Goal: Task Accomplishment & Management: Complete application form

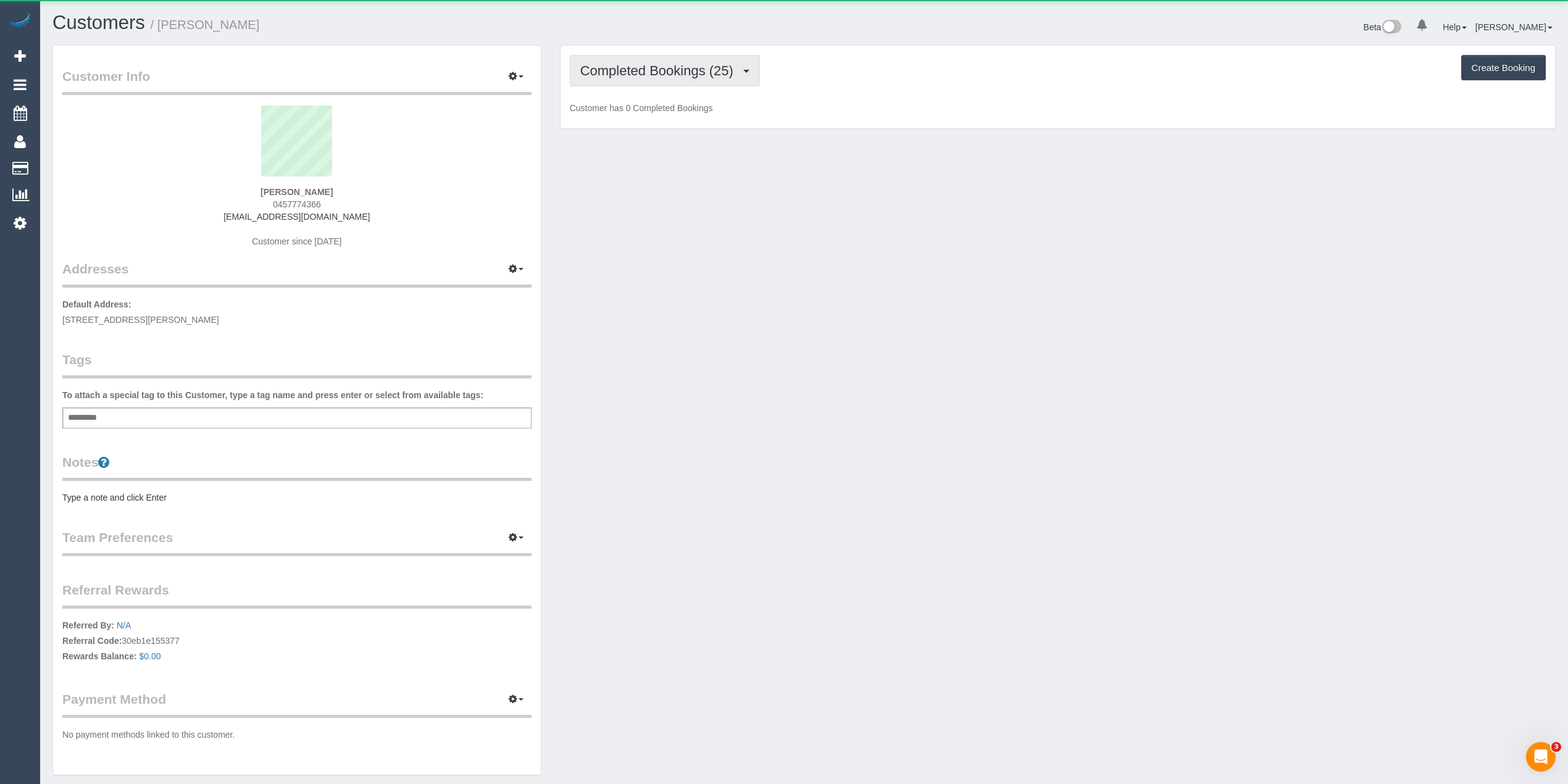
click at [633, 71] on span "Completed Bookings (25)" at bounding box center [660, 71] width 159 height 15
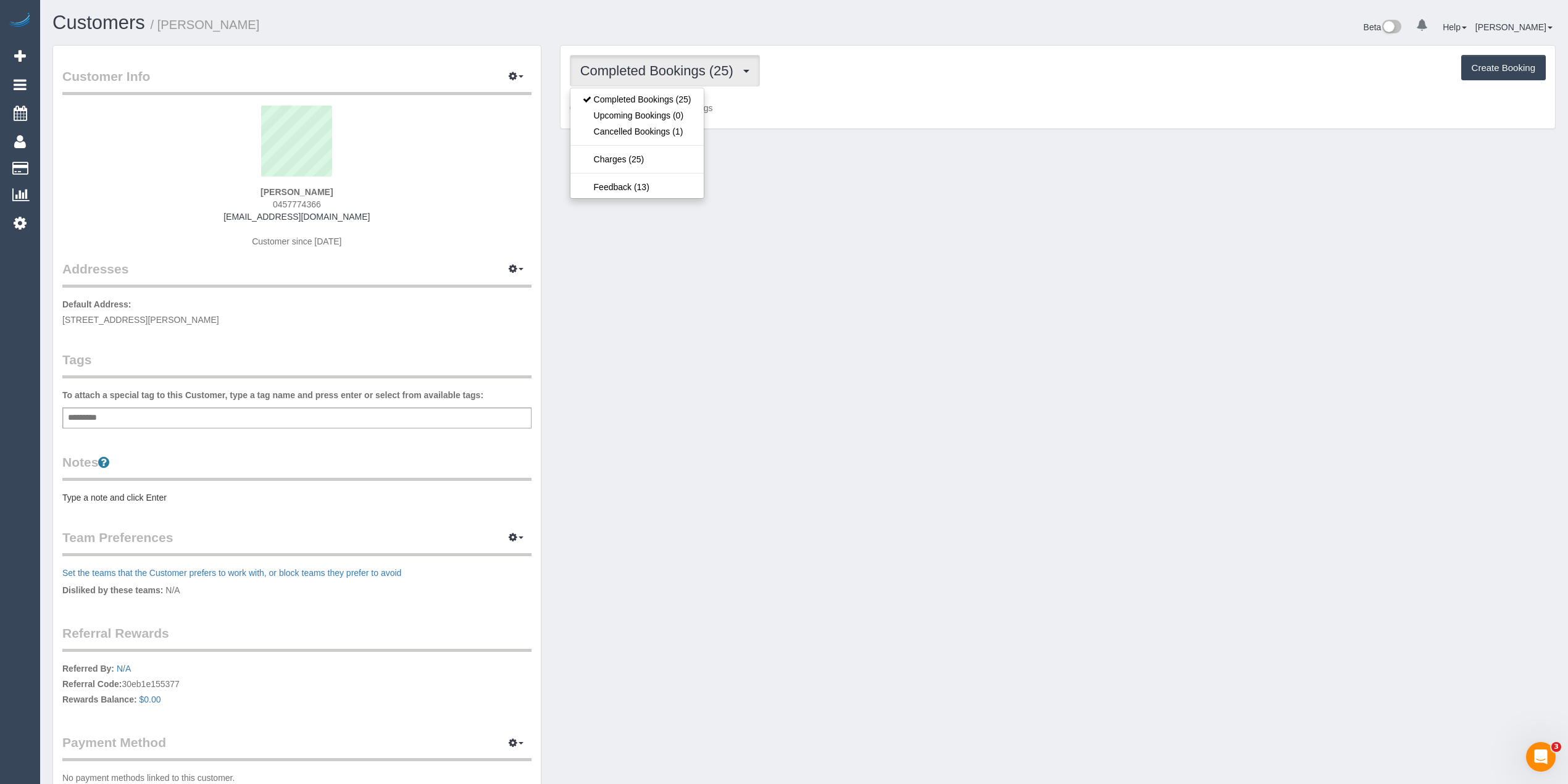
click at [922, 85] on div "Completed Bookings (25) Completed Bookings (25) Upcoming Bookings (0) Cancelled…" at bounding box center [1058, 71] width 976 height 31
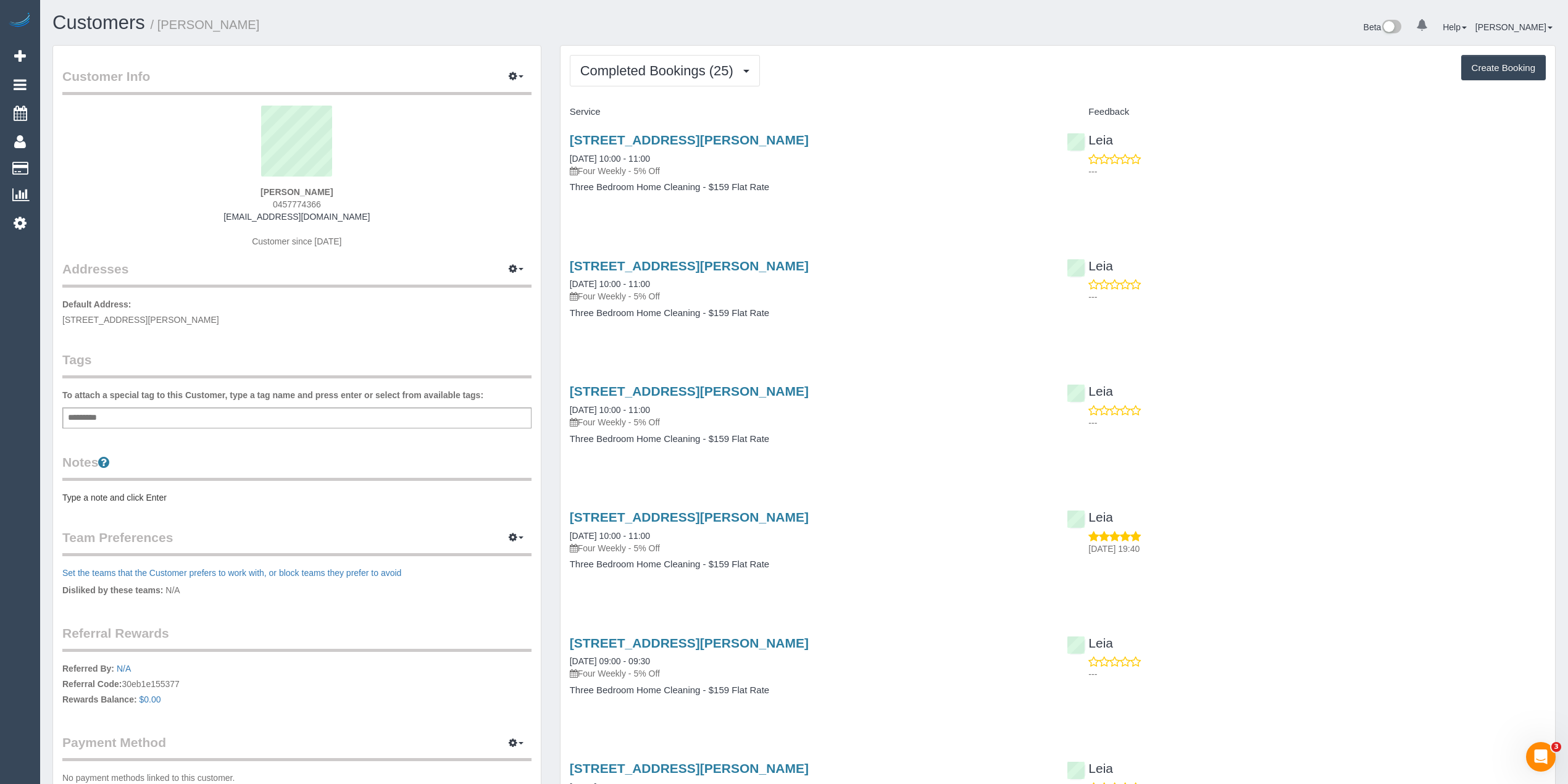
click at [1497, 69] on button "Create Booking" at bounding box center [1503, 68] width 84 height 26
select select "VIC"
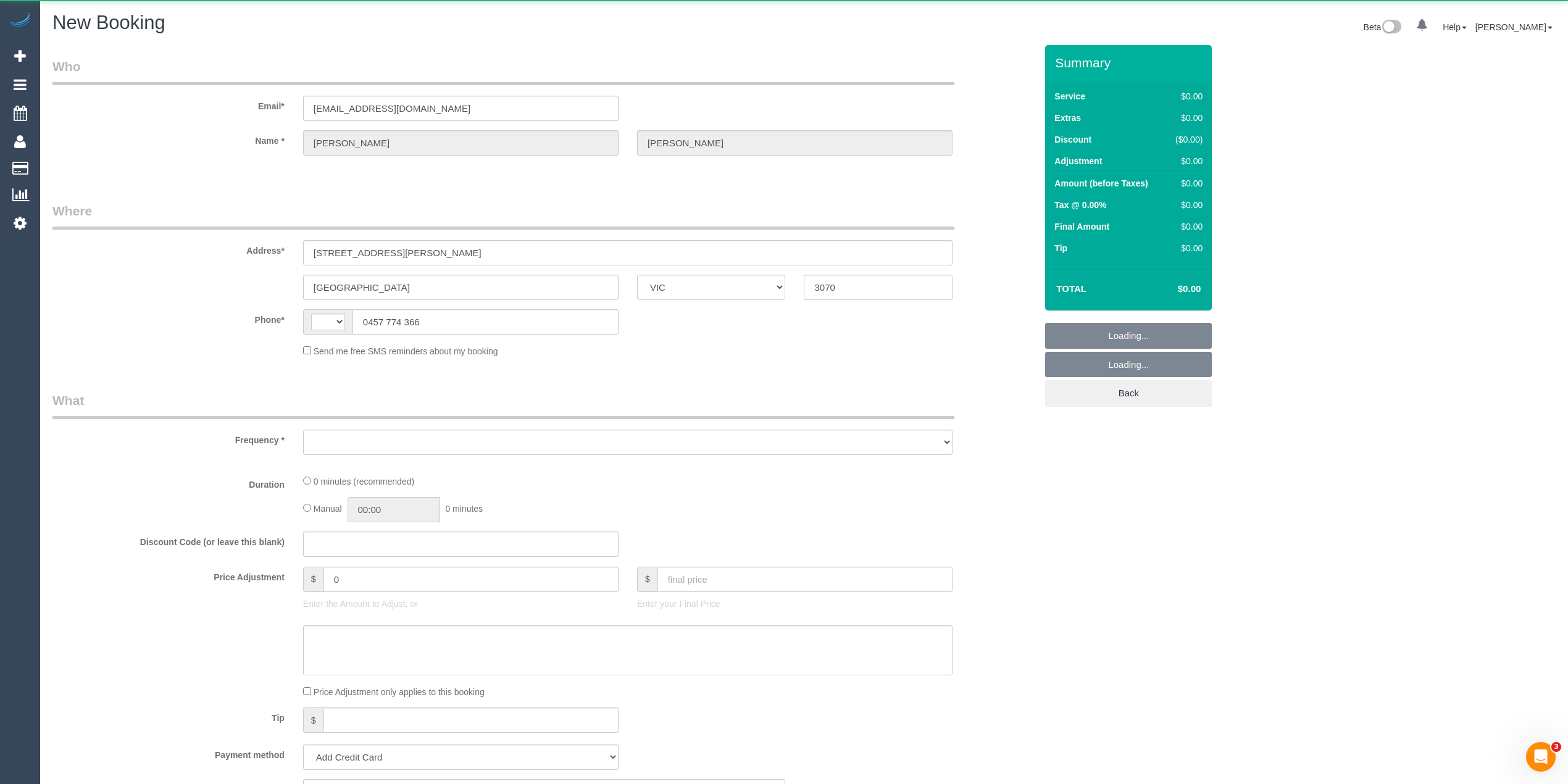
select select "string:AU"
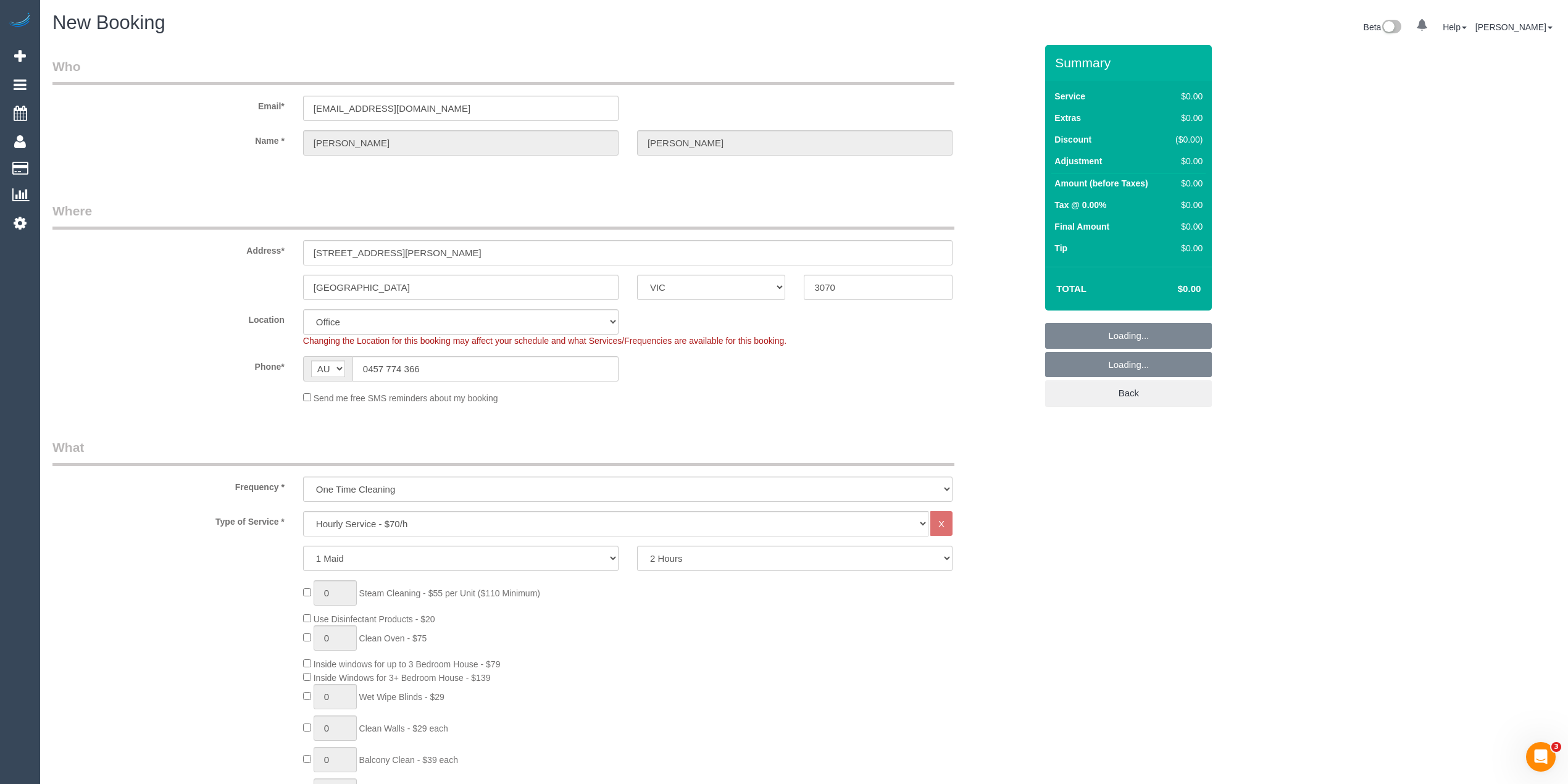
select select "object:1884"
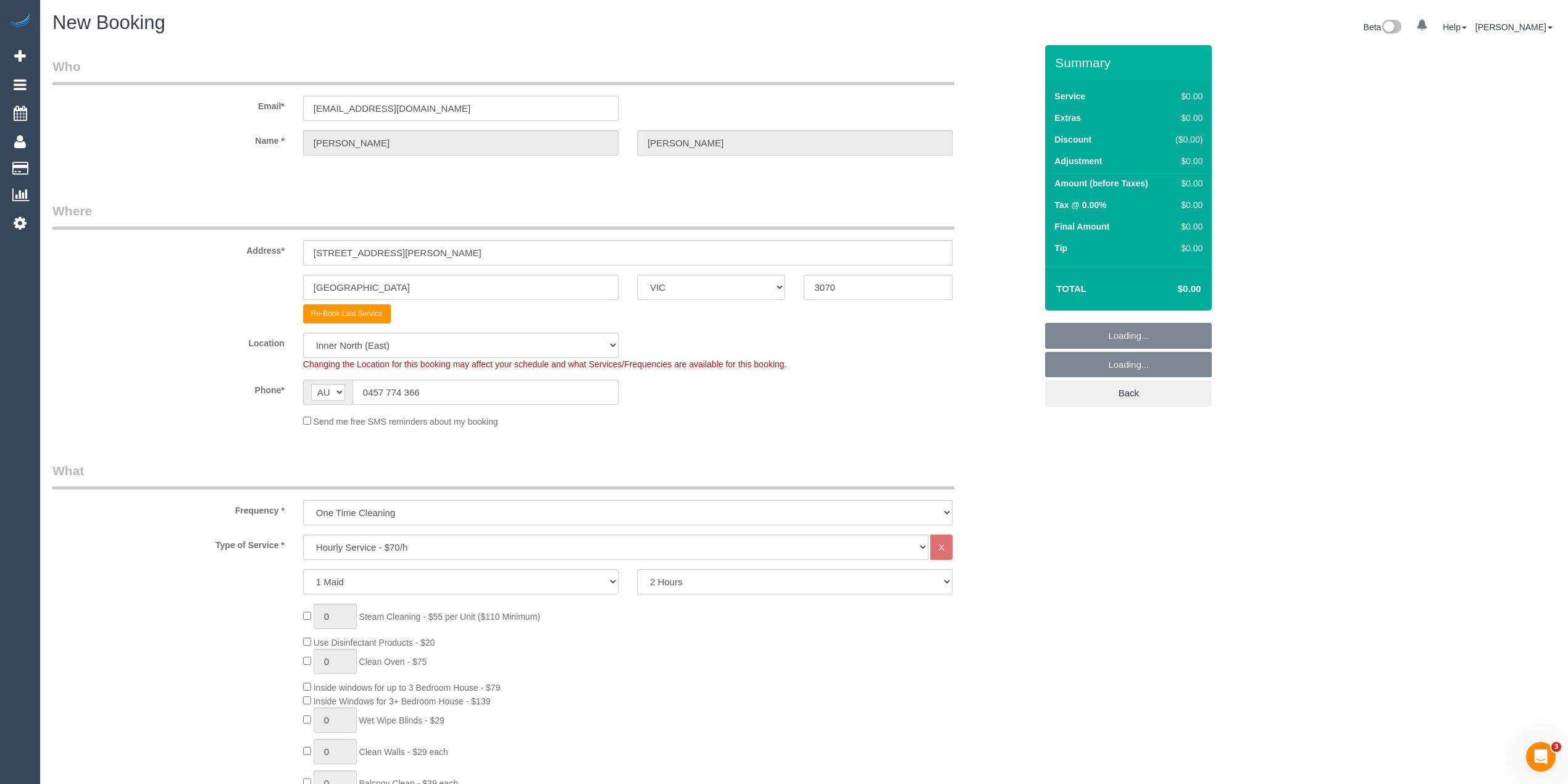
select select "47"
select select "object:3185"
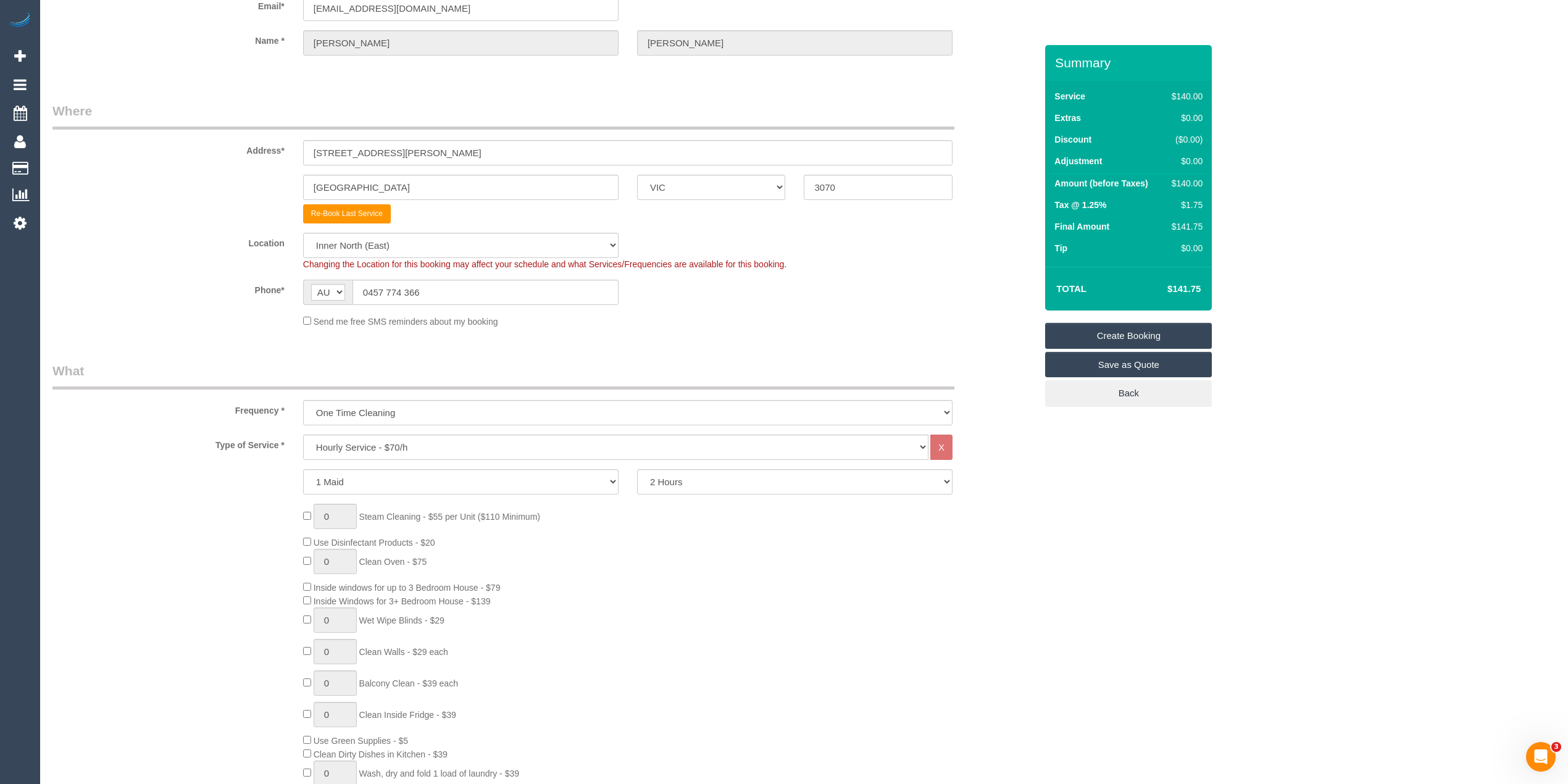
scroll to position [137, 0]
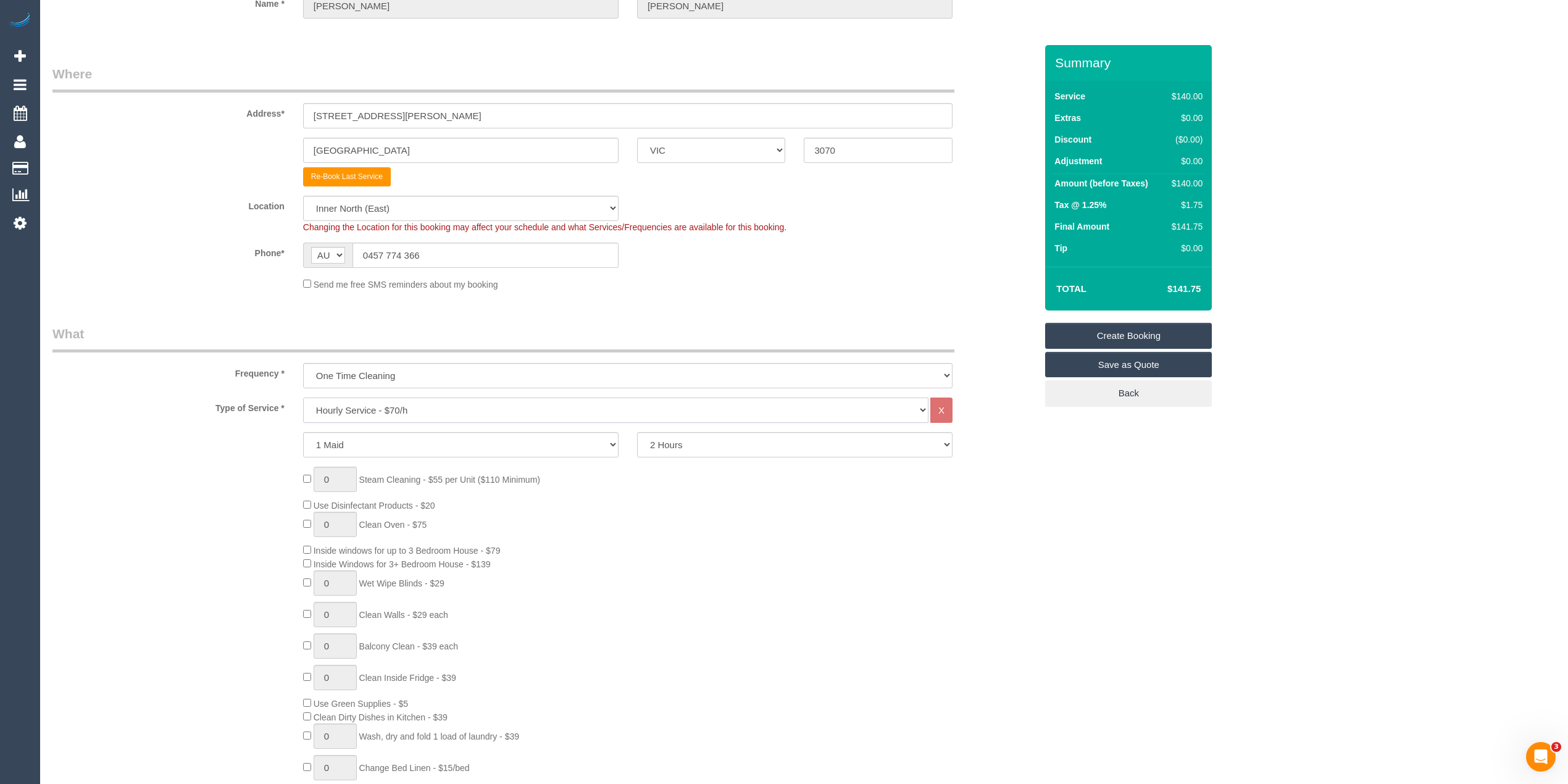
click at [400, 408] on select "Hourly Service - $70/h Hourly Service - $65/h Hourly Service - $60/h Hourly Ser…" at bounding box center [616, 411] width 626 height 25
select select "212"
click at [303, 398] on select "Hourly Service - $70/h Hourly Service - $65/h Hourly Service - $60/h Hourly Ser…" at bounding box center [616, 411] width 626 height 25
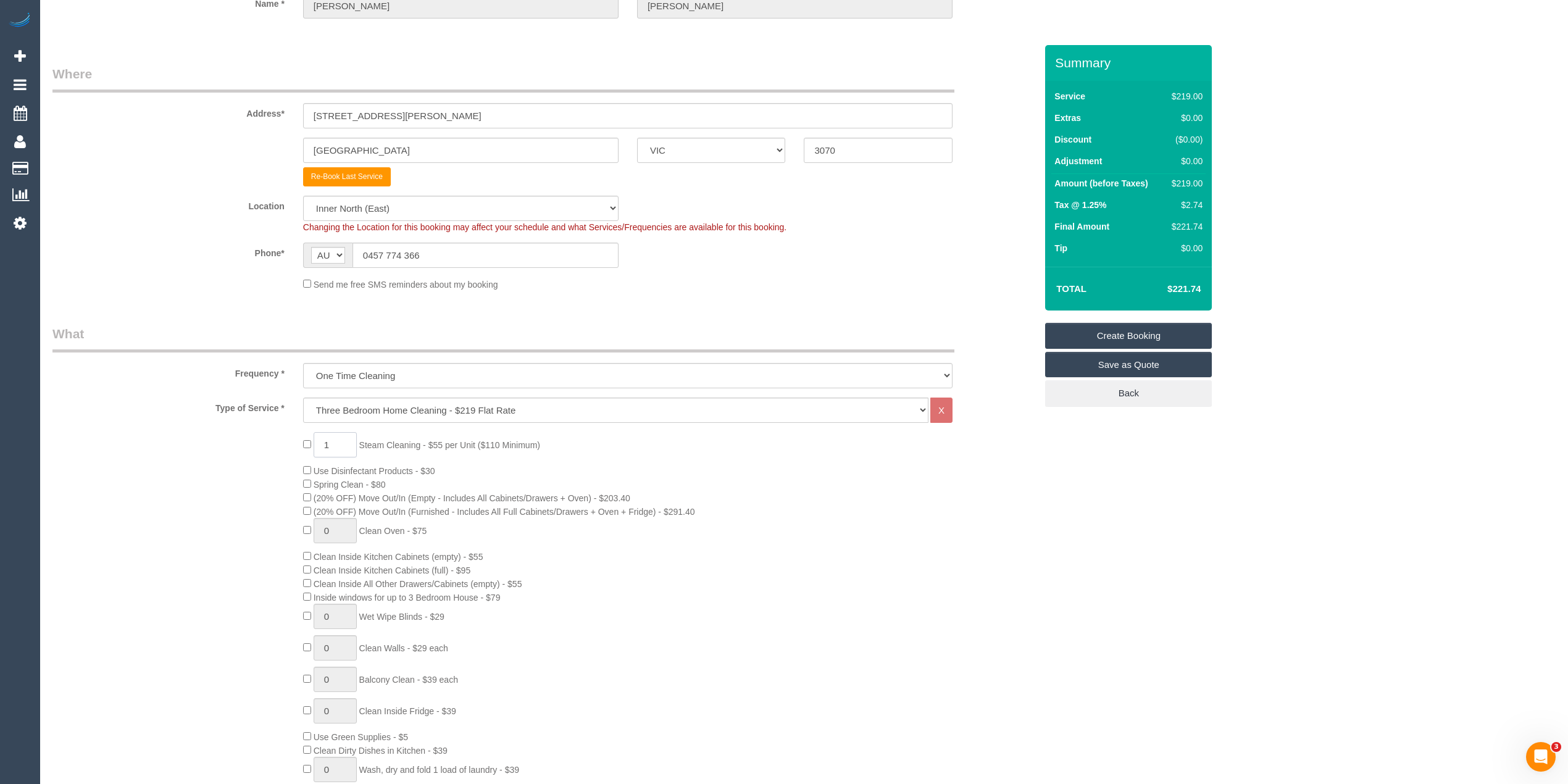
drag, startPoint x: 343, startPoint y: 441, endPoint x: 321, endPoint y: 441, distance: 22.0
click at [321, 441] on input "1" at bounding box center [335, 445] width 43 height 25
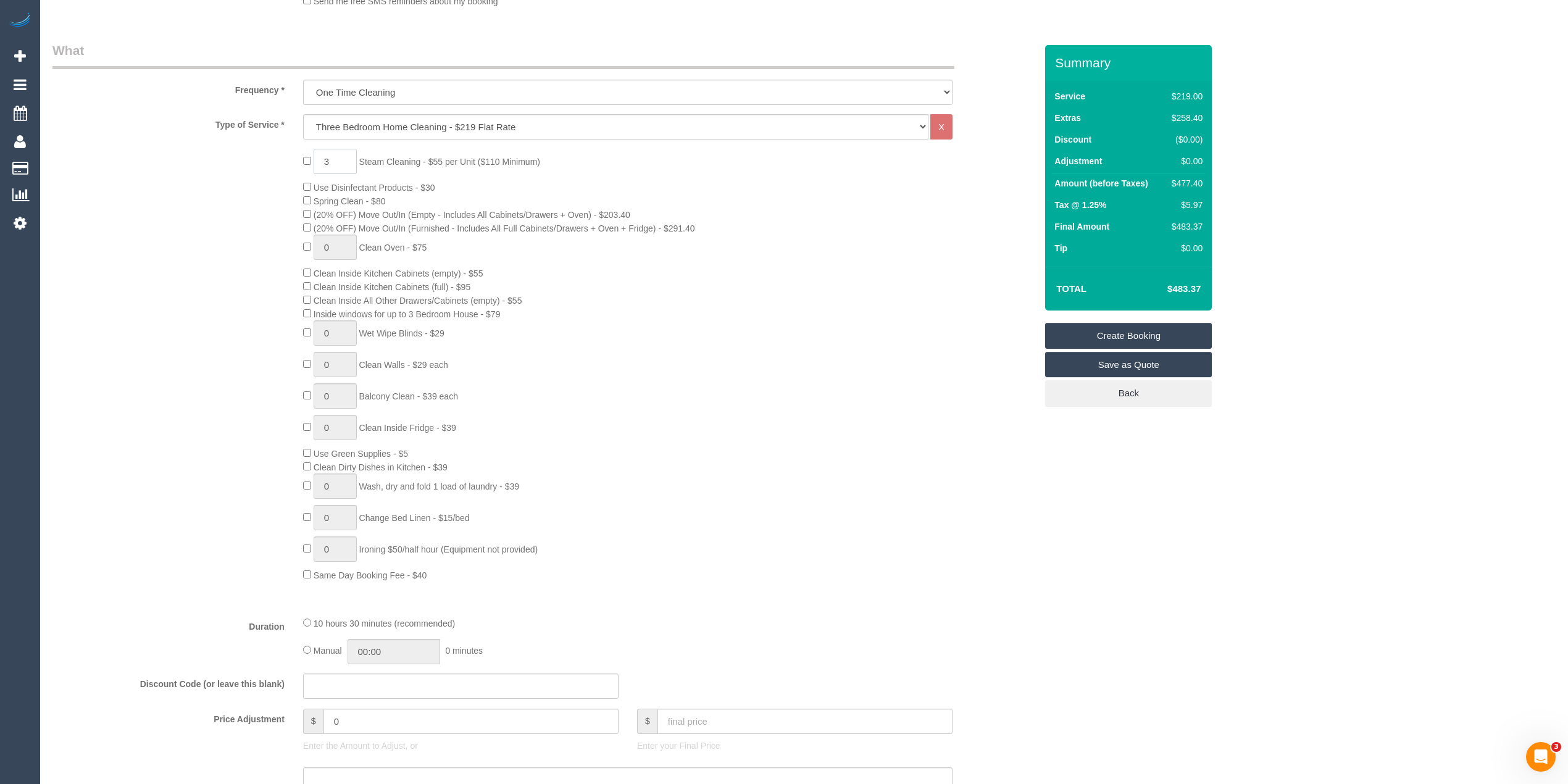
scroll to position [686, 0]
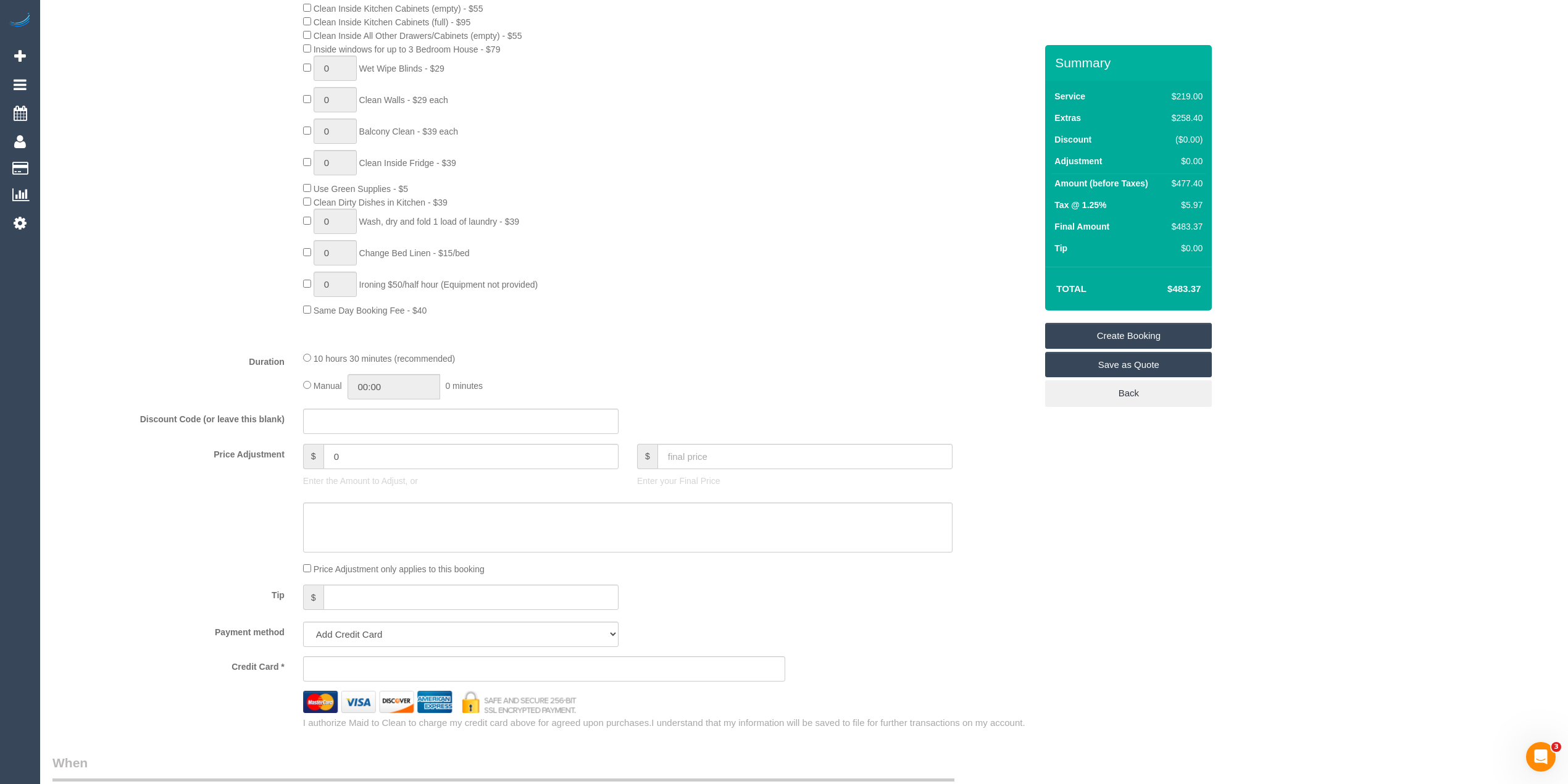
type input "3"
click at [364, 517] on textarea at bounding box center [628, 528] width 649 height 51
drag, startPoint x: 349, startPoint y: 456, endPoint x: 289, endPoint y: 454, distance: 60.0
click at [289, 454] on div "Price Adjustment $ 0 Enter the Amount to Adjust, or $ Enter your Final Price" at bounding box center [544, 468] width 1002 height 50
click at [215, 314] on div "3 Steam Cleaning - $55 per Unit ($110 Minimum) Use Disinfectant Products - $30 …" at bounding box center [544, 101] width 1002 height 433
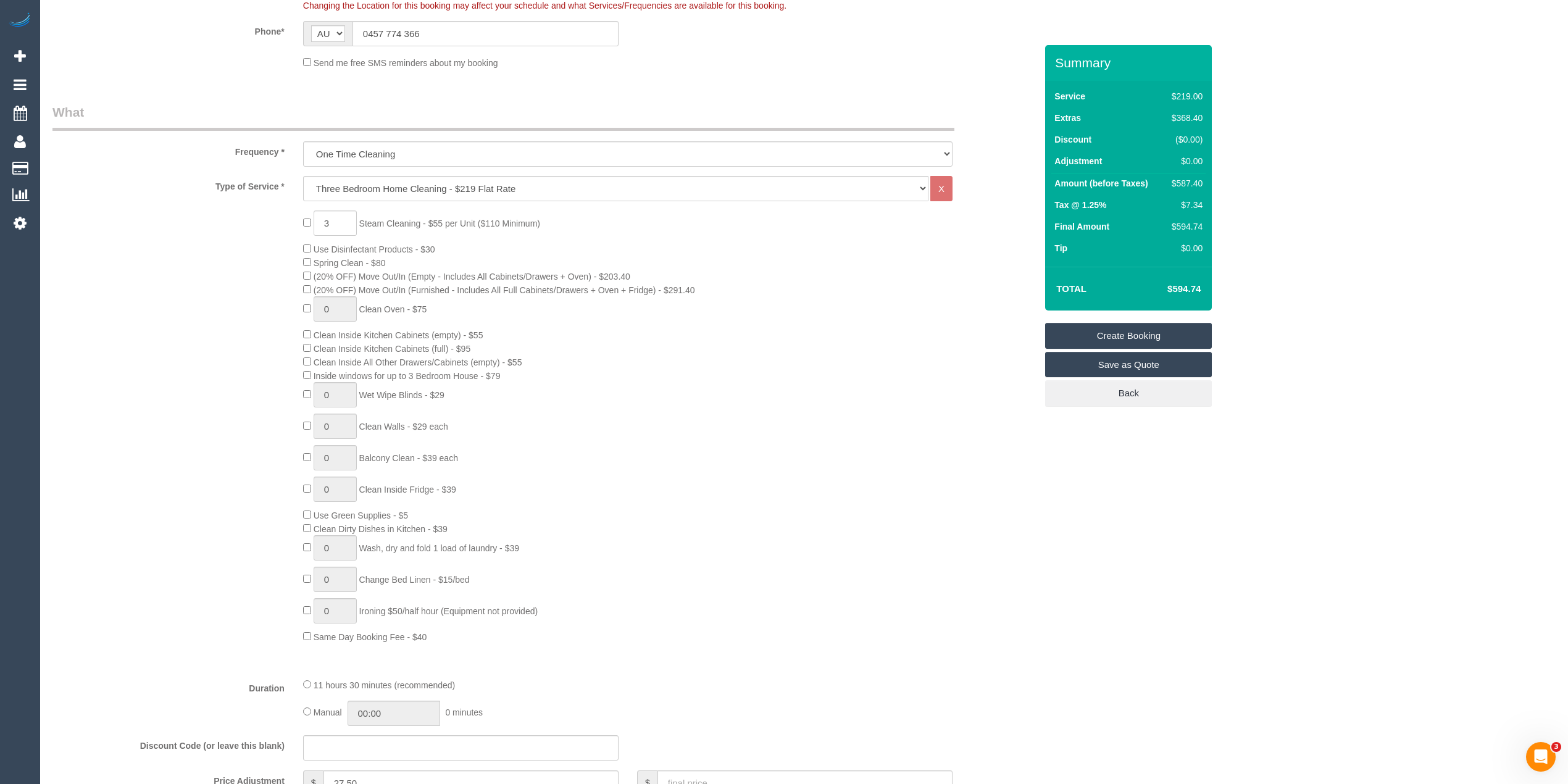
scroll to position [274, 0]
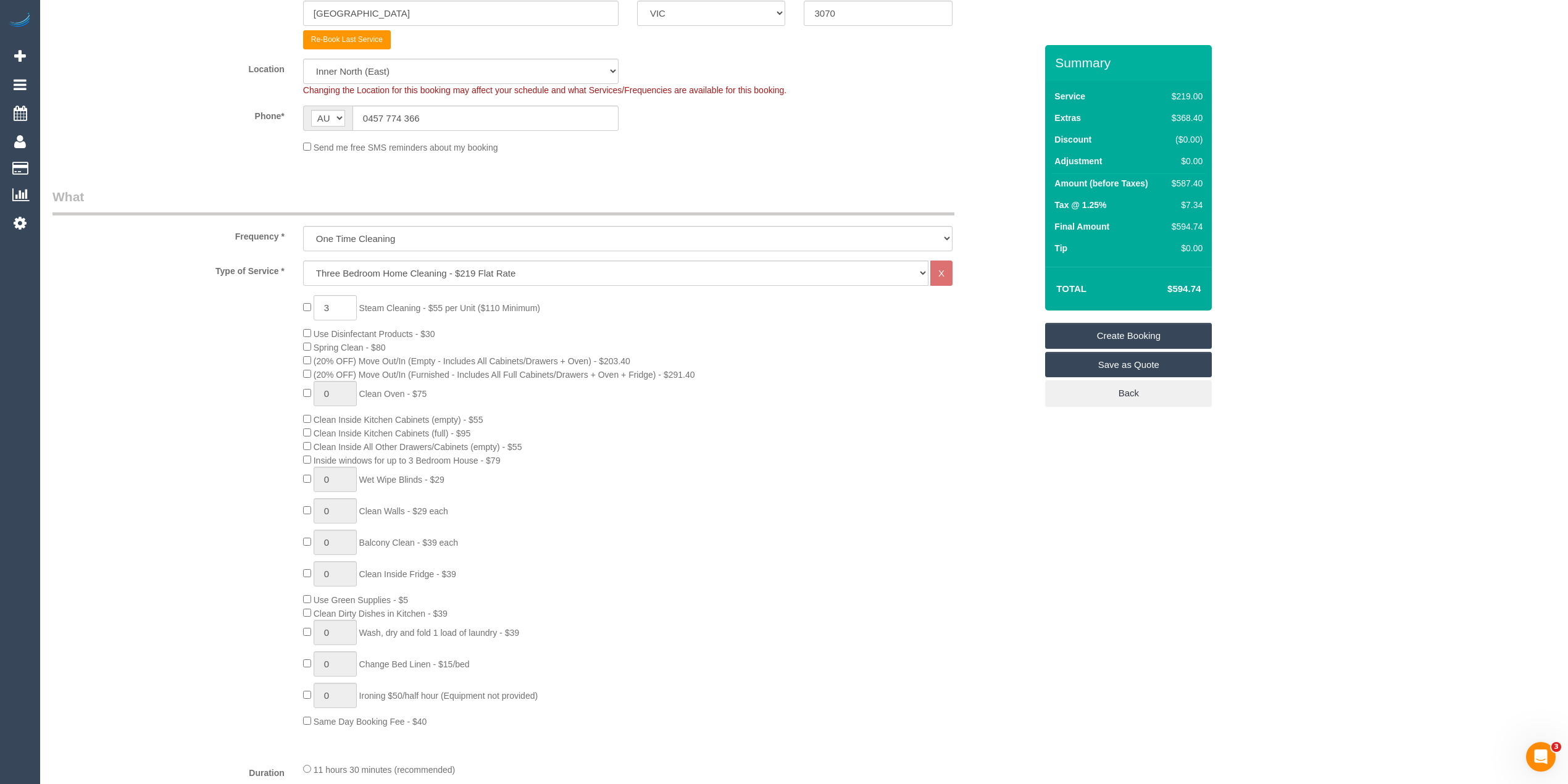
type input "27.5"
click at [232, 389] on div "3 Steam Cleaning - $55 per Unit ($110 Minimum) Use Disinfectant Products - $30 …" at bounding box center [544, 512] width 1002 height 433
click at [239, 391] on div "3 Steam Cleaning - $55 per Unit ($110 Minimum) Use Disinfectant Products - $30 …" at bounding box center [544, 512] width 1002 height 433
click at [198, 427] on div "3 Steam Cleaning - $55 per Unit ($110 Minimum) Use Disinfectant Products - $30 …" at bounding box center [544, 512] width 1002 height 433
click at [262, 441] on div "3 Steam Cleaning - $55 per Unit ($110 Minimum) Use Disinfectant Products - $30 …" at bounding box center [544, 512] width 1002 height 433
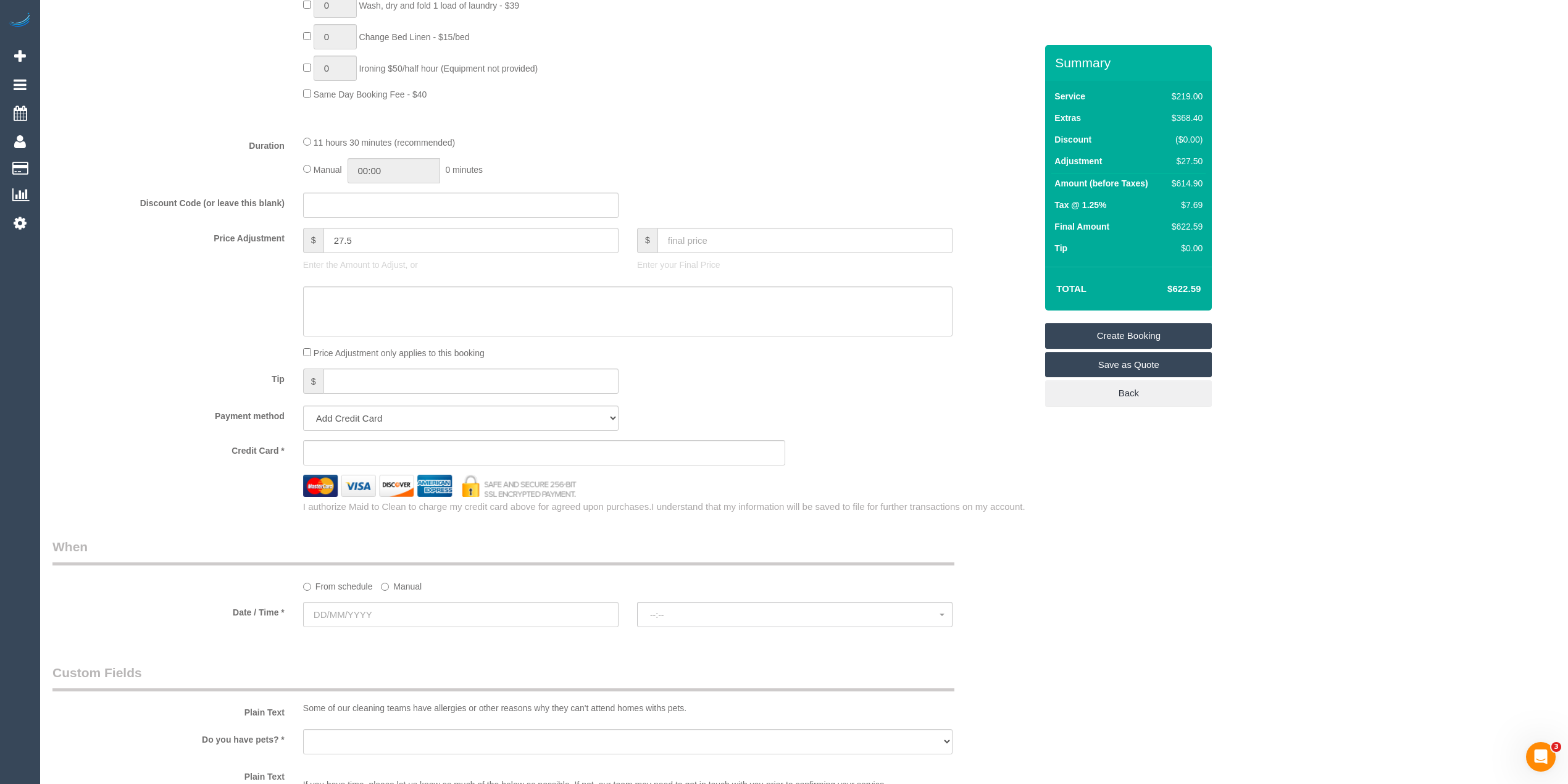
scroll to position [961, 0]
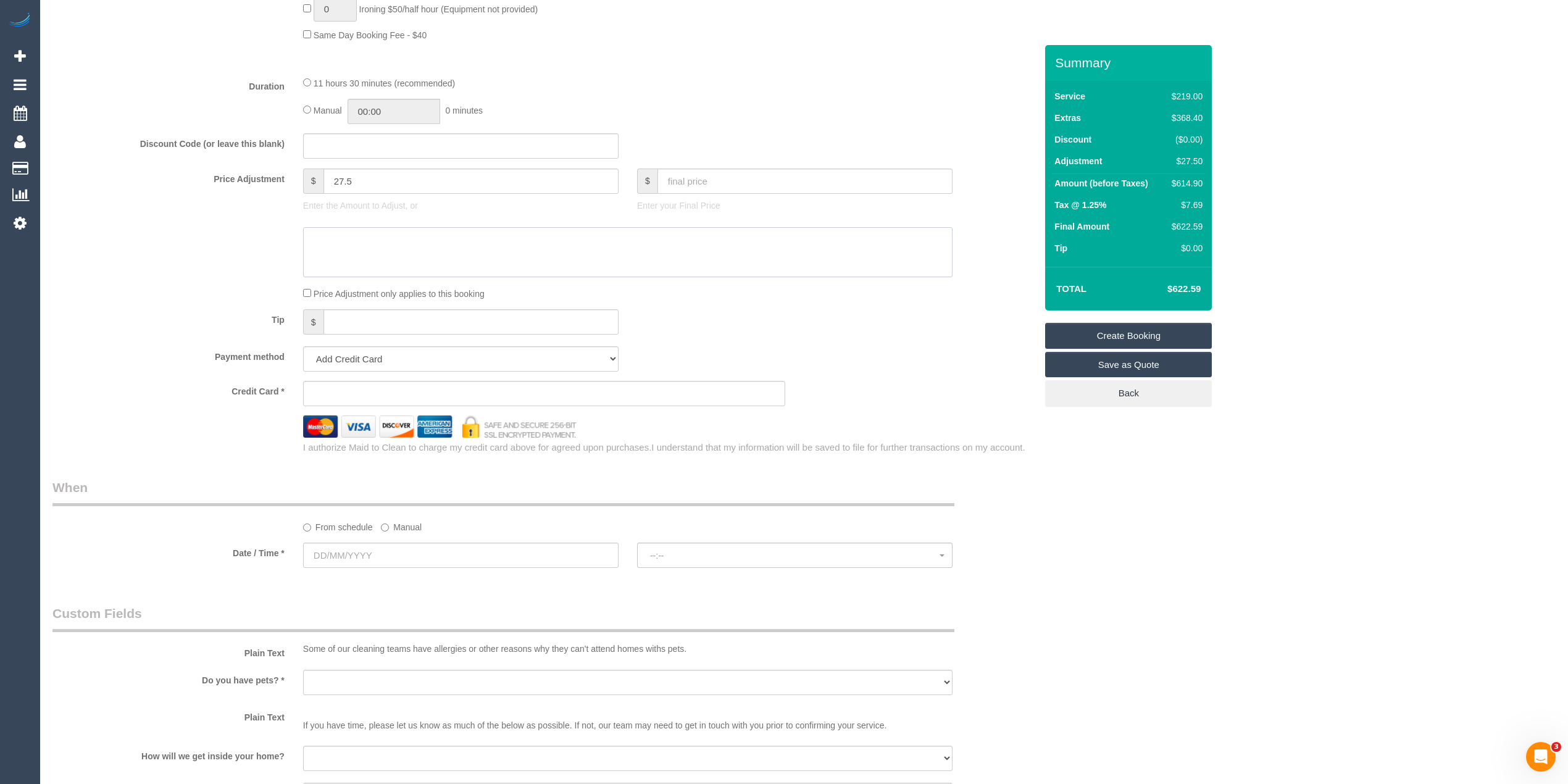
click at [359, 240] on textarea at bounding box center [628, 252] width 649 height 51
type textarea "$27.50 for steam cleaning of hallway - CG"
click at [339, 551] on input "text" at bounding box center [461, 555] width 316 height 25
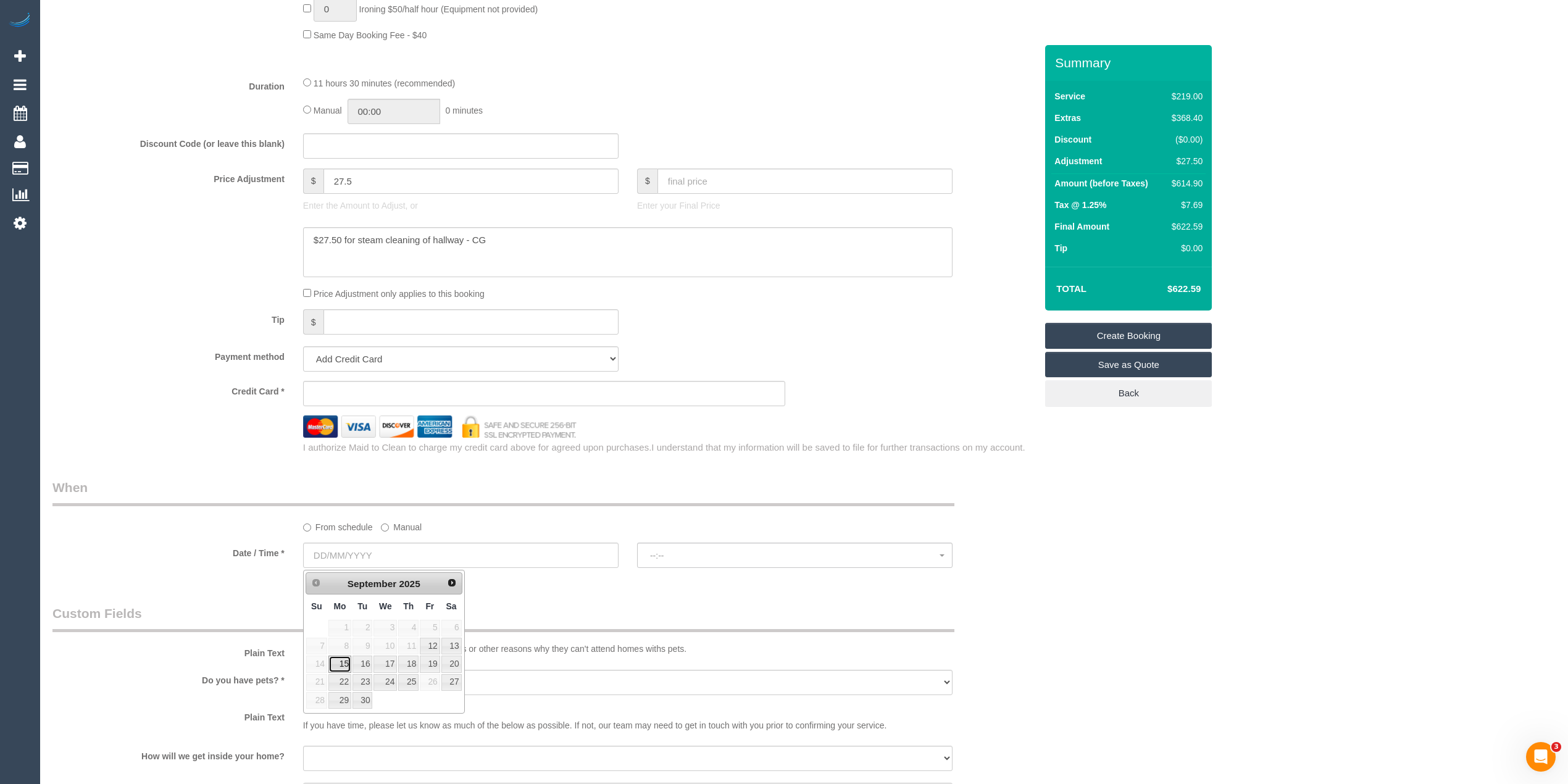
click at [342, 663] on link "15" at bounding box center [339, 664] width 23 height 17
type input "15/09/2025"
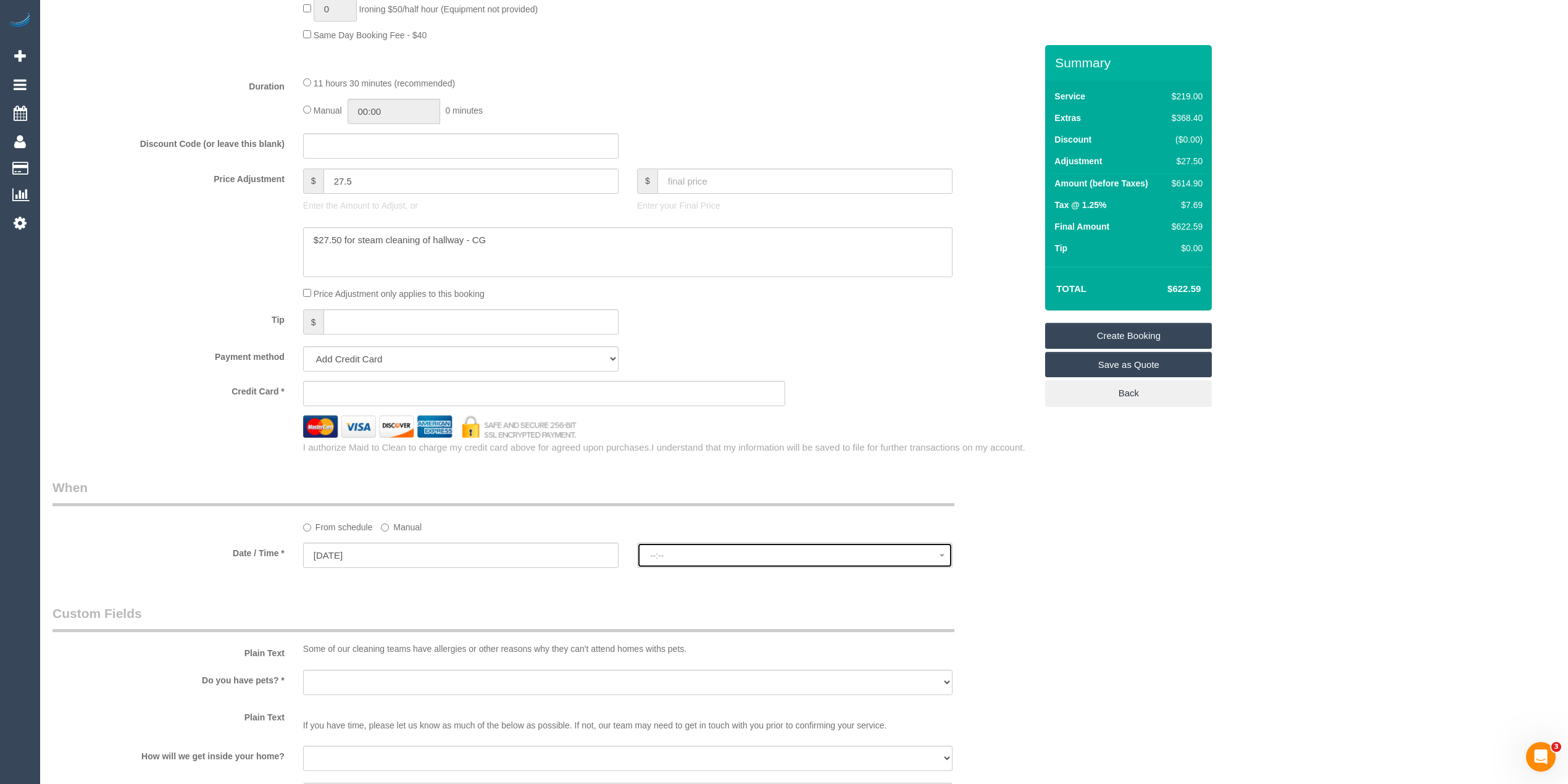
click at [695, 551] on button "--:--" at bounding box center [795, 555] width 316 height 25
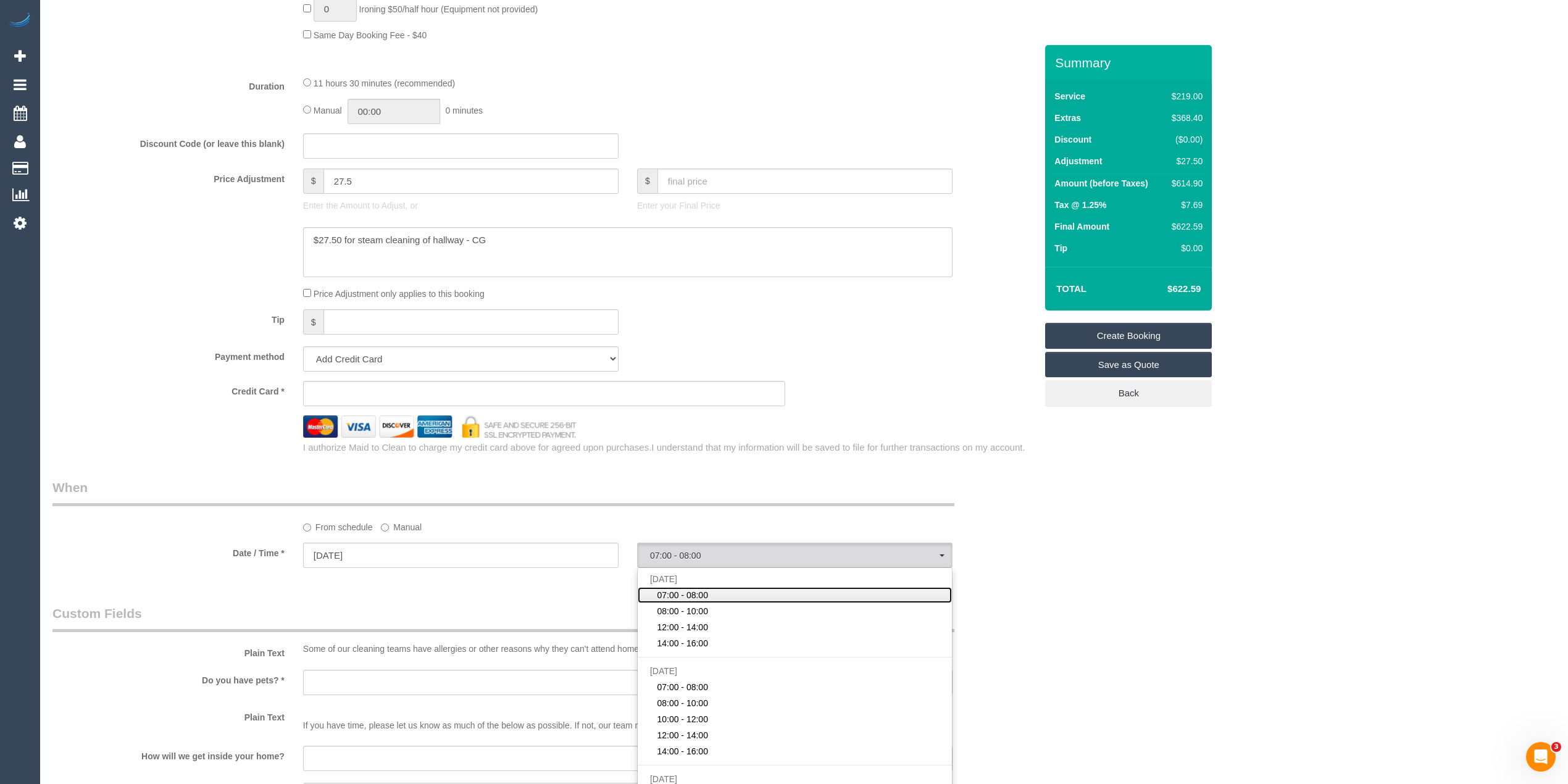
click at [704, 596] on span "07:00 - 08:00" at bounding box center [682, 596] width 51 height 13
select select "spot1"
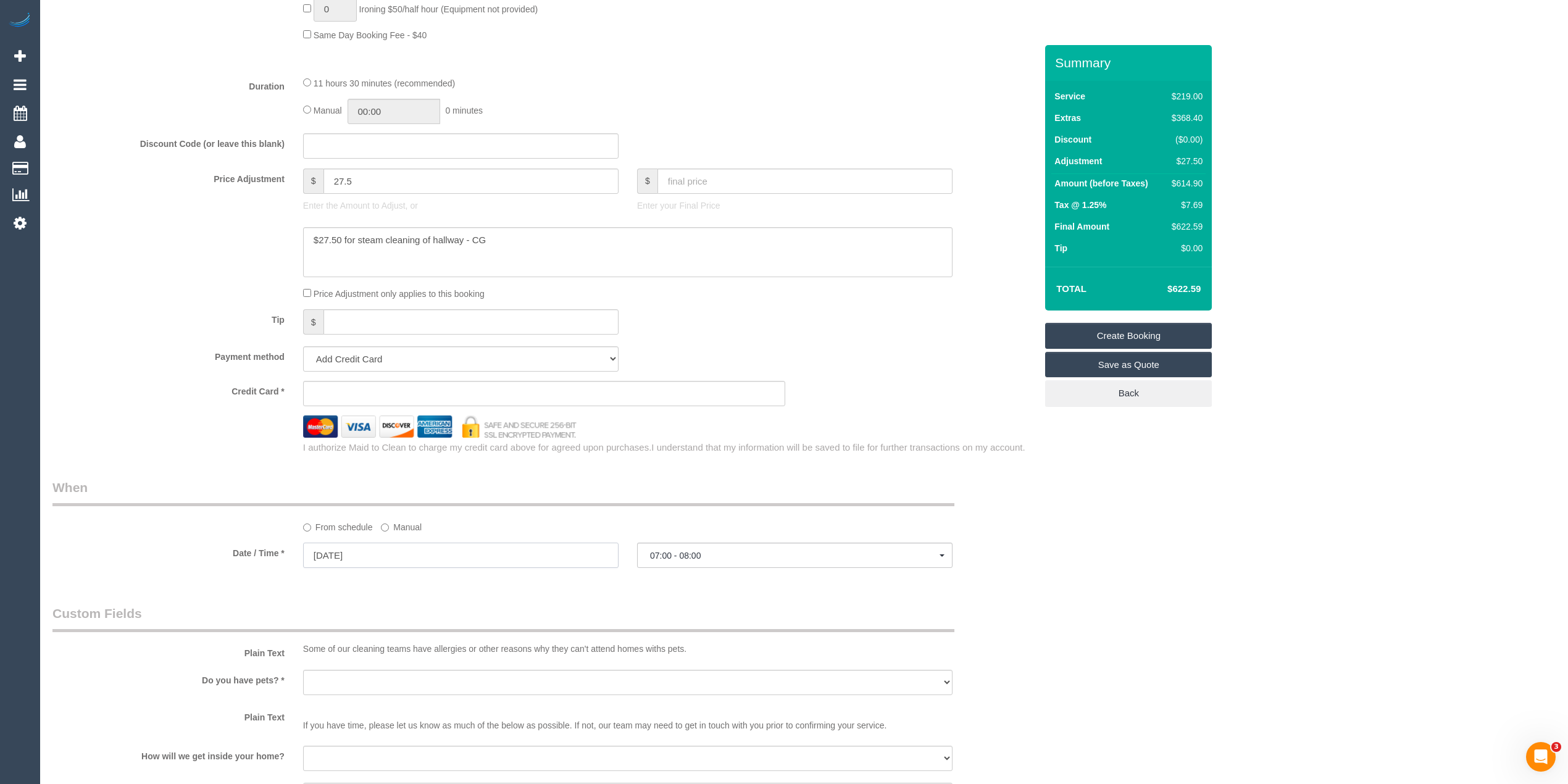
click at [321, 559] on input "15/09/2025" at bounding box center [461, 555] width 316 height 25
click at [367, 655] on td "9" at bounding box center [362, 646] width 21 height 18
click at [364, 663] on link "16" at bounding box center [362, 664] width 20 height 17
type input "16/09/2025"
click at [691, 548] on button "07:00 - 08:00" at bounding box center [795, 555] width 316 height 25
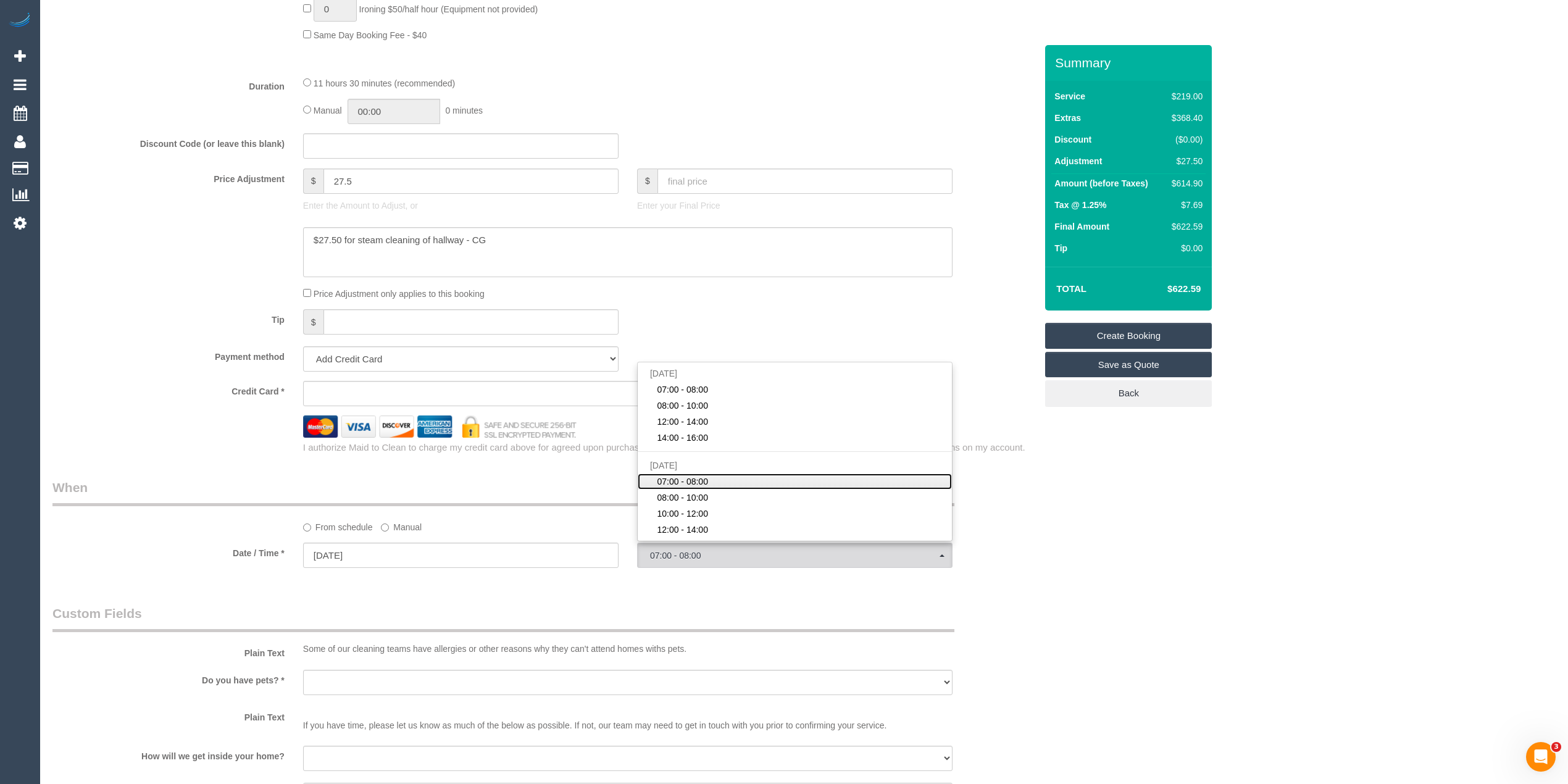
click at [713, 480] on link "07:00 - 08:00" at bounding box center [795, 481] width 314 height 16
select select "spot5"
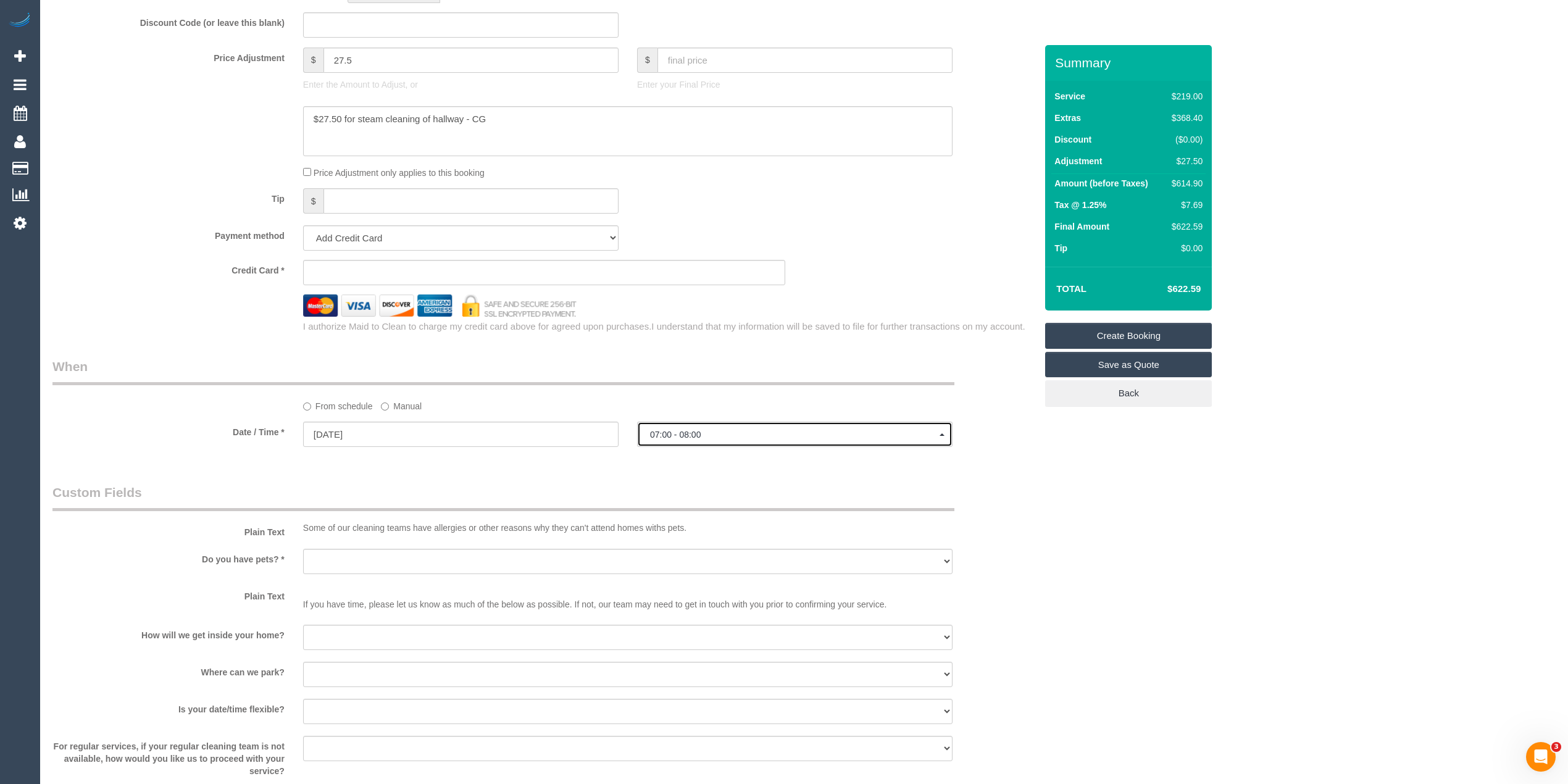
scroll to position [1235, 0]
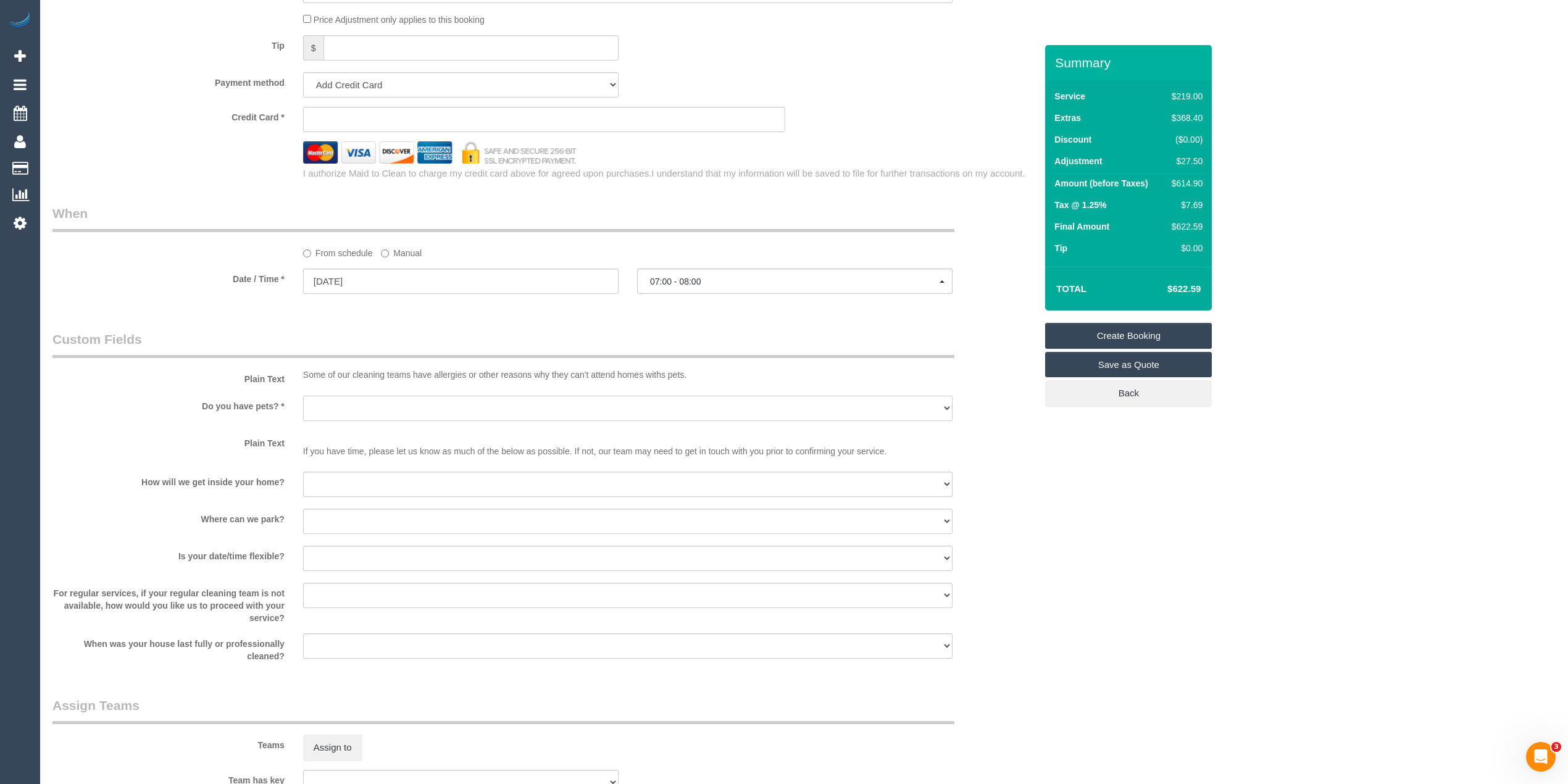
click at [310, 413] on select "Yes - Cats Yes - Dogs No pets Yes - Dogs and Cats Yes - Other" at bounding box center [628, 408] width 649 height 25
select select "number:28"
click at [303, 397] on select "Yes - Cats Yes - Dogs No pets Yes - Dogs and Cats Yes - Other" at bounding box center [628, 408] width 649 height 25
click at [376, 488] on select "I will be home Key will be left (please provide details below) Lock box/Access …" at bounding box center [628, 485] width 649 height 25
click at [303, 473] on select "I will be home Key will be left (please provide details below) Lock box/Access …" at bounding box center [628, 485] width 649 height 25
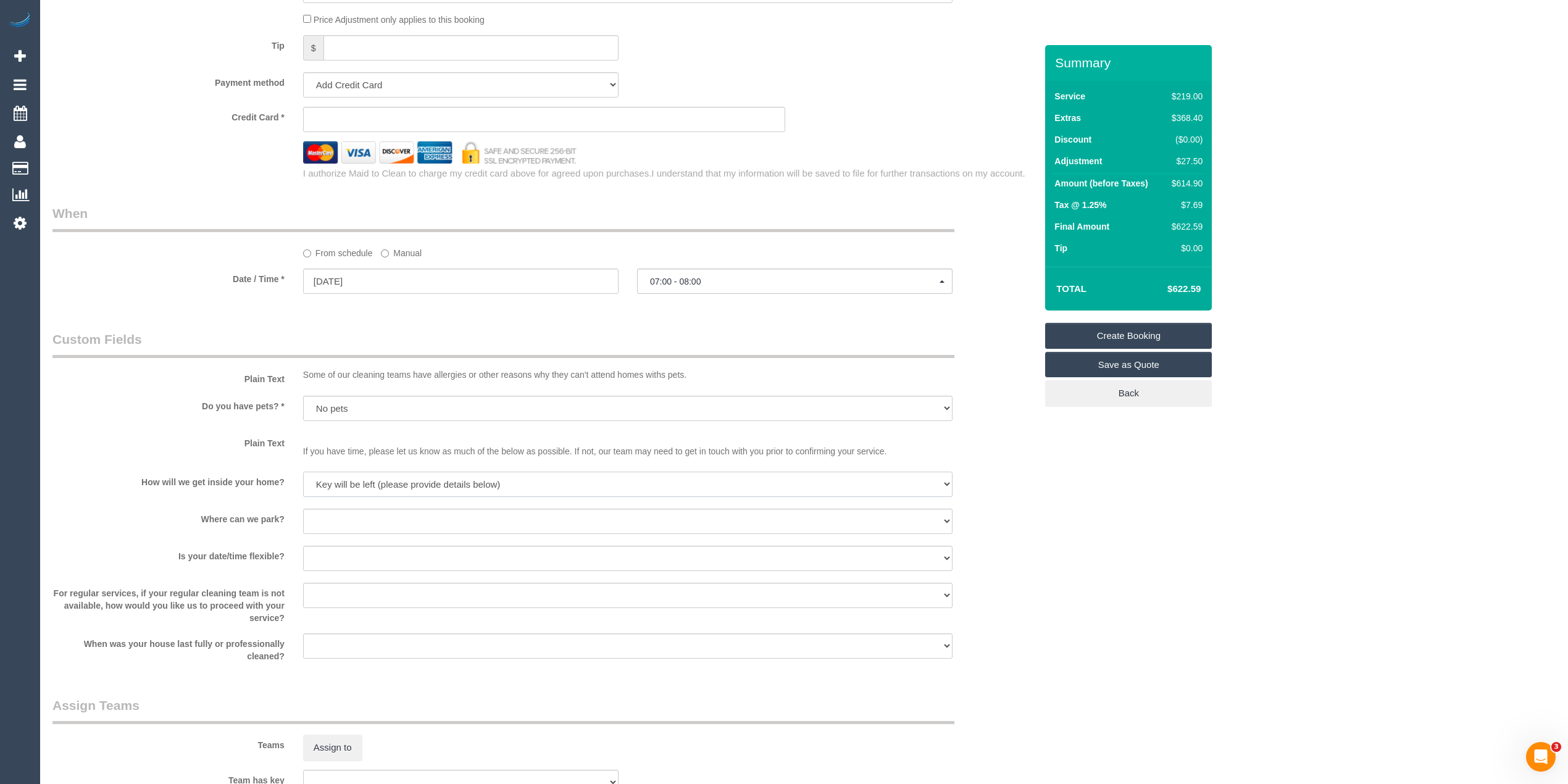
click at [359, 480] on select "I will be home Key will be left (please provide details below) Lock box/Access …" at bounding box center [628, 485] width 649 height 25
select select "number:14"
click at [303, 473] on select "I will be home Key will be left (please provide details below) Lock box/Access …" at bounding box center [628, 485] width 649 height 25
click at [327, 519] on select "I will provide parking on-site Free street parking Paid street parking (cost wi…" at bounding box center [628, 522] width 649 height 25
select select "number:19"
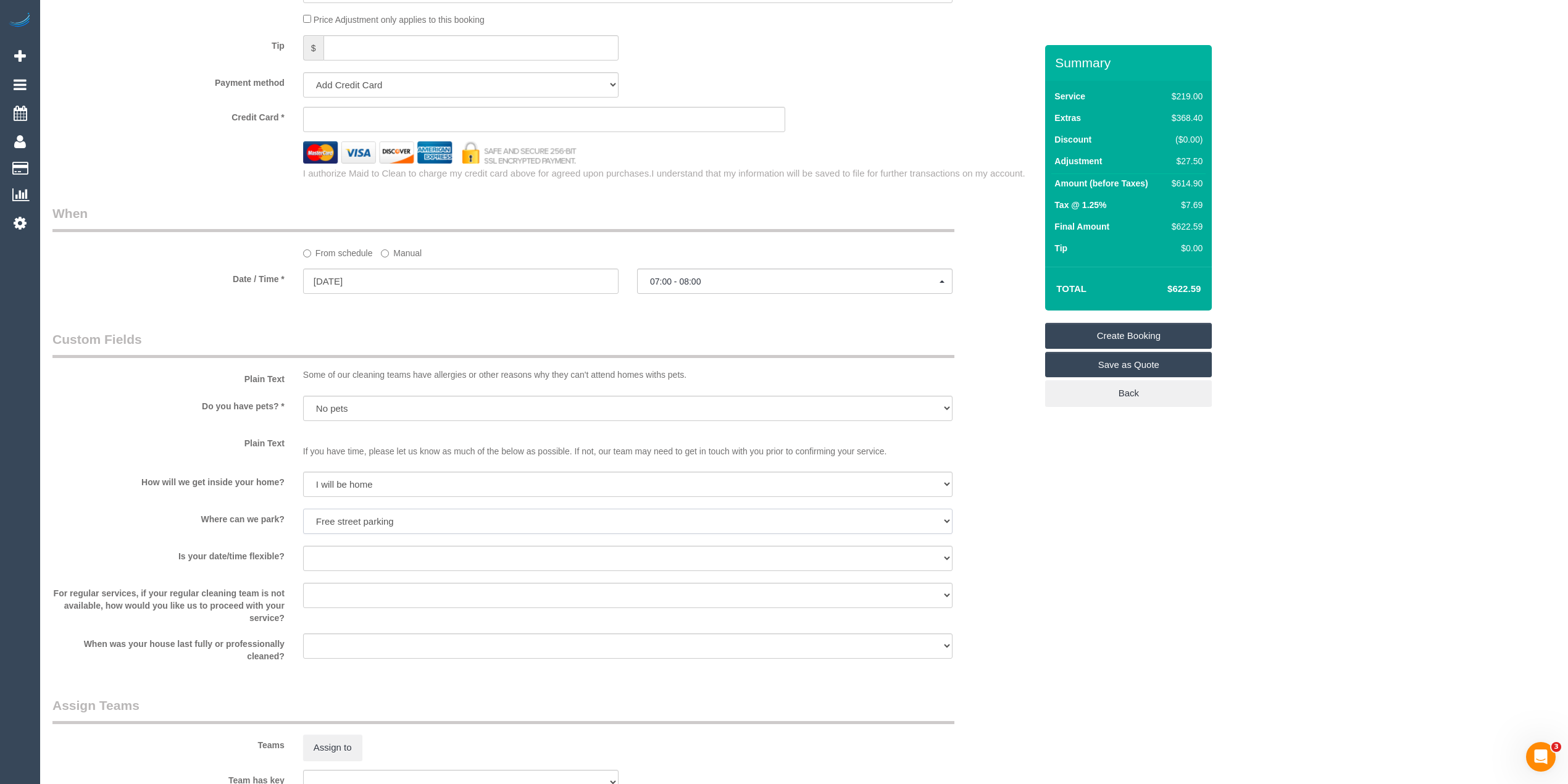
click at [303, 510] on select "I will provide parking on-site Free street parking Paid street parking (cost wi…" at bounding box center [628, 522] width 649 height 25
click at [344, 561] on select "Yes - date and time Yes - date but not time Yes - time but not date No - No fle…" at bounding box center [628, 559] width 649 height 25
select select "number:36"
click at [303, 547] on select "Yes - date and time Yes - date but not time Yes - time but not date No - No fle…" at bounding box center [628, 559] width 649 height 25
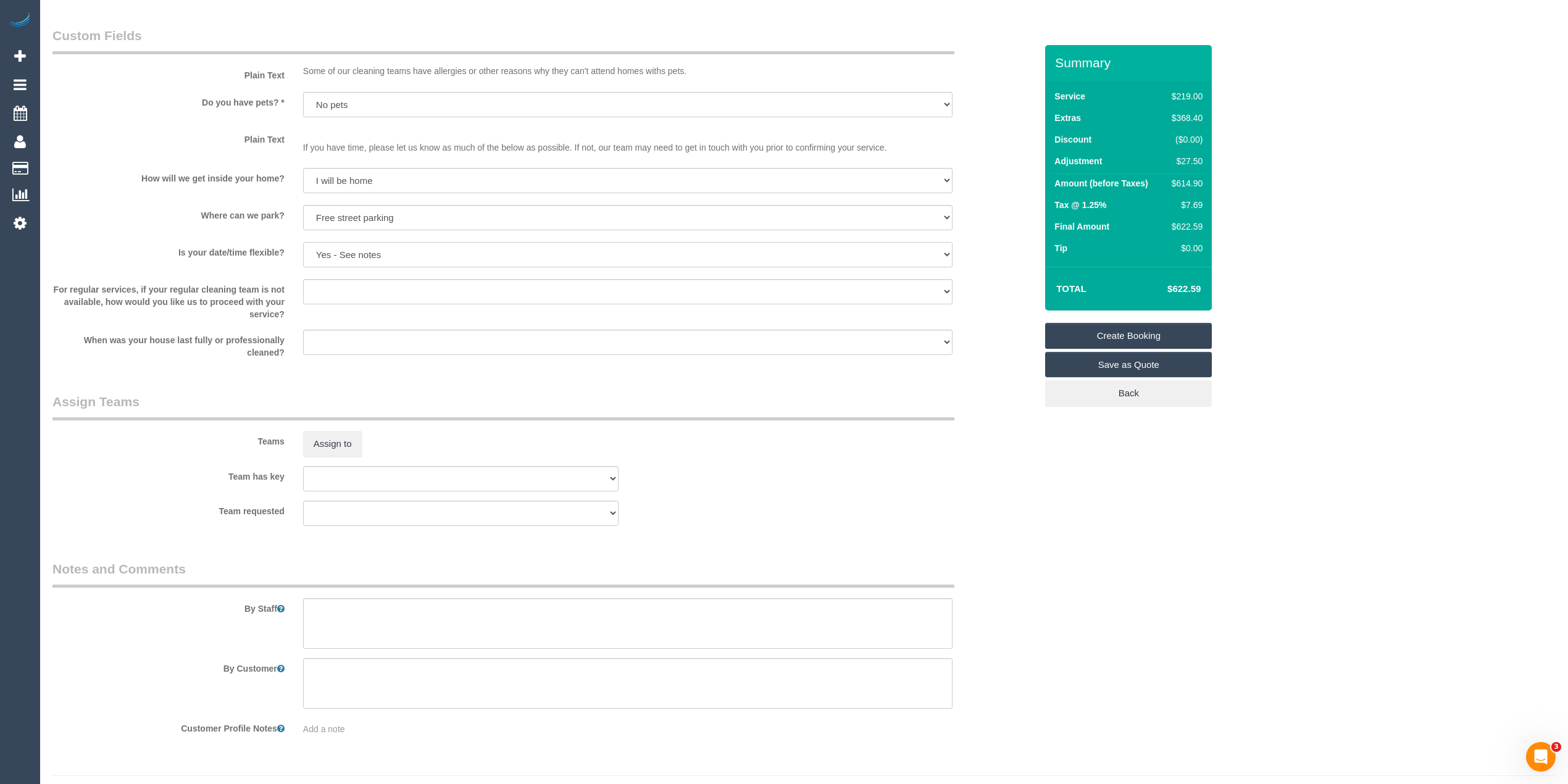
scroll to position [1567, 0]
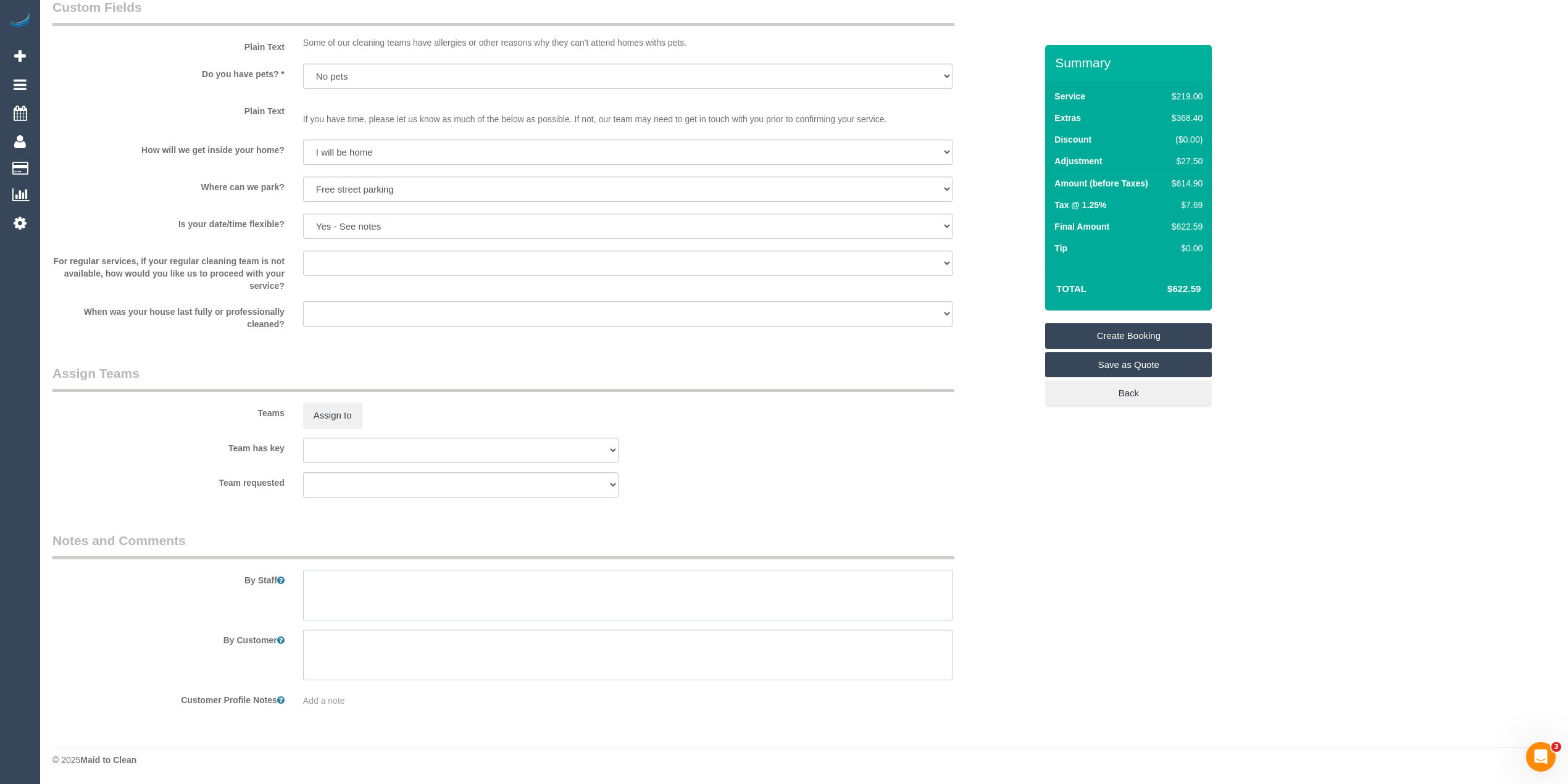
click at [395, 584] on textarea at bounding box center [628, 595] width 649 height 51
click at [385, 598] on textarea at bounding box center [628, 595] width 649 height 51
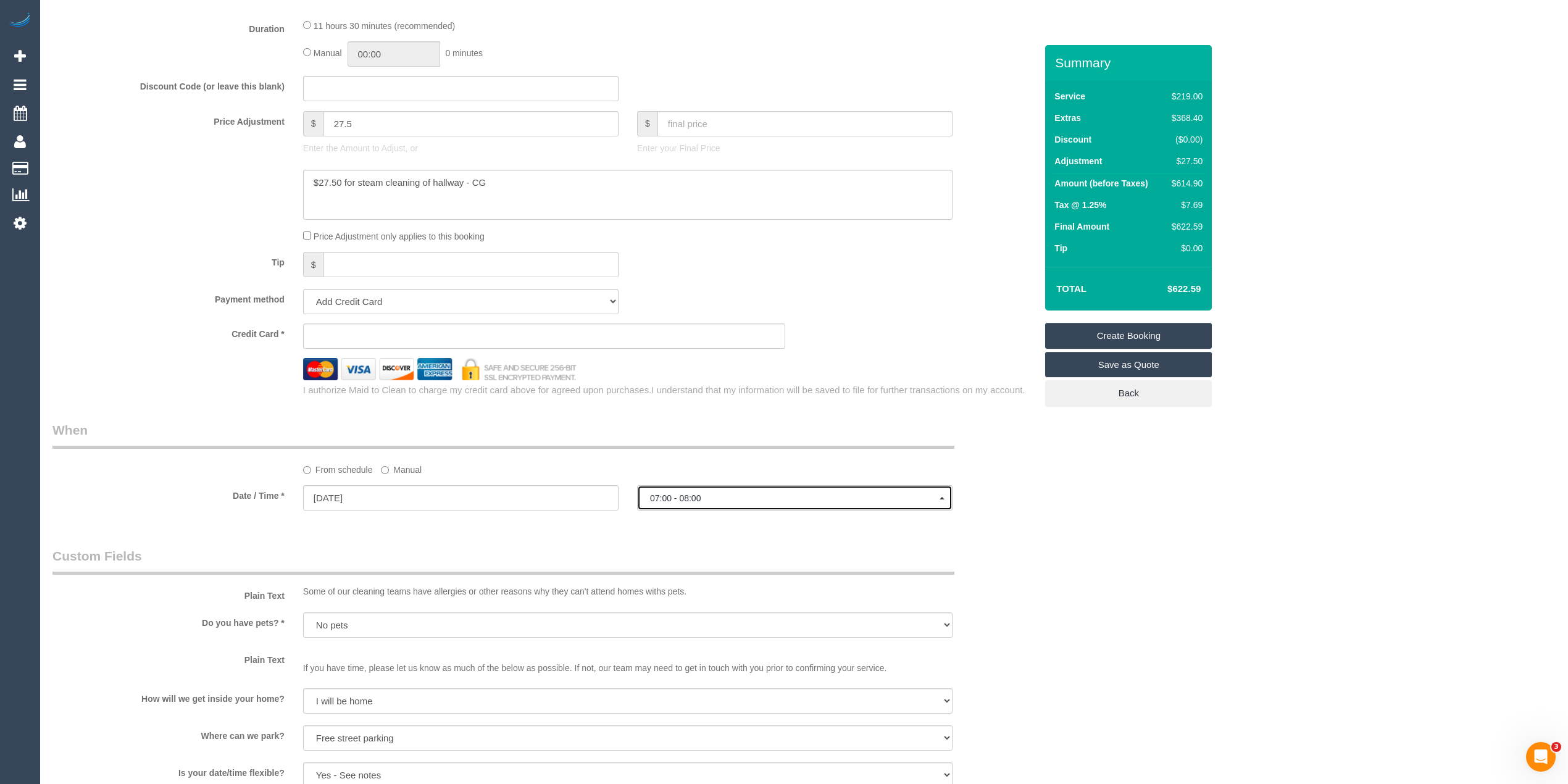
click at [700, 492] on button "07:00 - 08:00" at bounding box center [795, 498] width 316 height 25
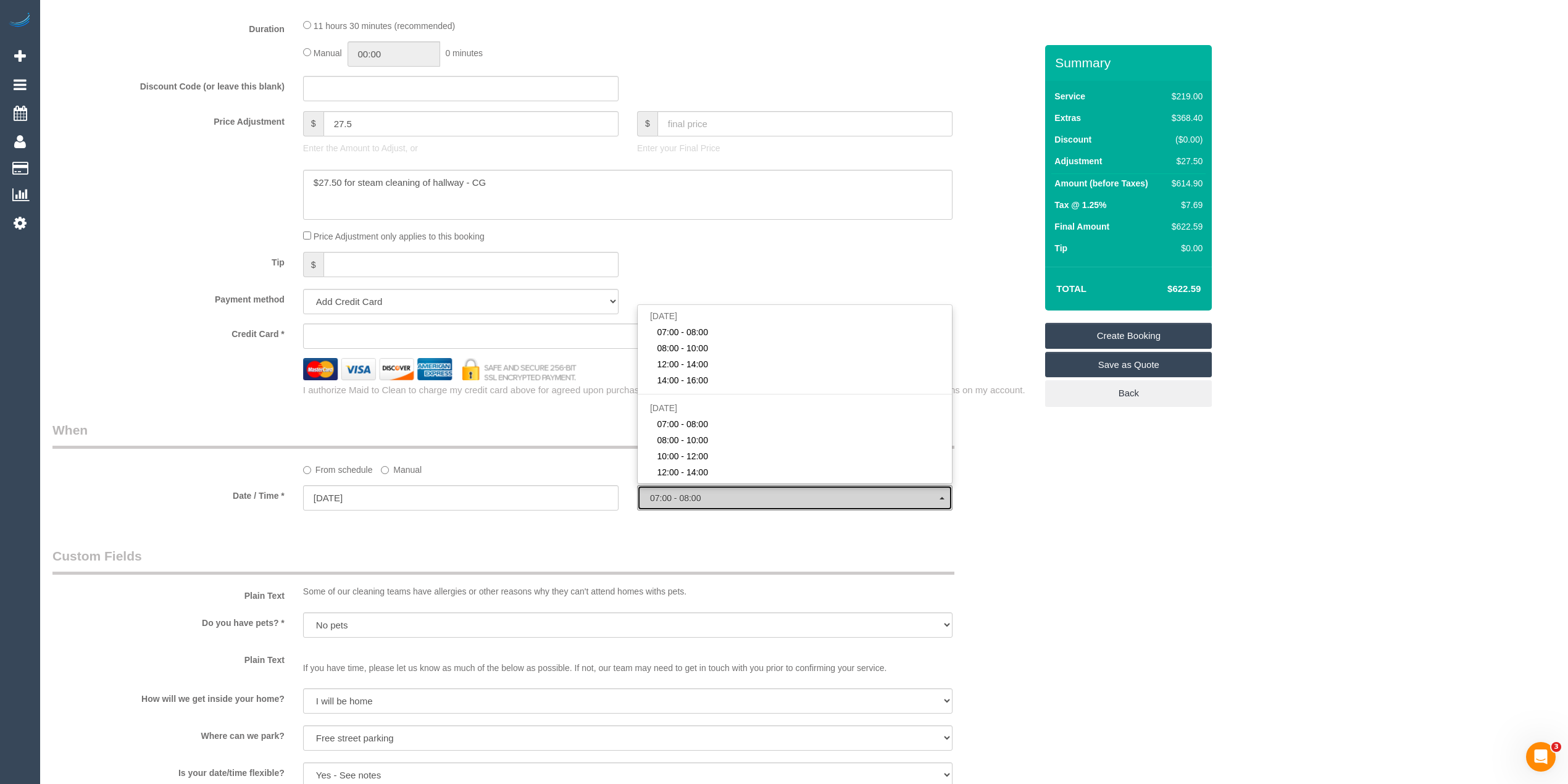
click at [700, 492] on button "07:00 - 08:00" at bounding box center [795, 498] width 316 height 25
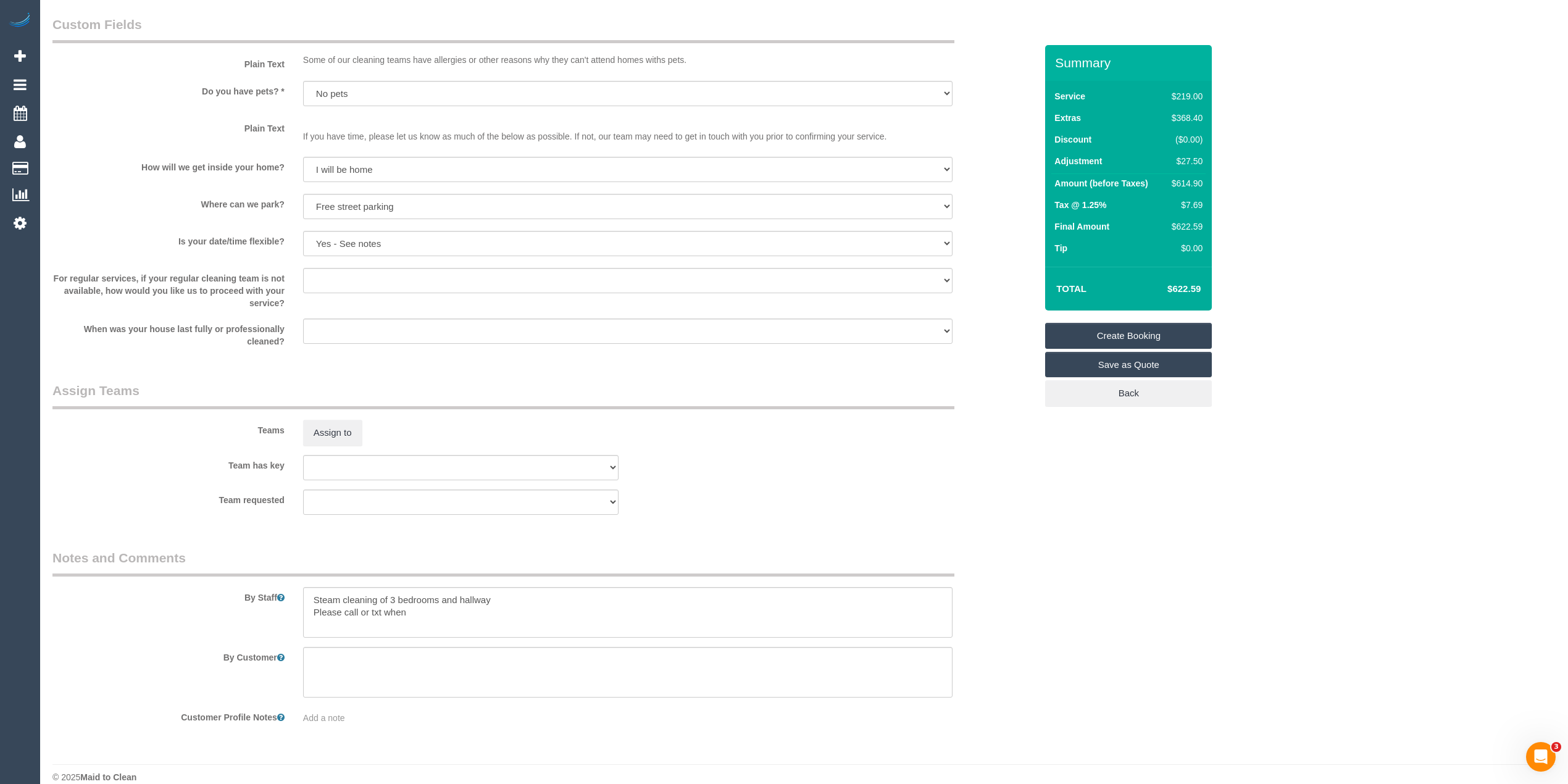
scroll to position [1567, 0]
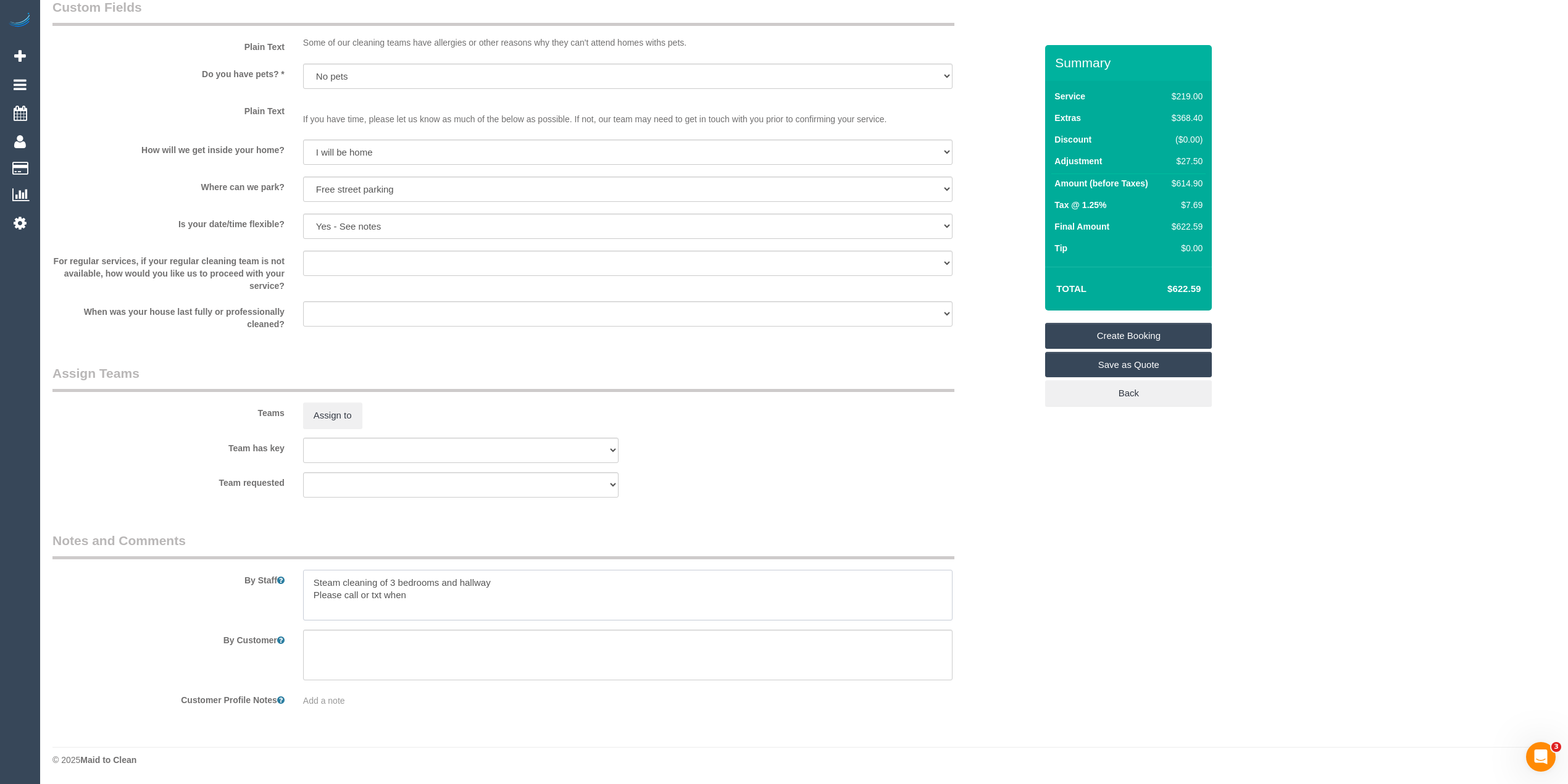
click at [423, 598] on textarea at bounding box center [628, 595] width 649 height 51
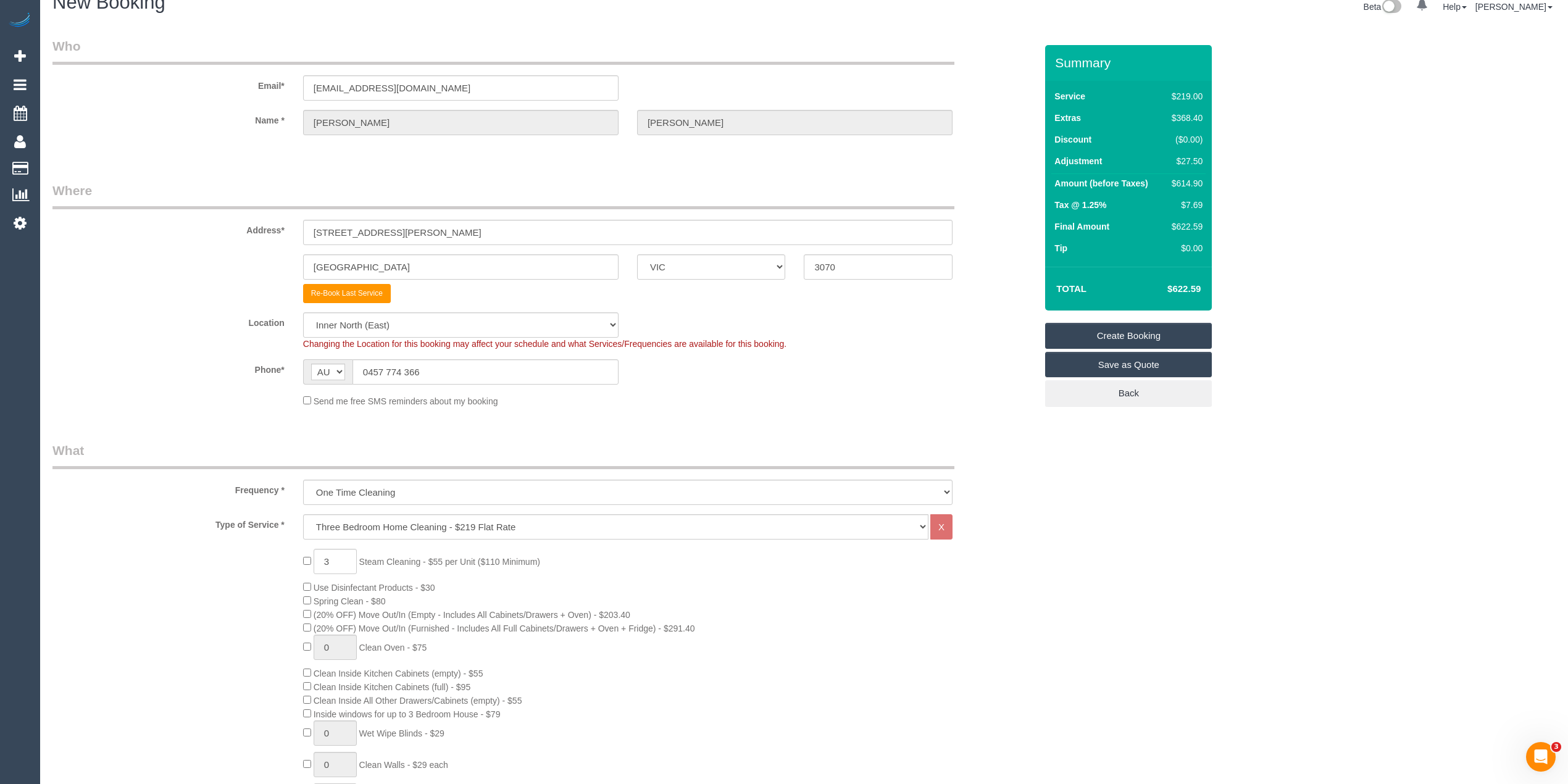
scroll to position [0, 0]
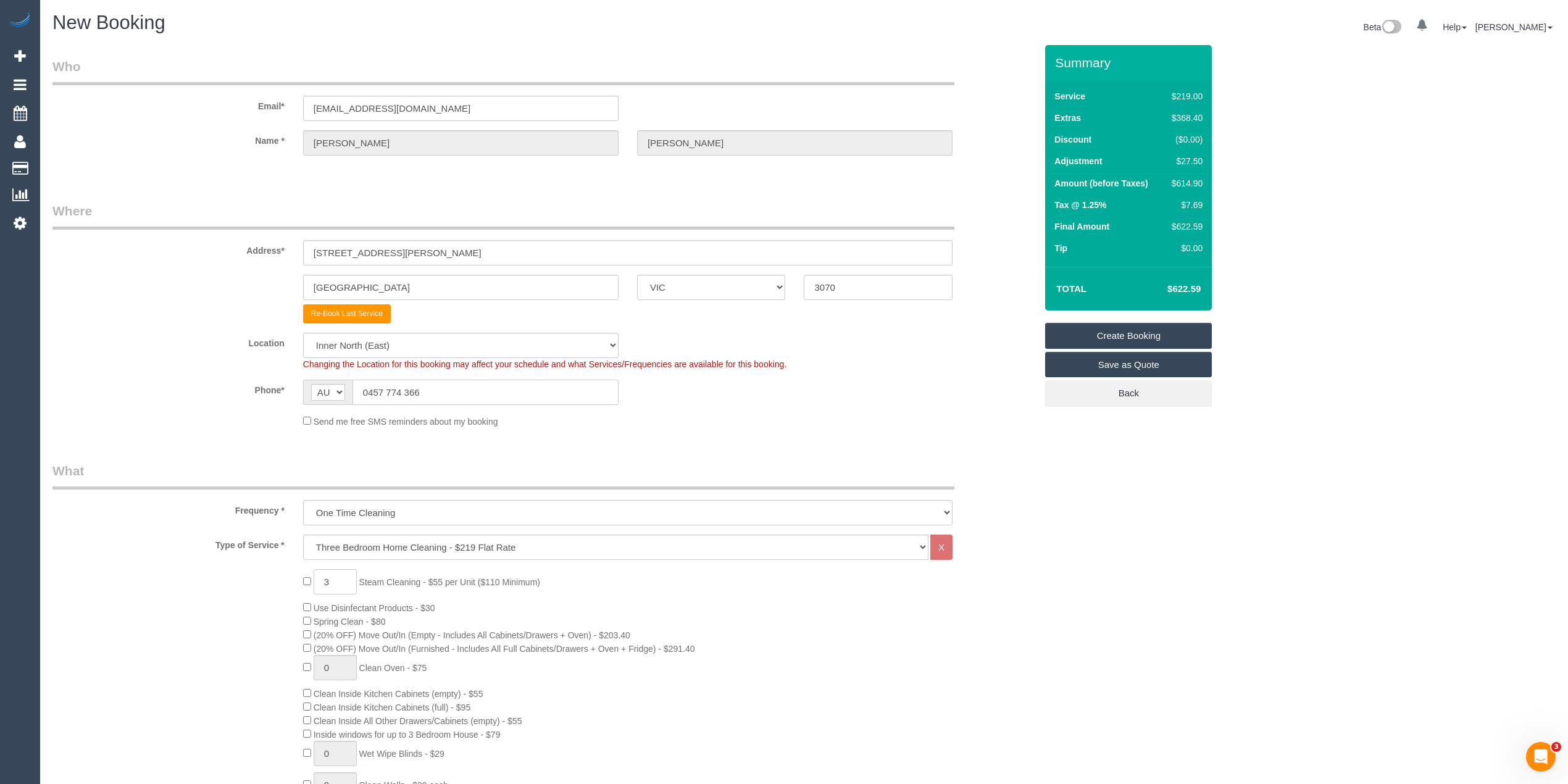
drag, startPoint x: 443, startPoint y: 388, endPoint x: 346, endPoint y: 392, distance: 97.1
click at [346, 392] on div "AF AL DZ AD AO AI AQ AG AR AM AW AU AT AZ BS BH BD BB BY BE BZ BJ BM BT BO BA B…" at bounding box center [461, 392] width 316 height 25
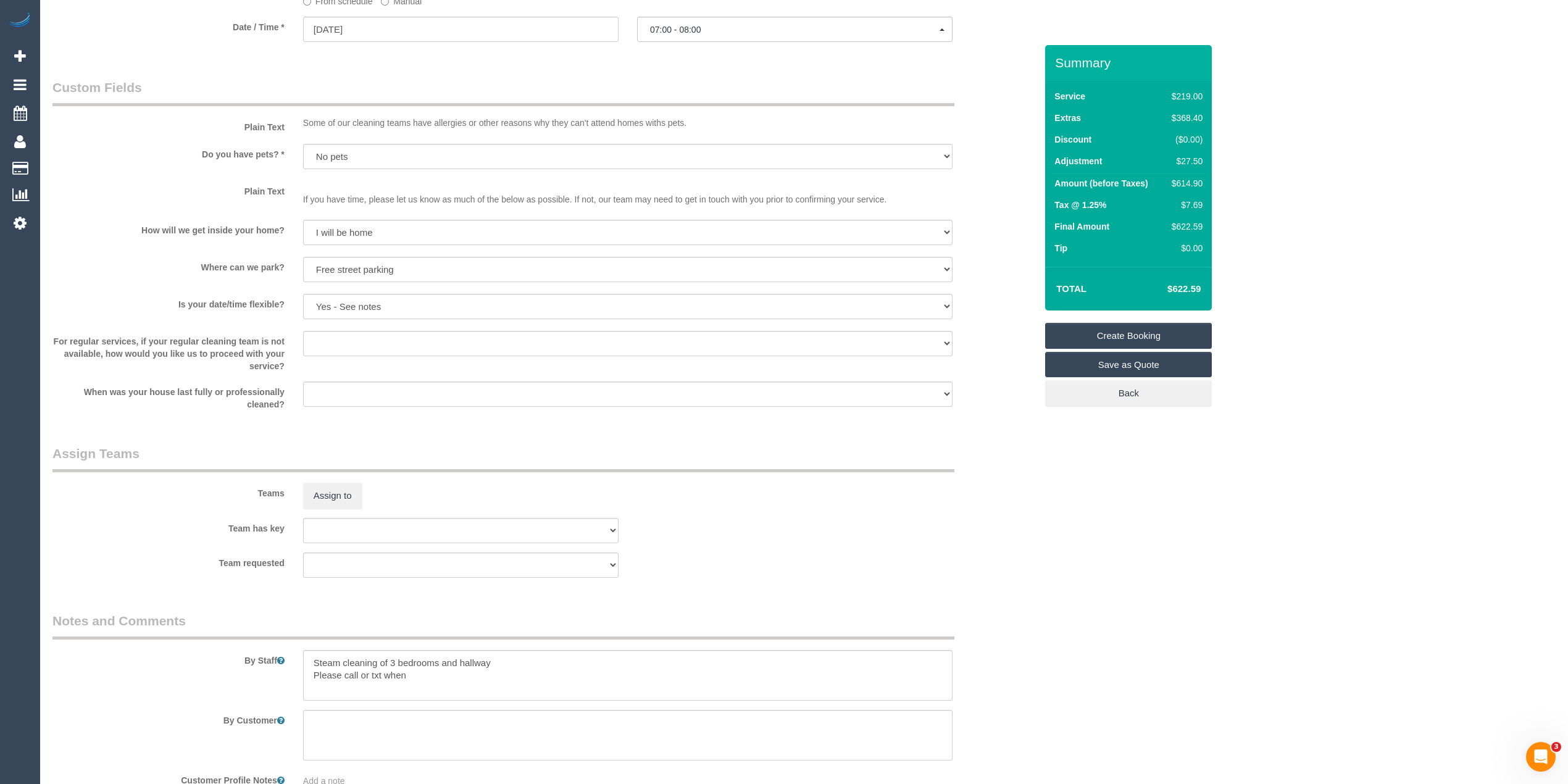
scroll to position [1567, 0]
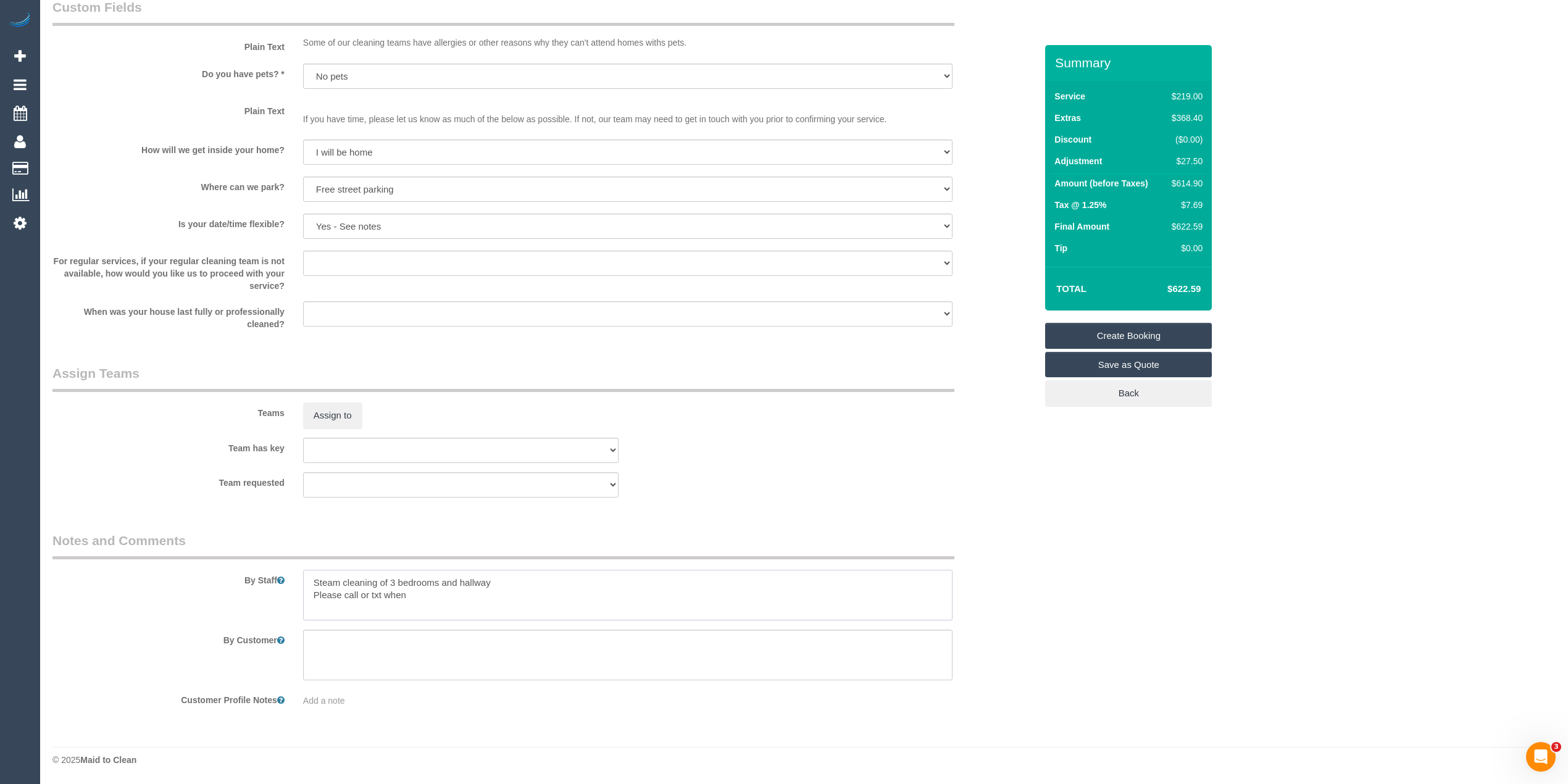
click at [433, 598] on textarea at bounding box center [628, 595] width 649 height 51
paste textarea "0457 774 366"
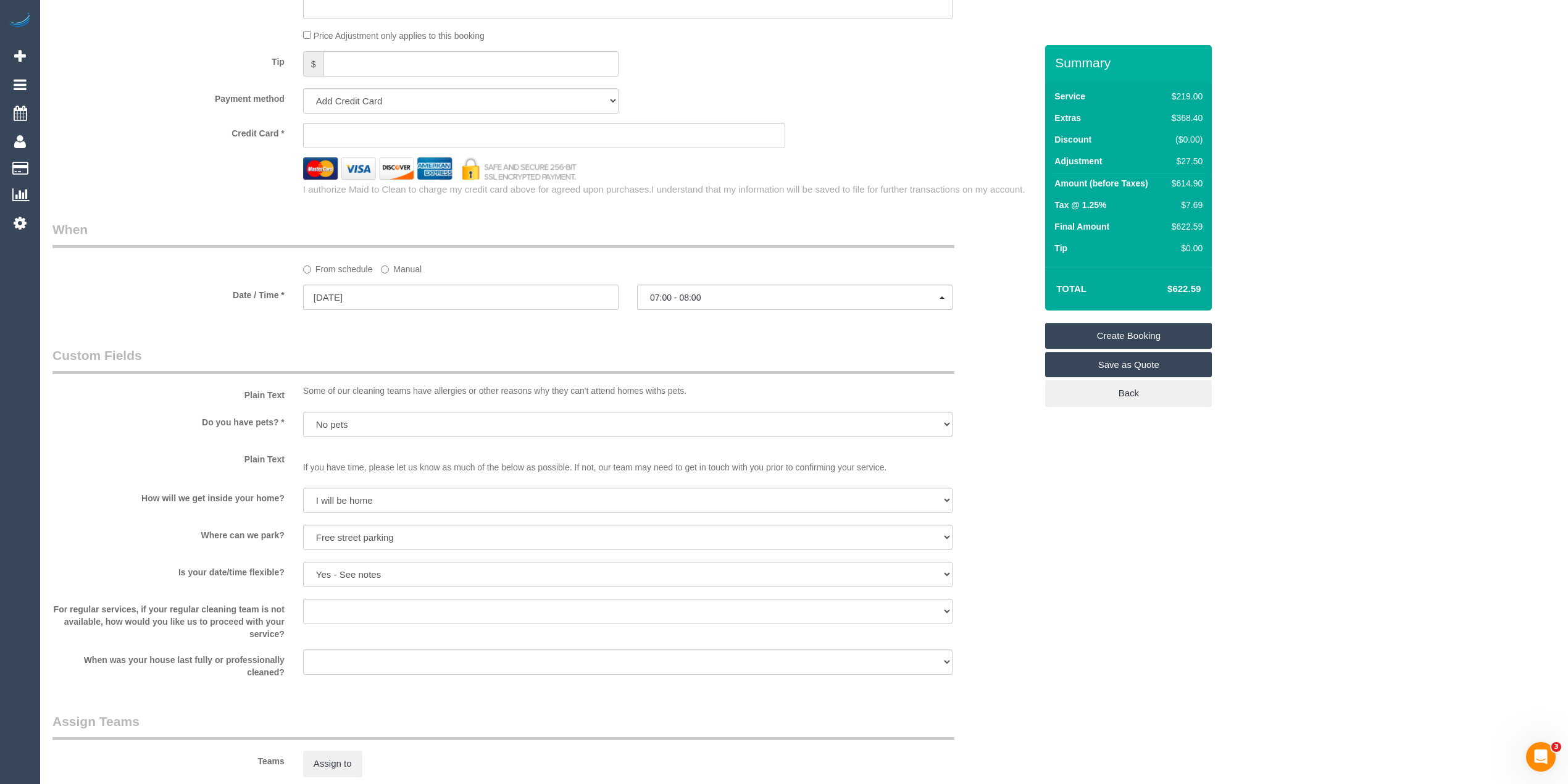
scroll to position [1018, 0]
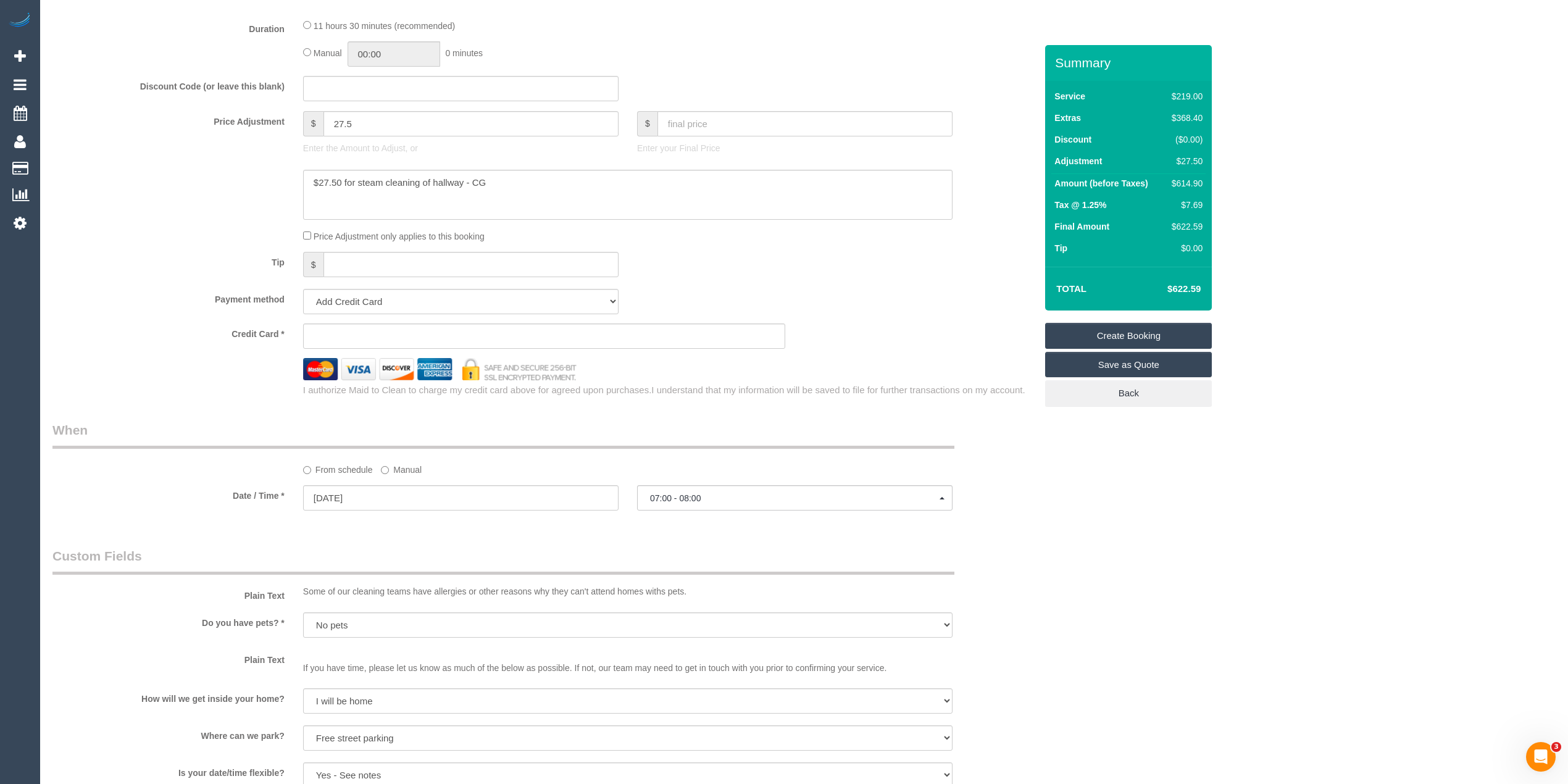
type textarea "Steam cleaning of 3 bedrooms and hallway Please call or txt when you're arrivin…"
click at [348, 299] on select "Add Credit Card Cash Check Paypal" at bounding box center [461, 302] width 316 height 25
click at [846, 268] on div "Tip $" at bounding box center [544, 266] width 1002 height 28
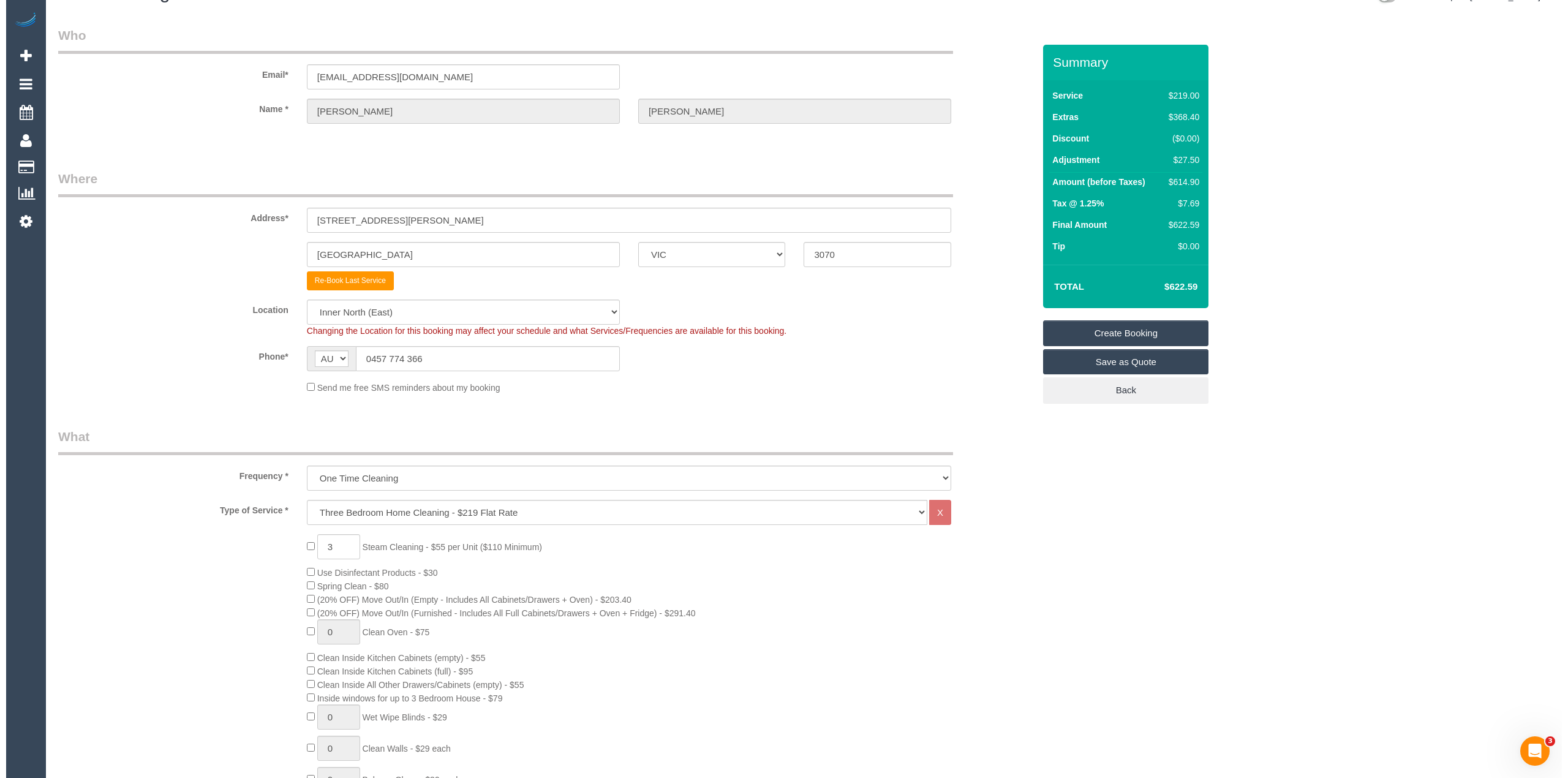
scroll to position [0, 0]
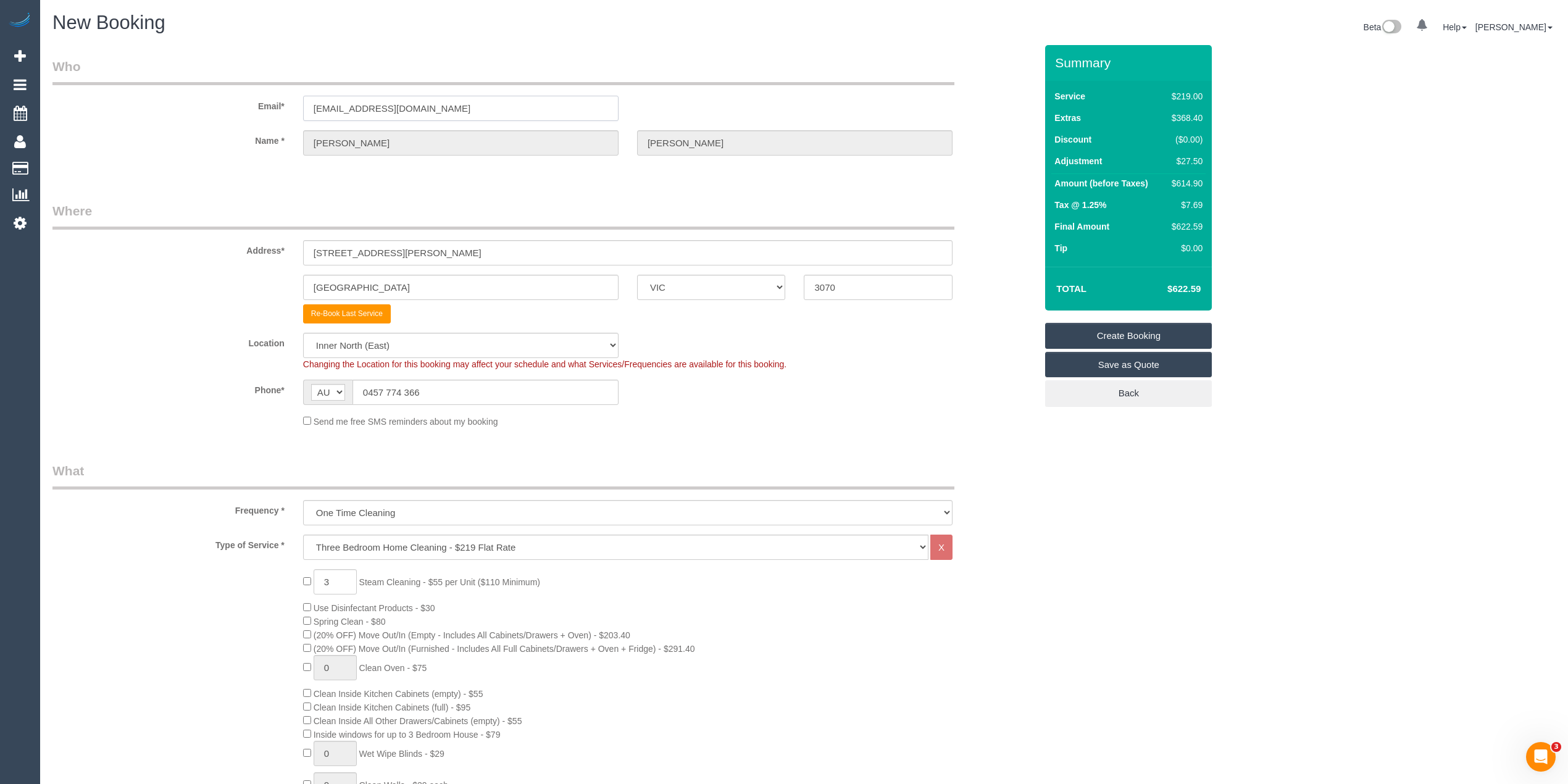
drag, startPoint x: 437, startPoint y: 100, endPoint x: 295, endPoint y: 92, distance: 142.2
click at [297, 92] on div "Email* tamiemcniece@gmail.com" at bounding box center [544, 89] width 1002 height 64
click at [1121, 334] on link "Create Booking" at bounding box center [1128, 336] width 167 height 26
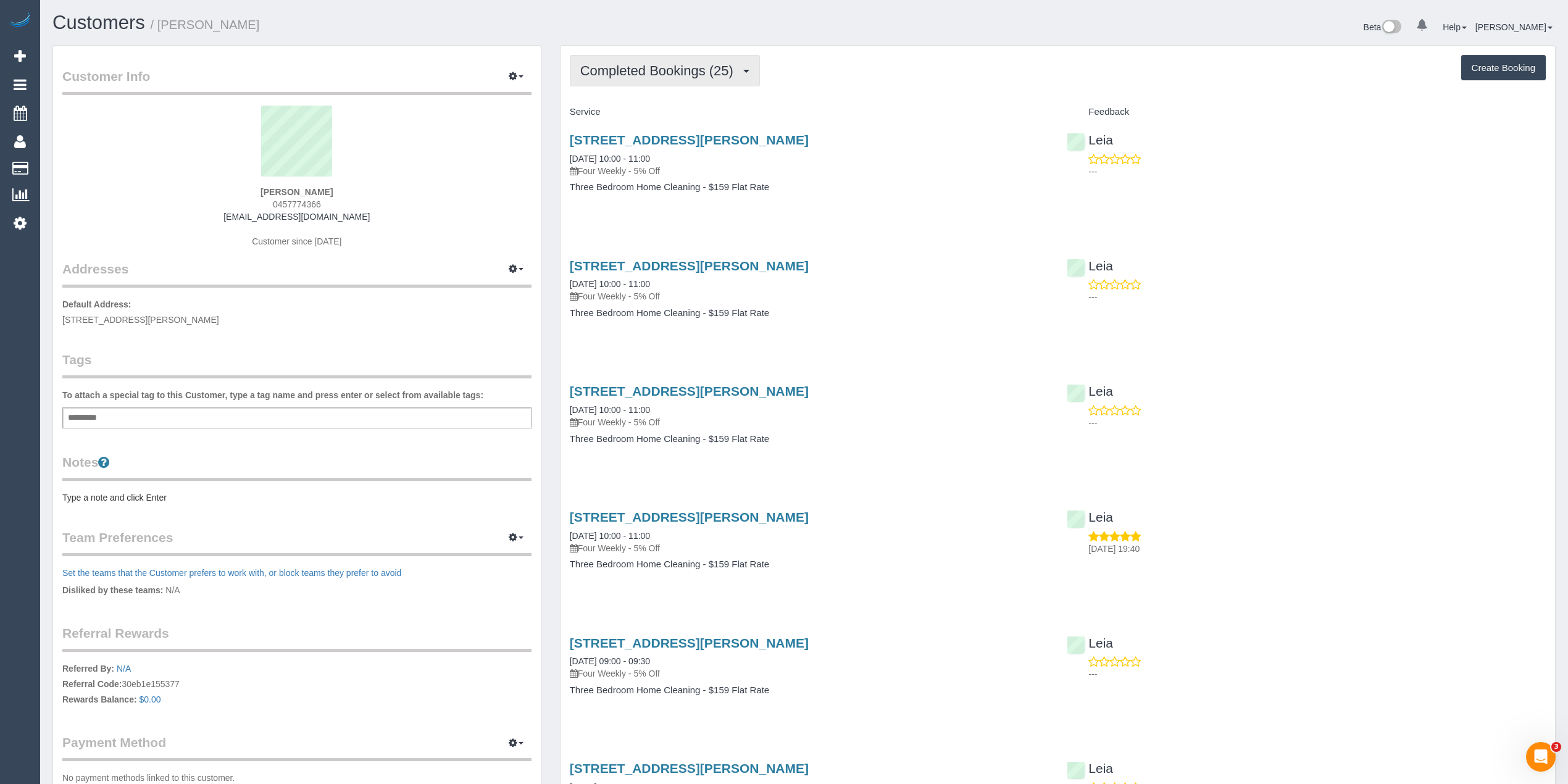
click at [636, 67] on span "Completed Bookings (25)" at bounding box center [660, 71] width 159 height 15
click at [665, 111] on link "Upcoming Bookings (0)" at bounding box center [637, 115] width 133 height 16
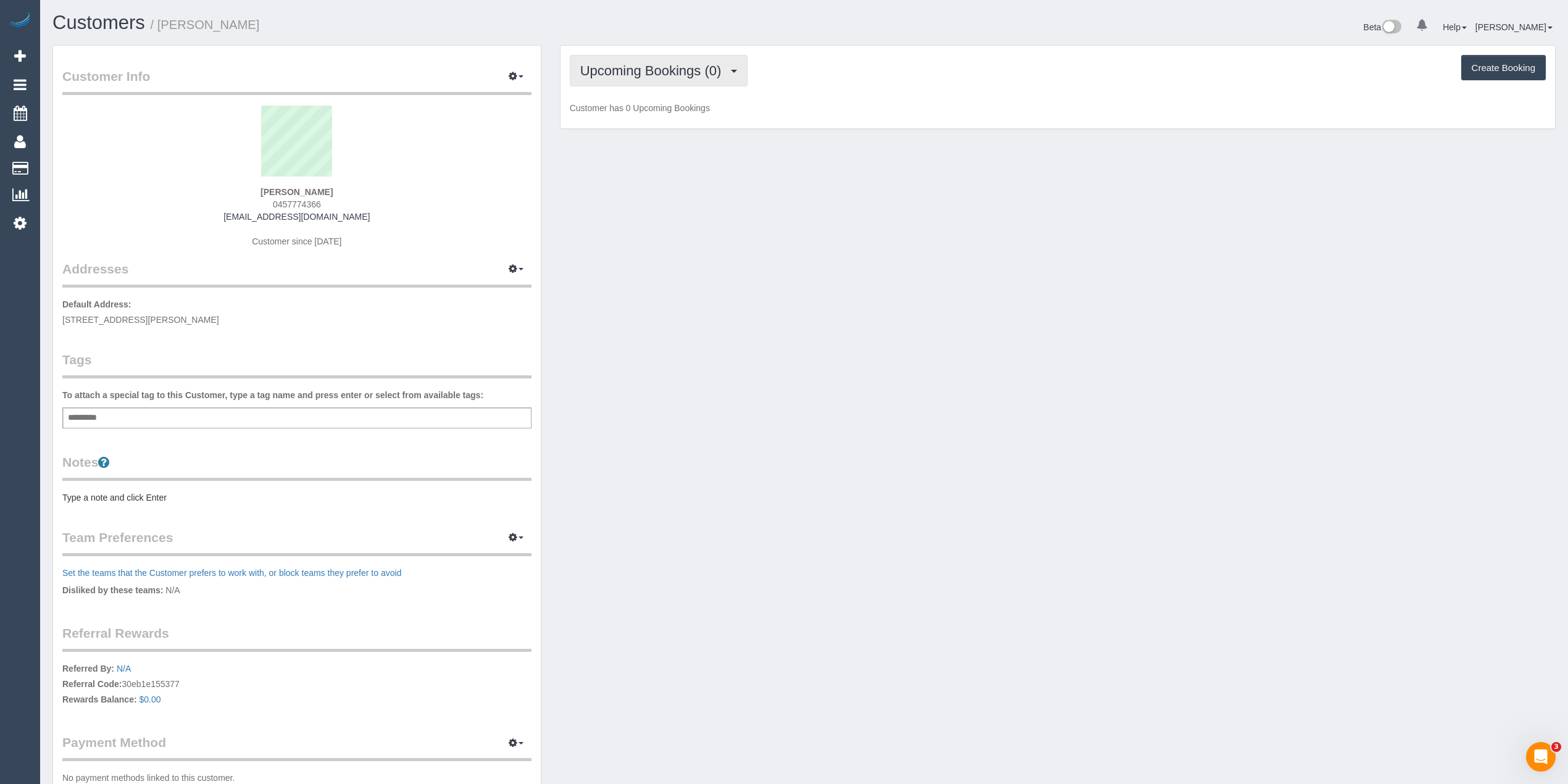
click at [605, 65] on span "Upcoming Bookings (0)" at bounding box center [653, 71] width 147 height 15
click at [660, 117] on link "Upcoming Bookings (0)" at bounding box center [637, 115] width 133 height 16
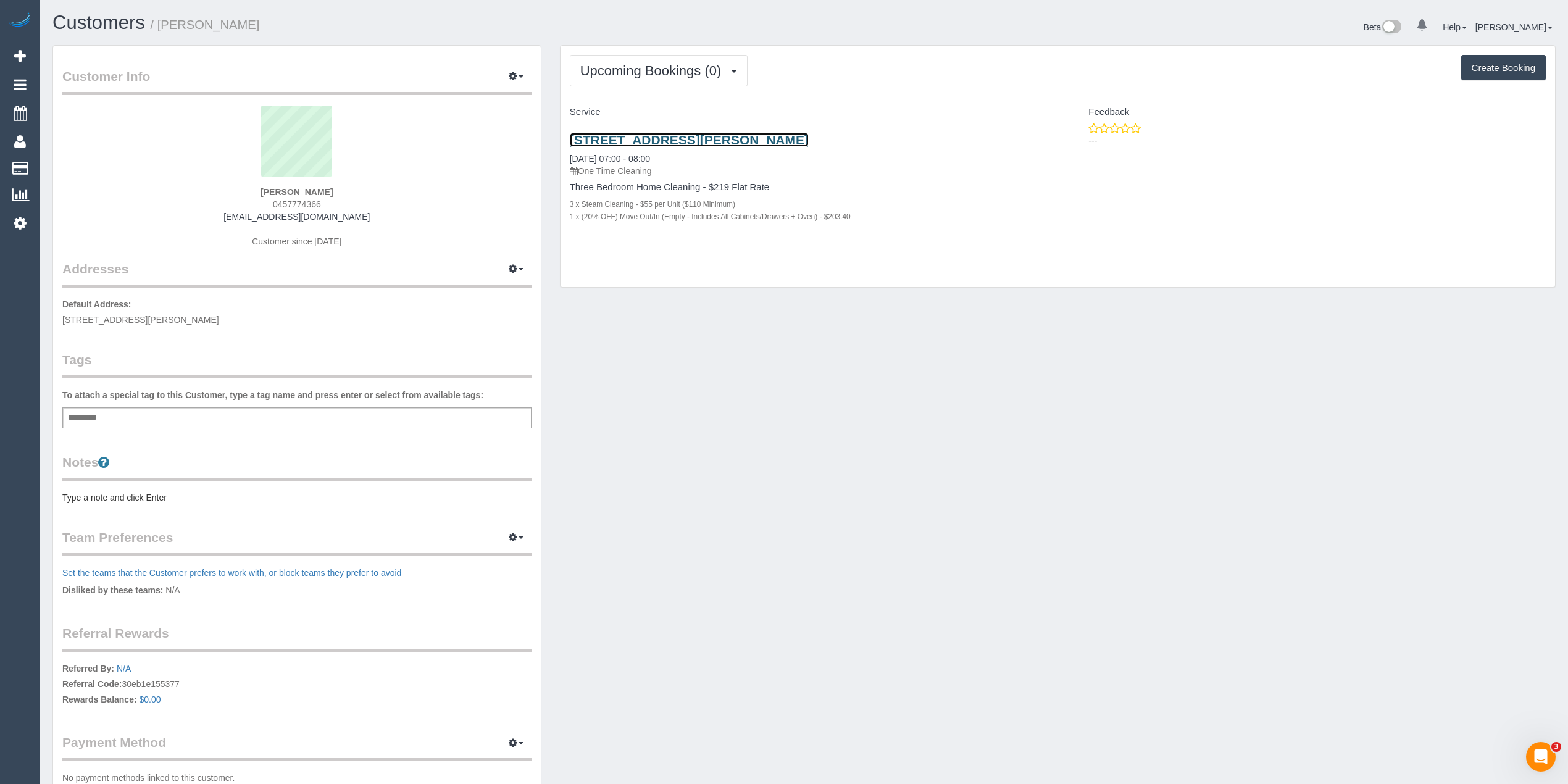
click at [695, 142] on link "56b Clifton St, Northcote, VIC 3070" at bounding box center [689, 140] width 239 height 14
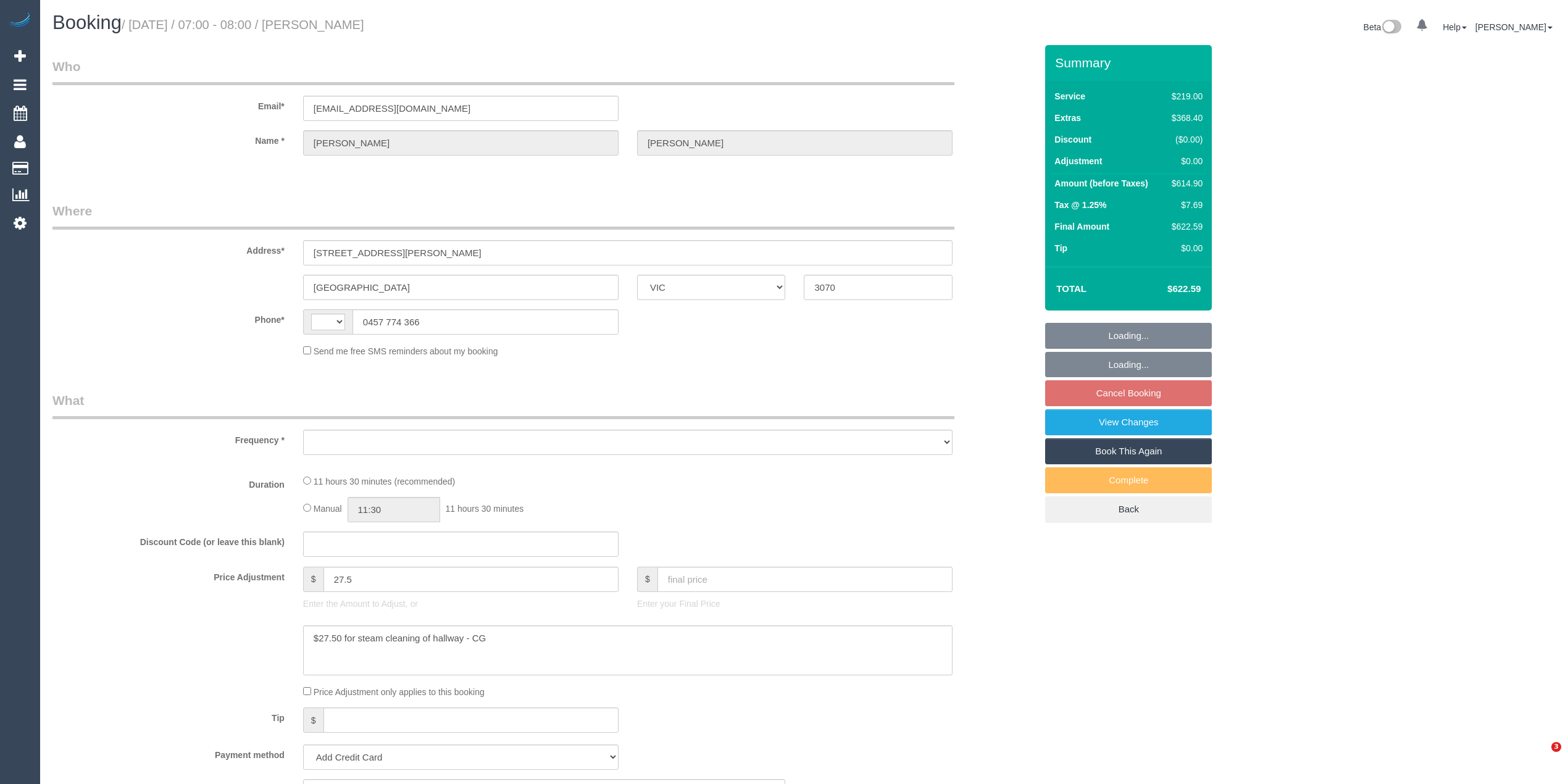
select select "VIC"
select select "object:275"
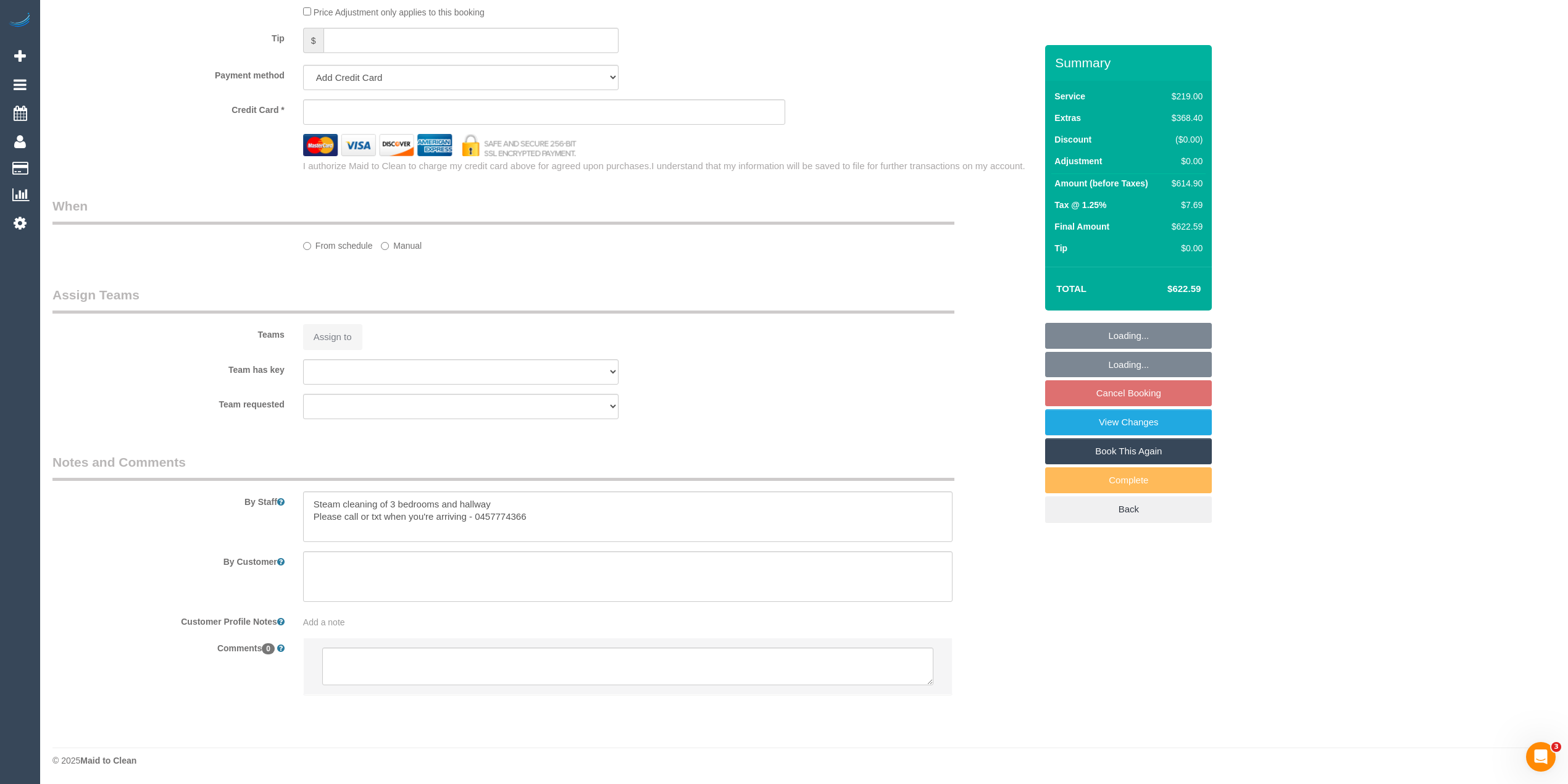
select select "string:AU"
select select "string:stripe-pm_1S5Jgz2GScqysDRVrEzEyTFy"
select select "number:28"
select select "number:14"
select select "number:19"
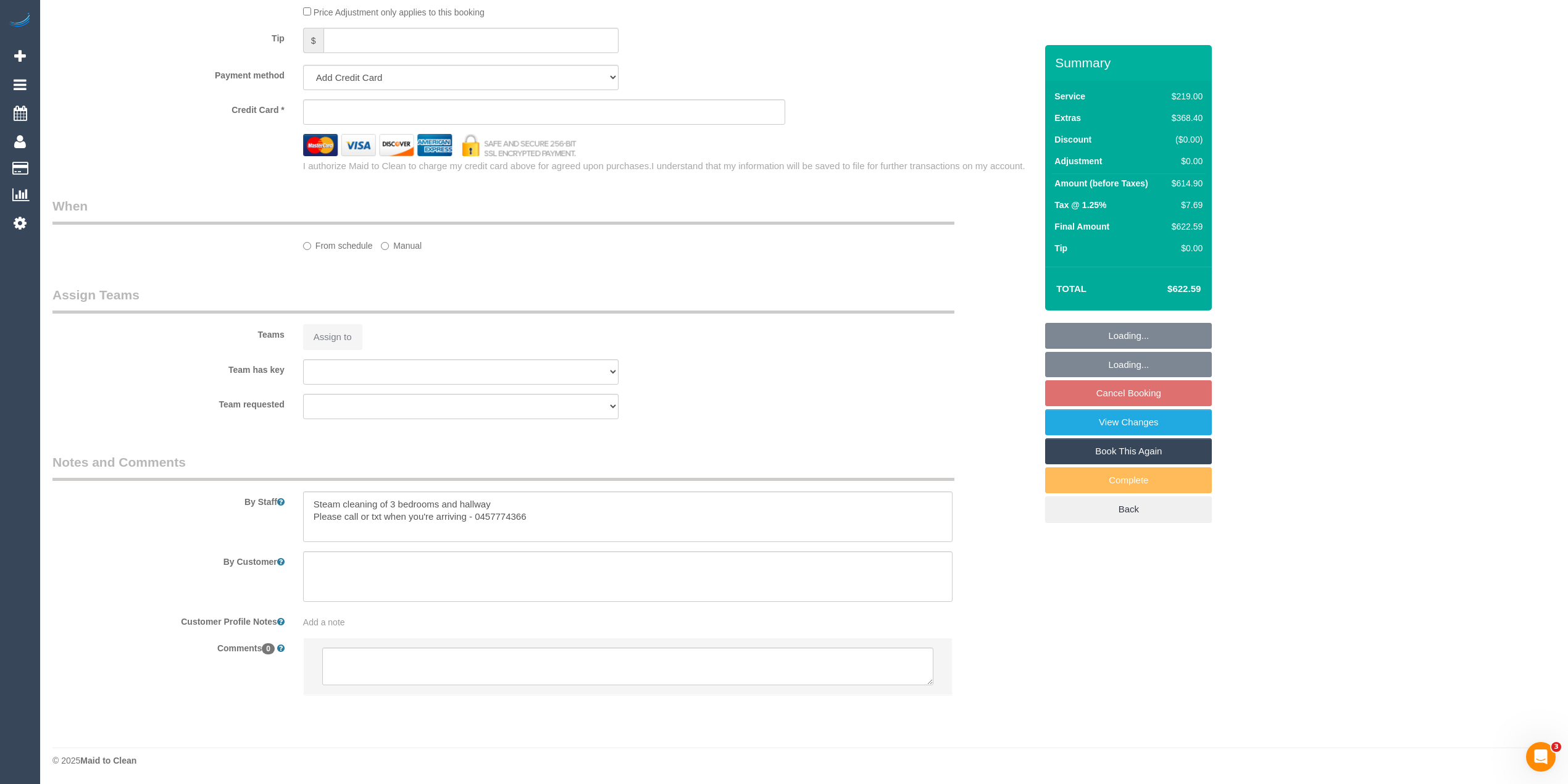
select select "number:36"
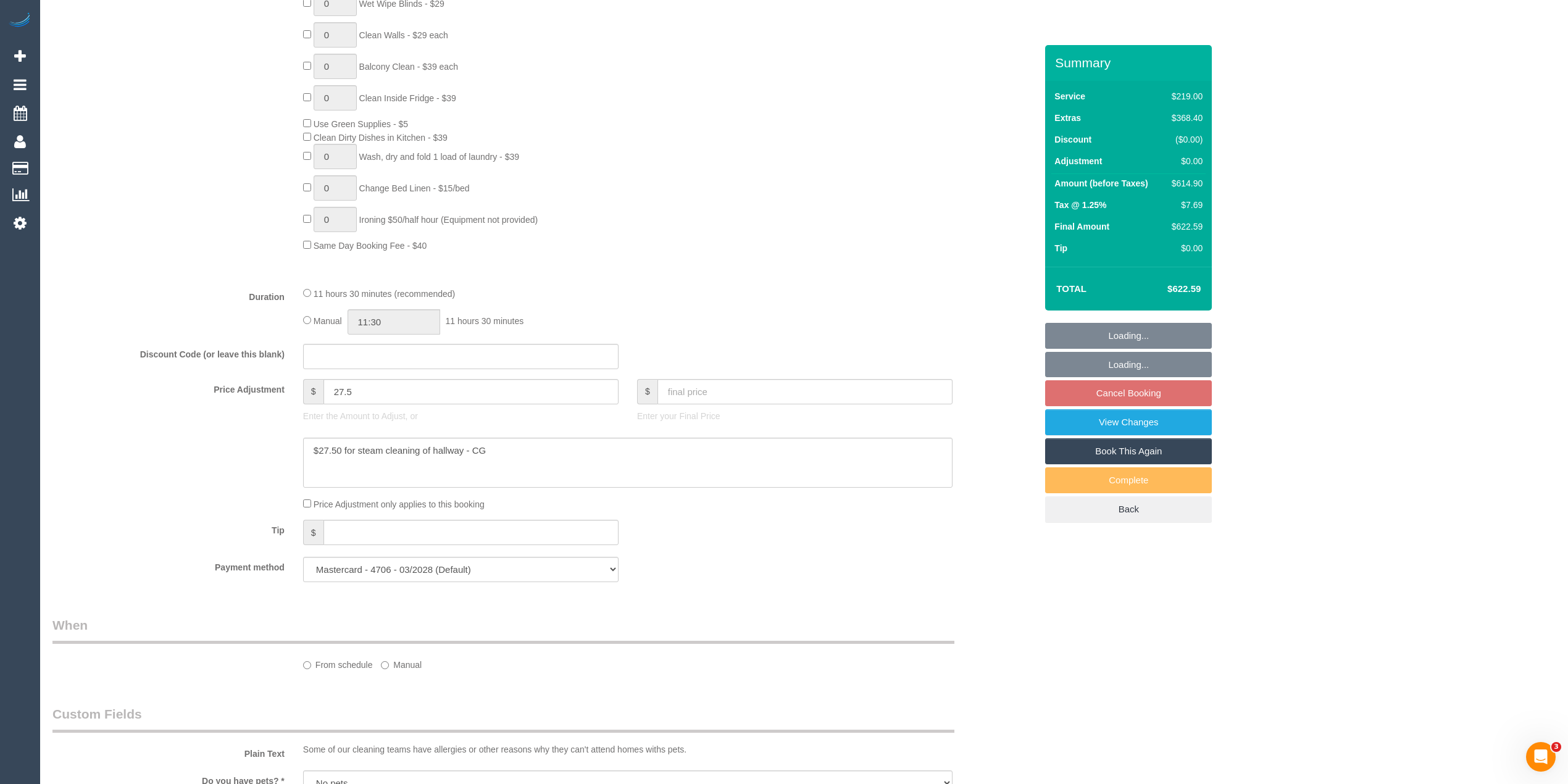
select select "object:771"
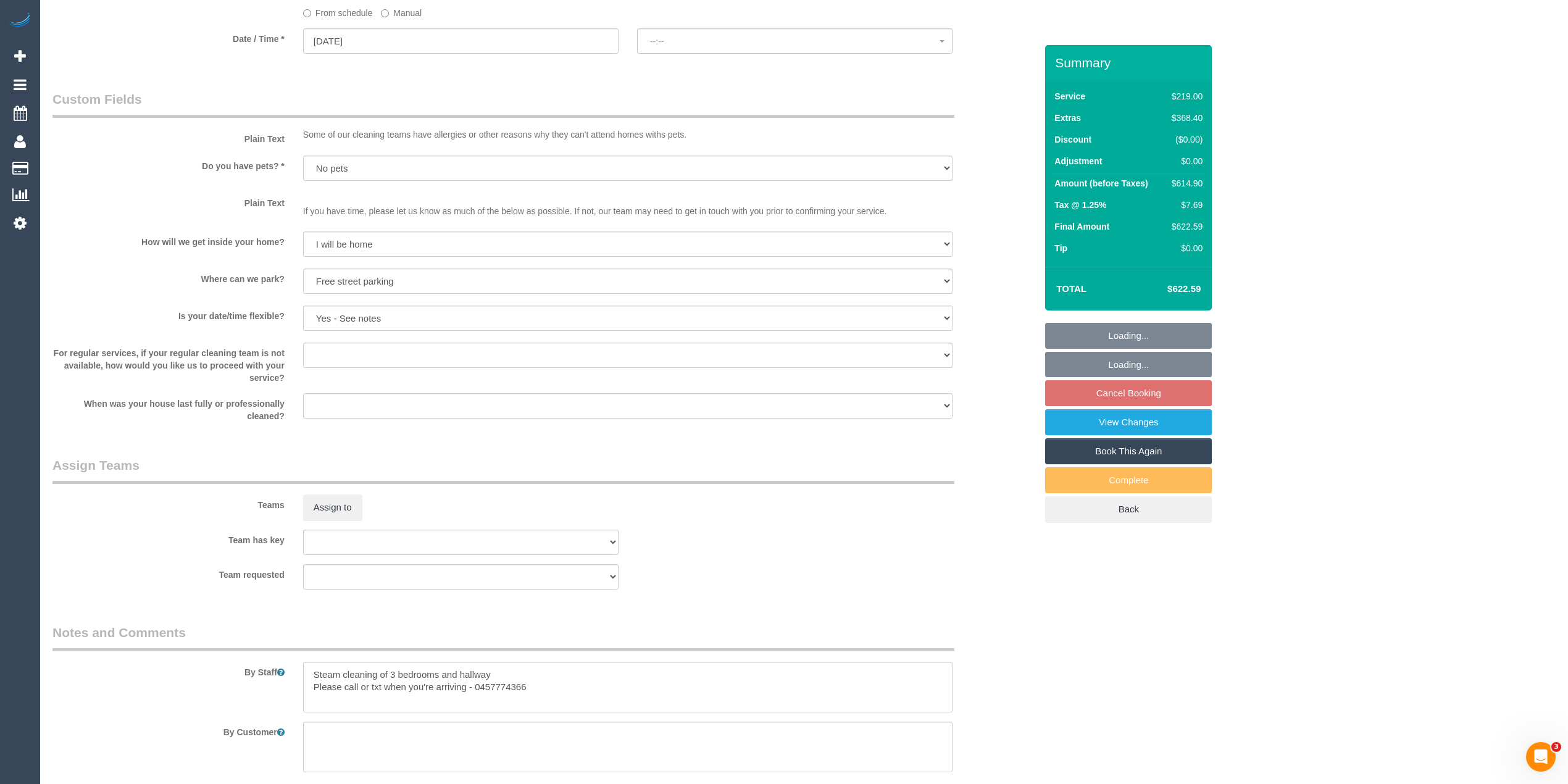
scroll to position [1551, 0]
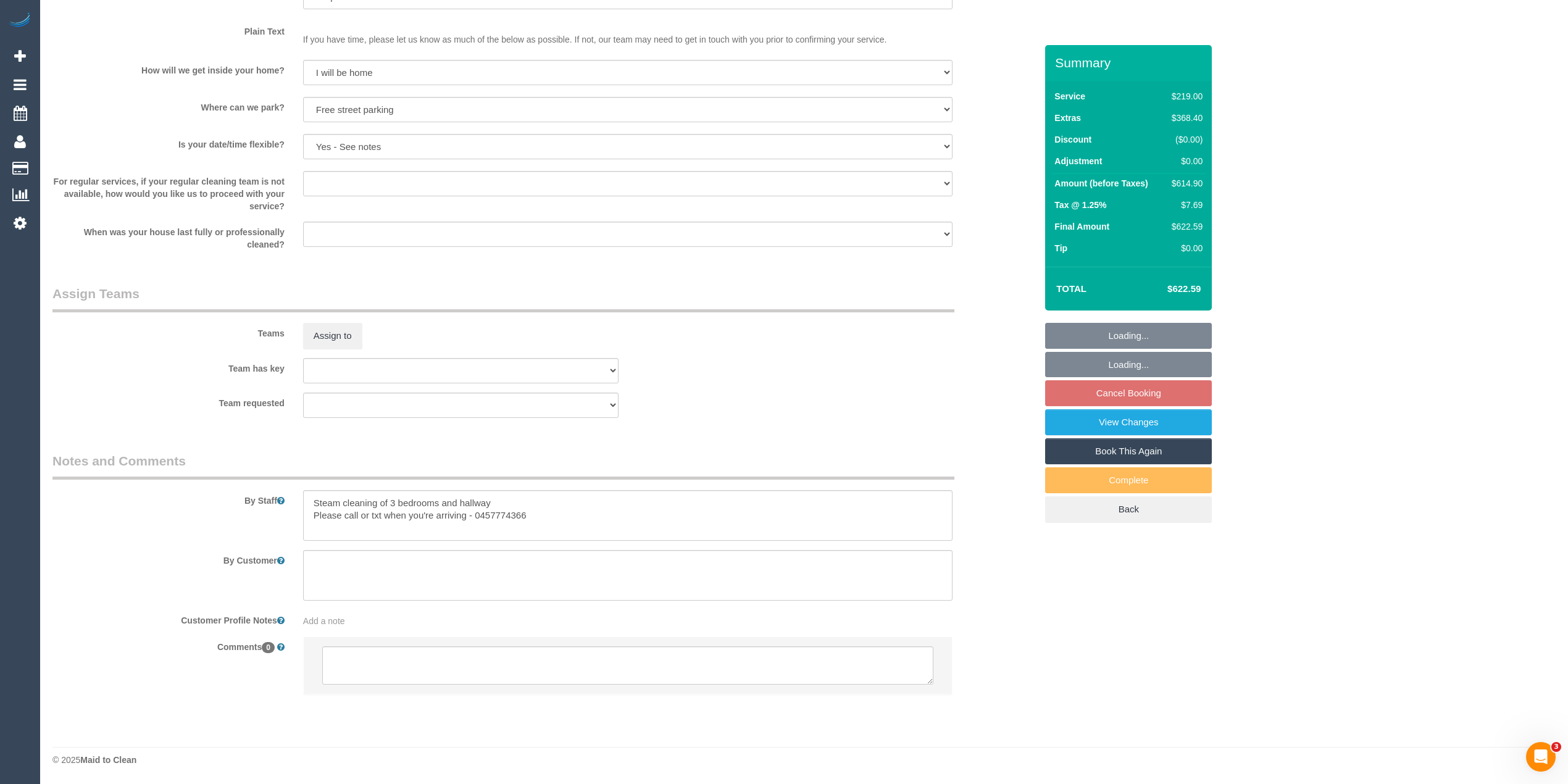
select select "spot1"
click at [413, 670] on textarea at bounding box center [628, 665] width 612 height 38
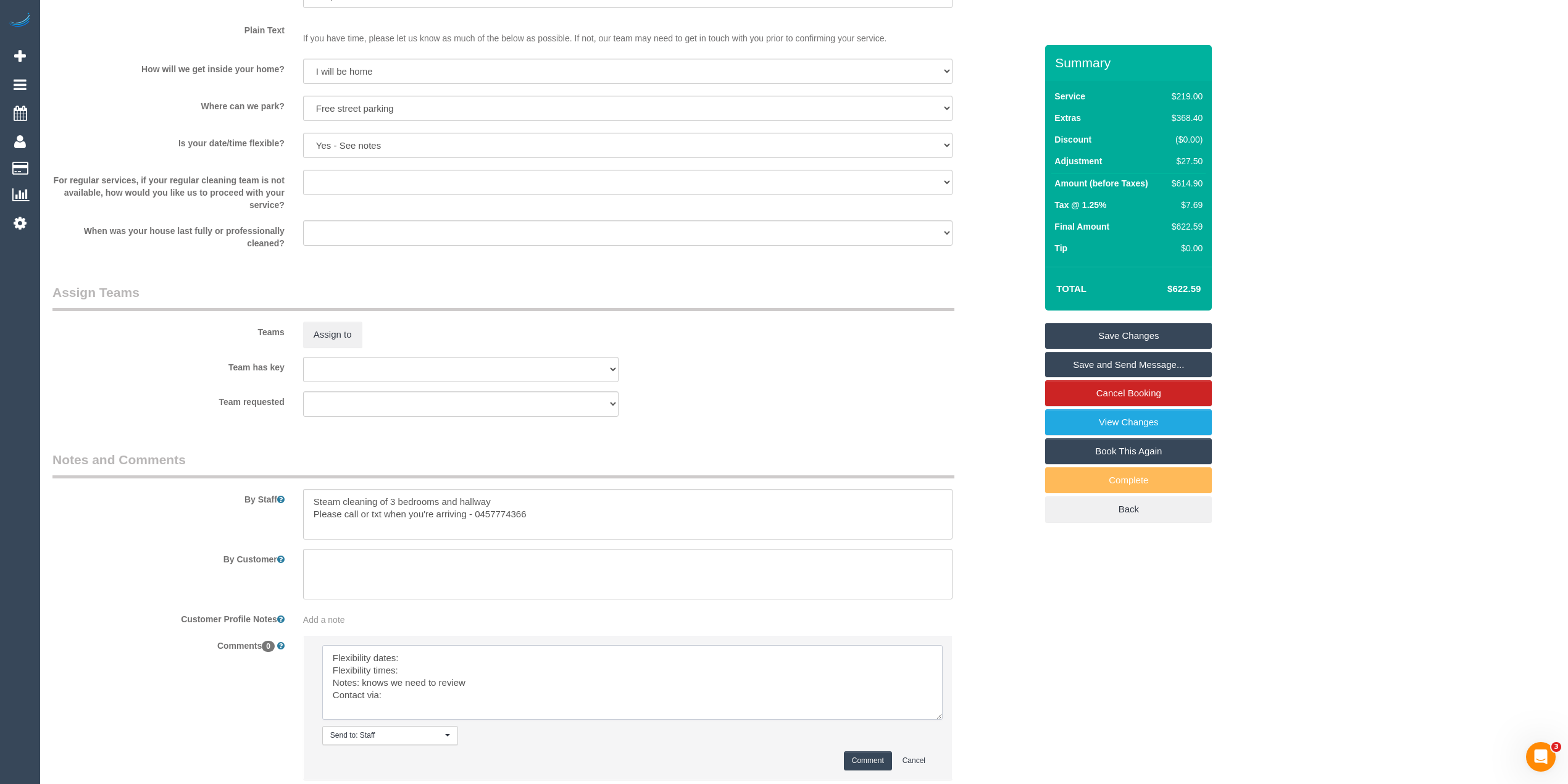
drag, startPoint x: 925, startPoint y: 674, endPoint x: 745, endPoint y: 694, distance: 181.1
click at [934, 713] on textarea at bounding box center [633, 682] width 621 height 75
click at [459, 658] on textarea at bounding box center [633, 683] width 621 height 77
click at [438, 670] on textarea at bounding box center [633, 683] width 621 height 77
click at [422, 697] on textarea at bounding box center [633, 683] width 621 height 77
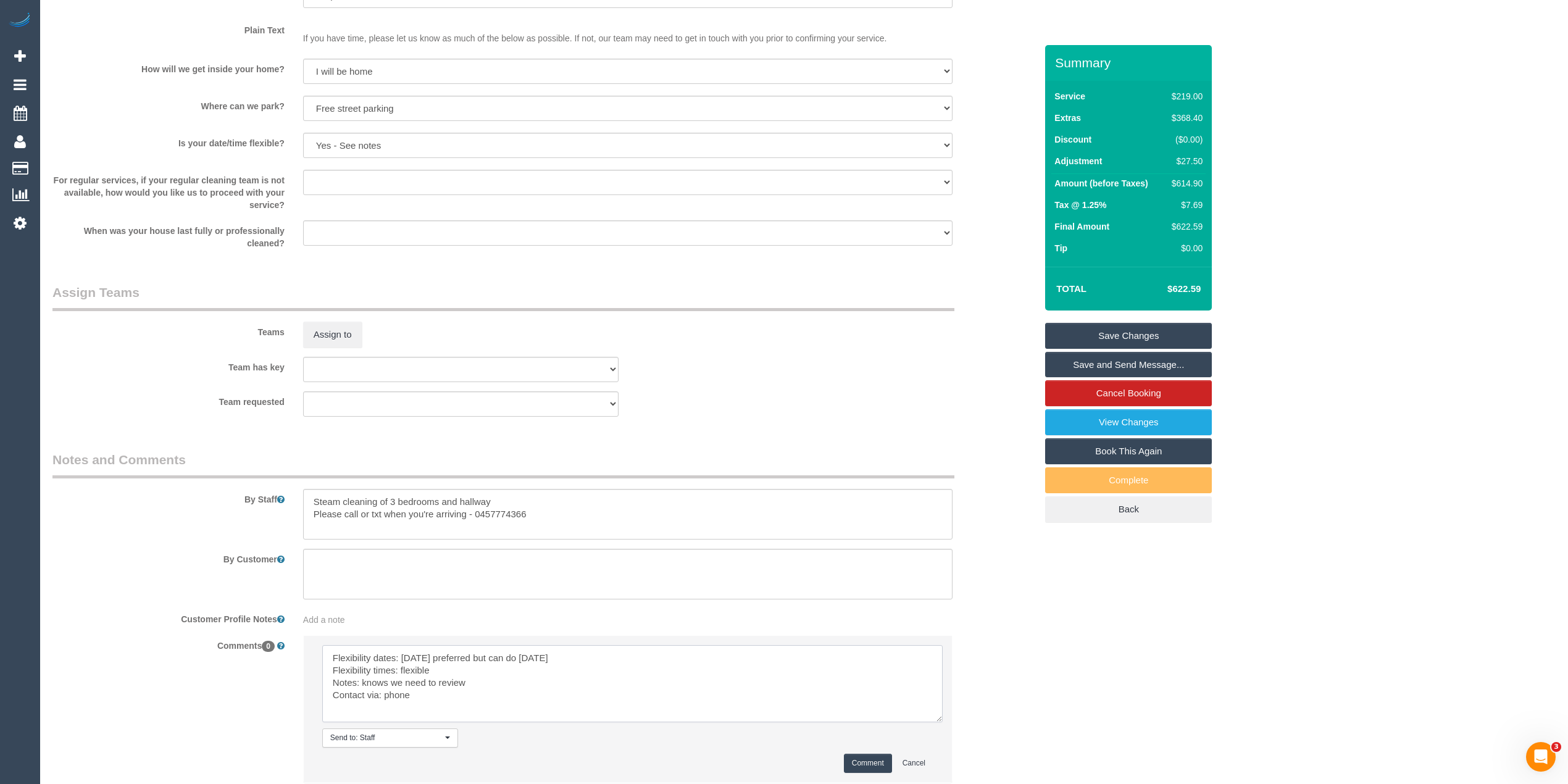
type textarea "Flexibility dates: Tuesday preferred but can do Monday Flexibility times: flexi…"
click at [868, 761] on button "Comment" at bounding box center [868, 763] width 48 height 19
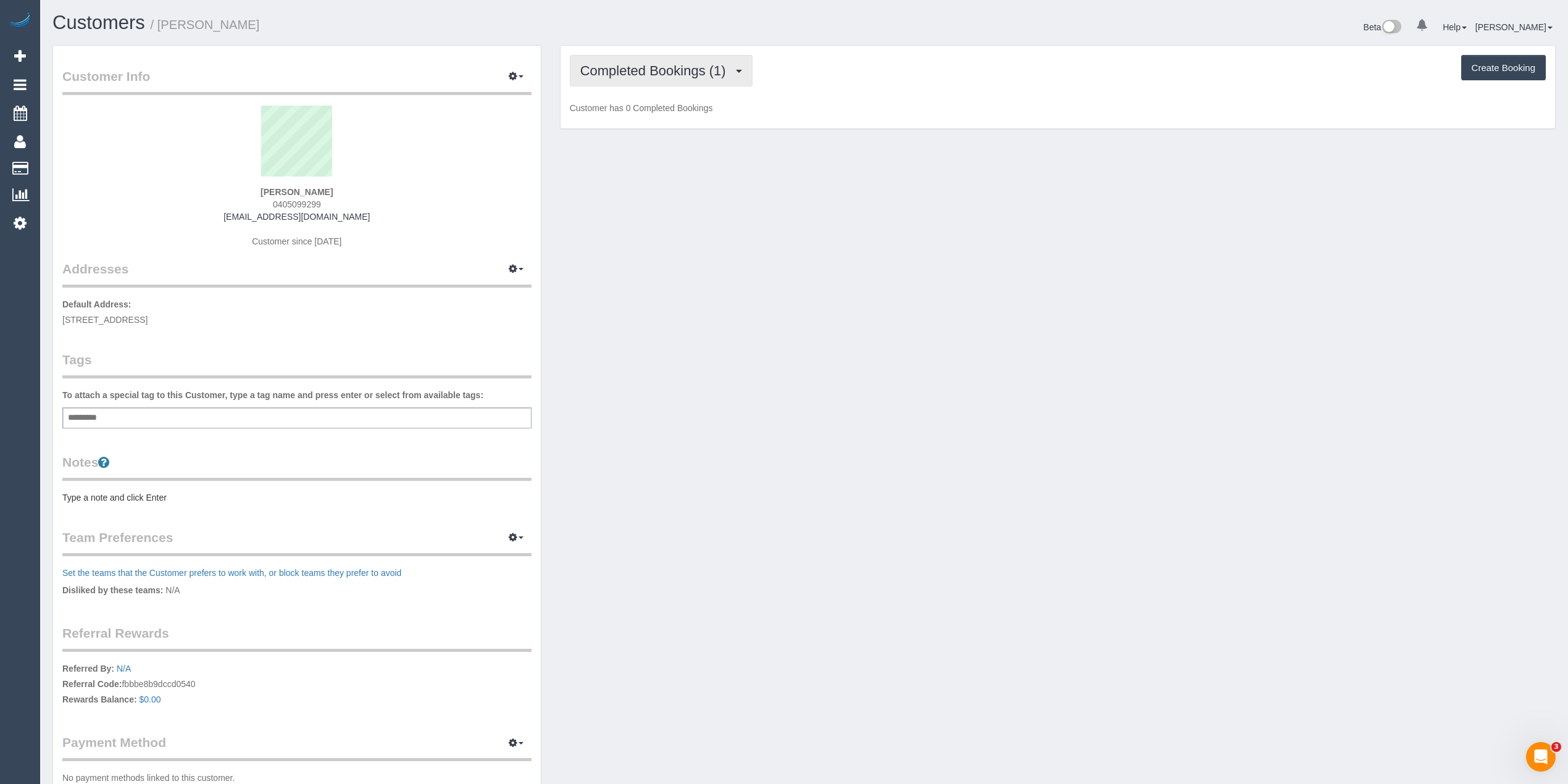
click at [633, 75] on span "Completed Bookings (1)" at bounding box center [656, 71] width 152 height 15
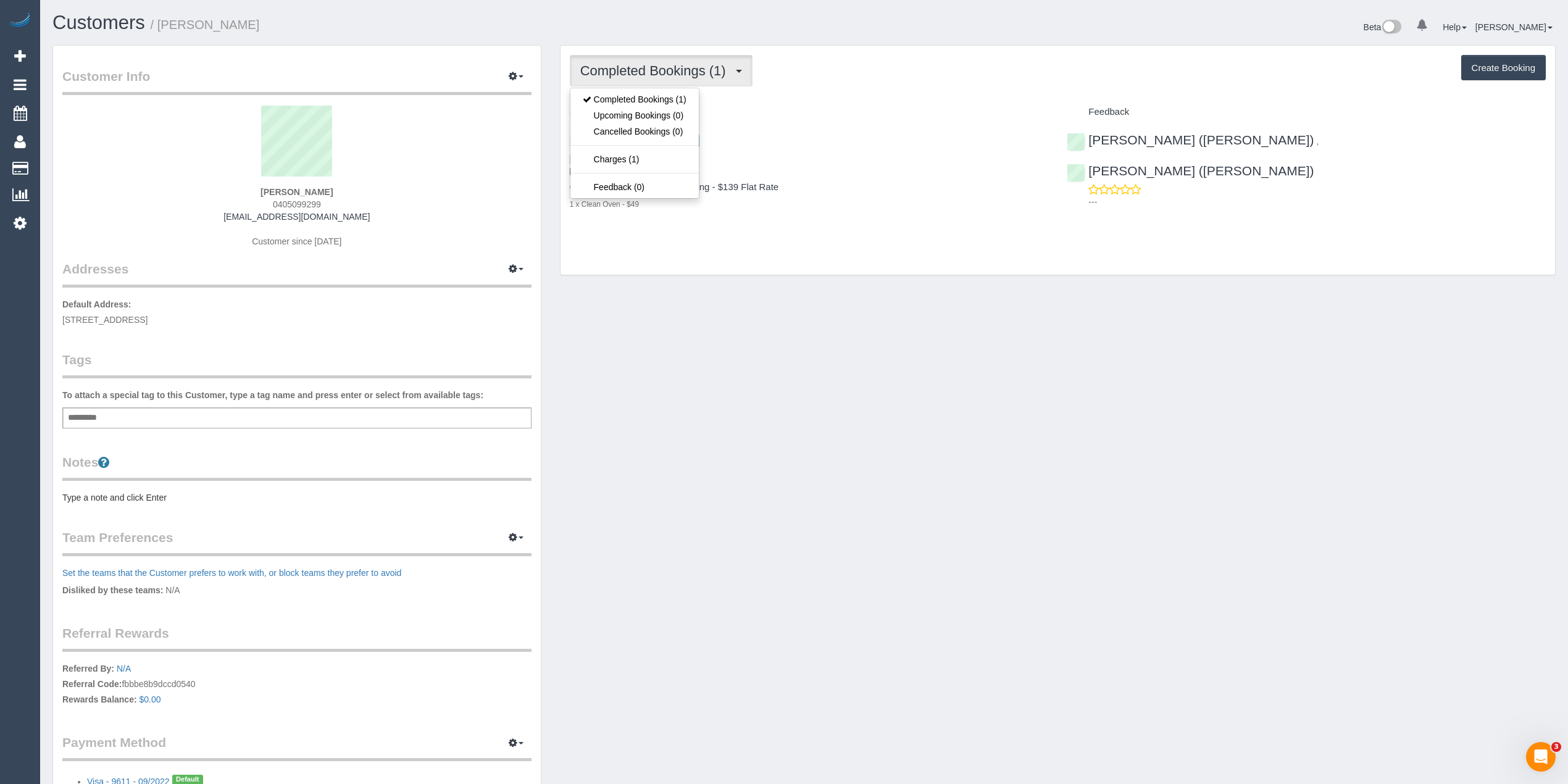
click at [840, 91] on div "Completed Bookings (1) Completed Bookings (1) Upcoming Bookings (0) Cancelled B…" at bounding box center [1058, 160] width 995 height 230
click at [1511, 66] on button "Create Booking" at bounding box center [1503, 68] width 84 height 26
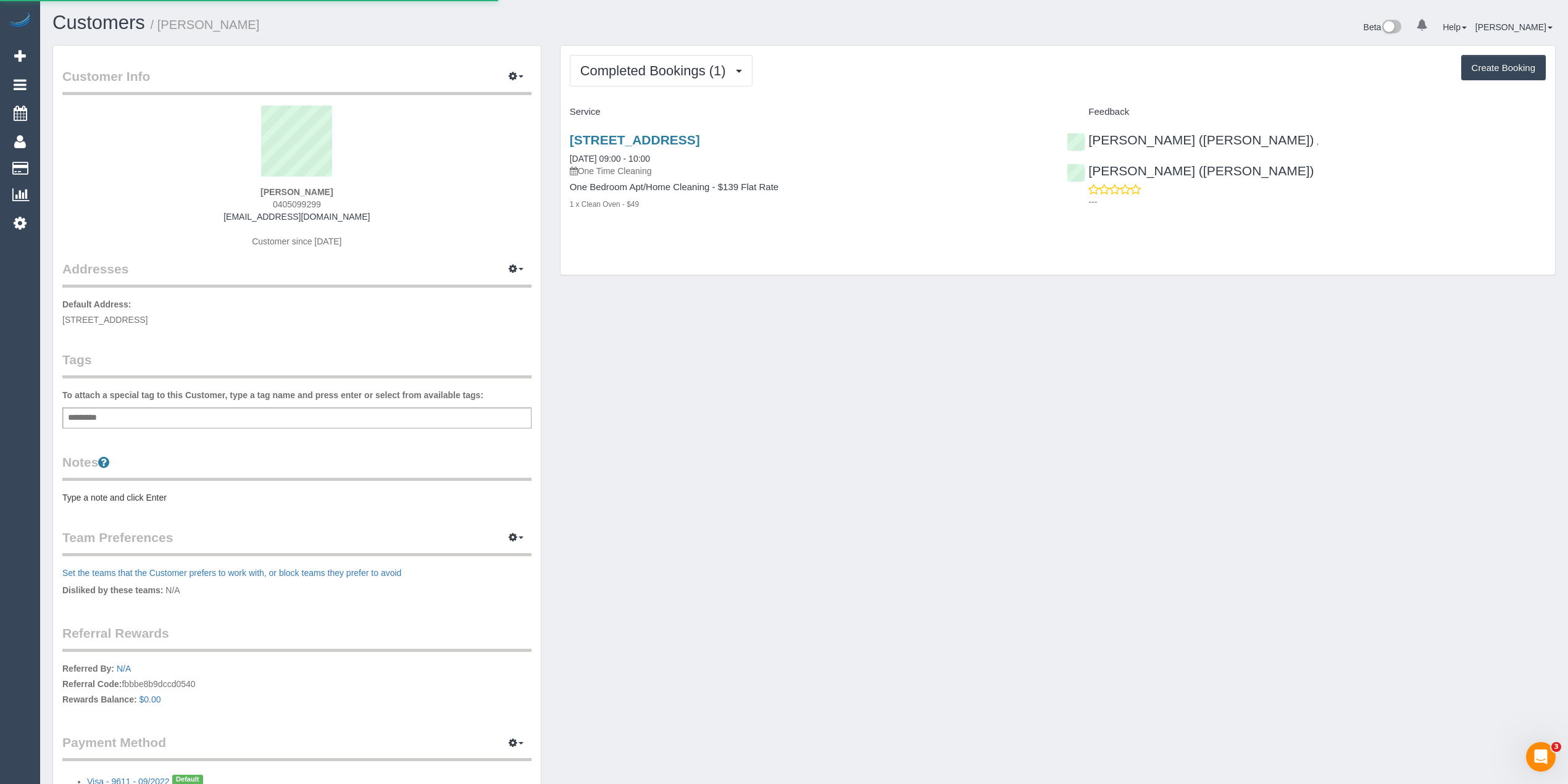
select select "VIC"
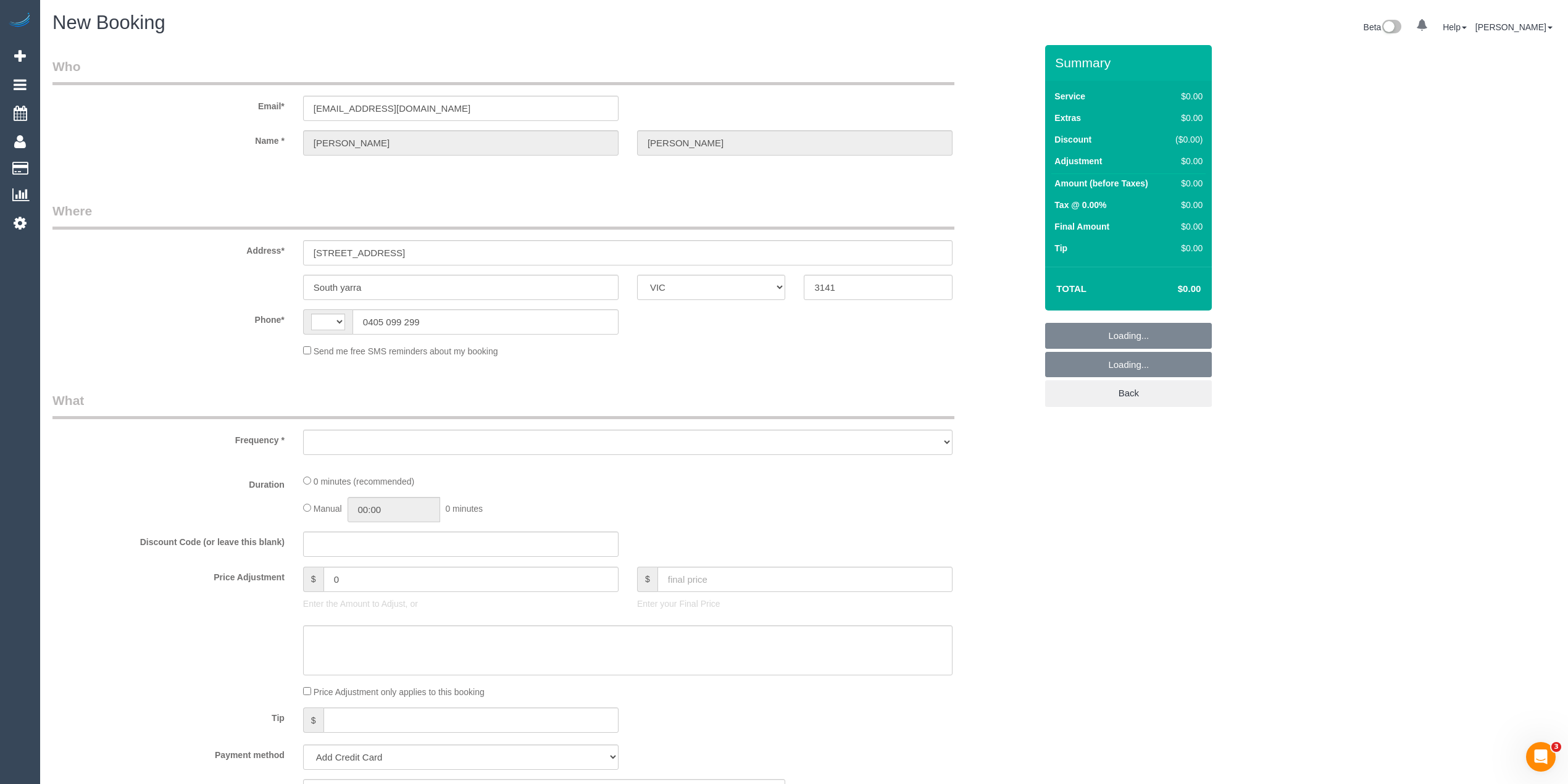
select select "string:stripe-pm_1IsR2V2GScqysDRVOGPJEcGQ"
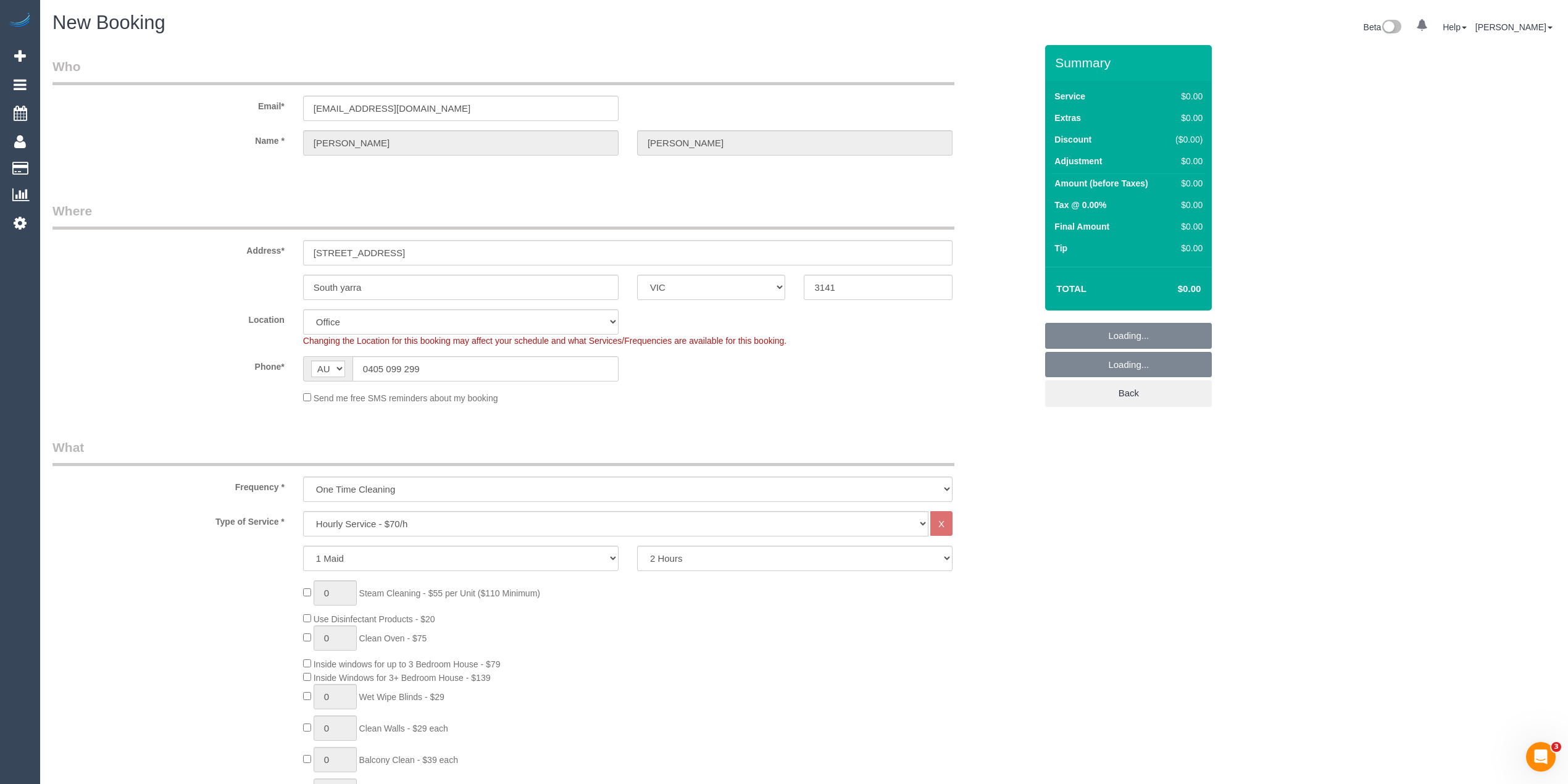
select select "string:AU"
select select "object:2303"
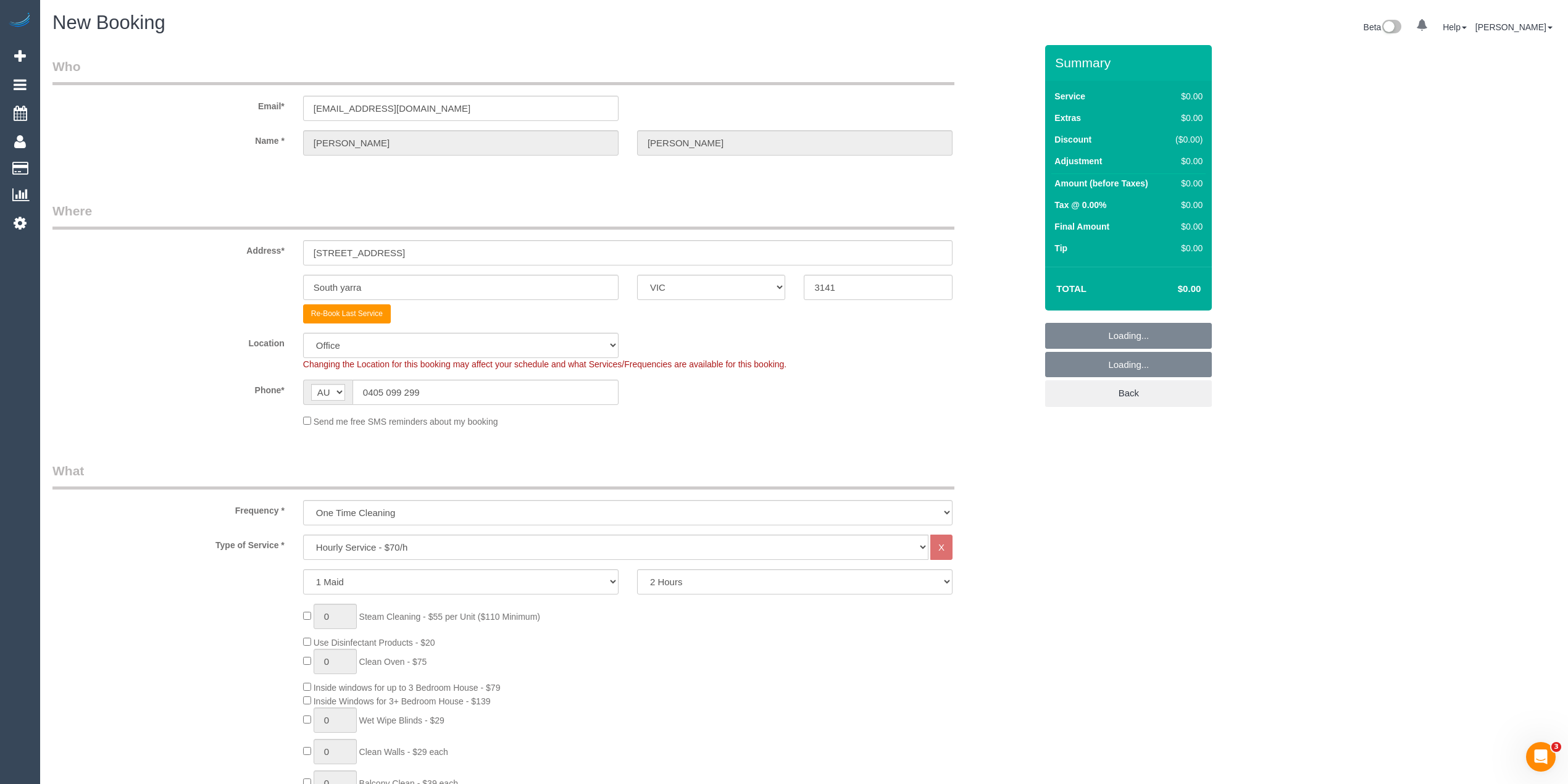
select select "54"
select select "object:2313"
drag, startPoint x: 403, startPoint y: 282, endPoint x: 223, endPoint y: 273, distance: 180.2
click at [223, 275] on div "South yarra ACT NSW NT QLD SA TAS VIC WA 3141" at bounding box center [544, 288] width 1002 height 25
paste input "[GEOGRAPHIC_DATA]"
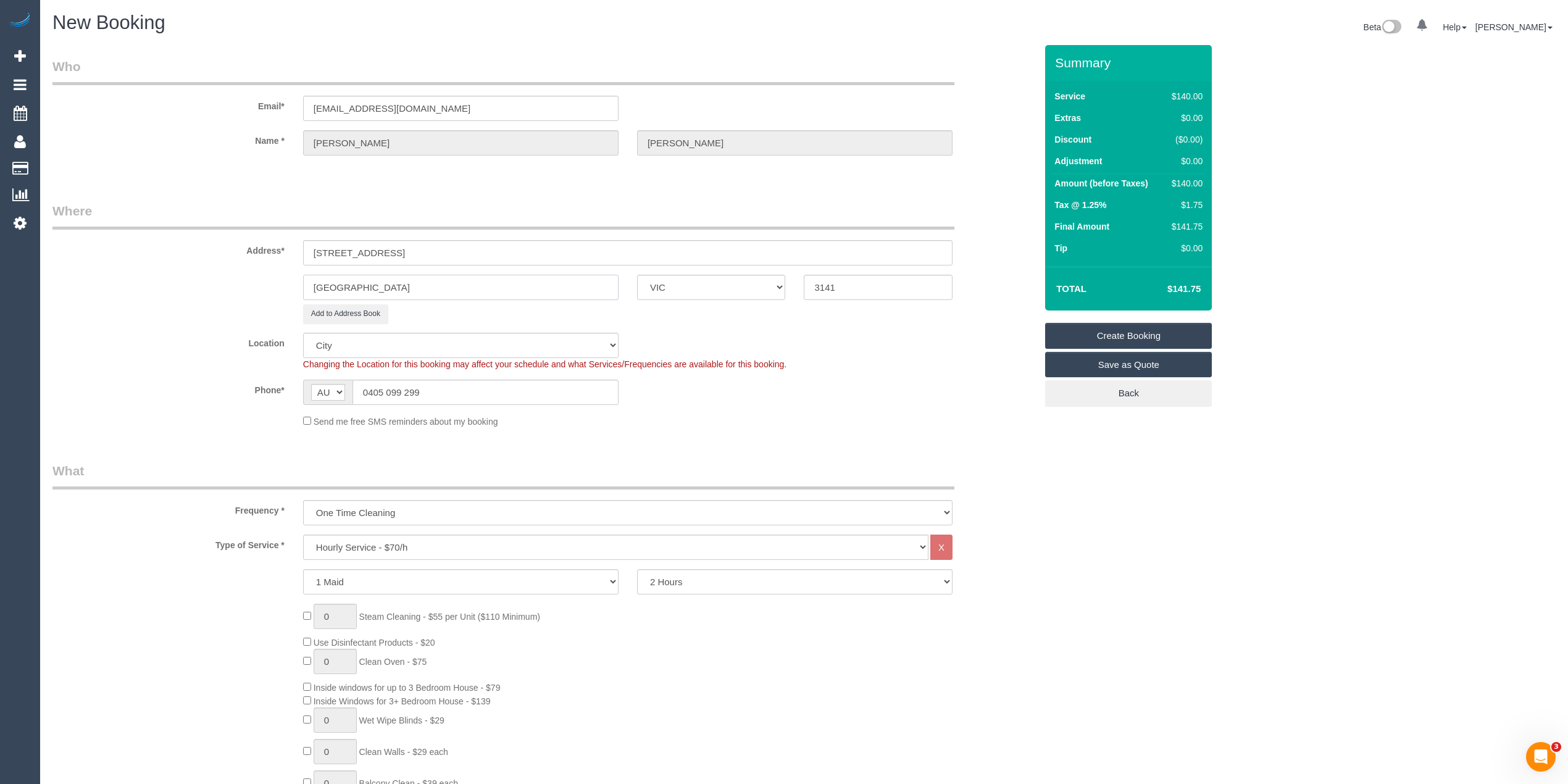
type input "[GEOGRAPHIC_DATA]"
drag, startPoint x: 813, startPoint y: 278, endPoint x: 761, endPoint y: 277, distance: 52.0
click at [762, 277] on div "Heidelberg Heights ACT NSW NT QLD SA TAS VIC WA 3141" at bounding box center [544, 288] width 1002 height 25
type input "3081"
drag, startPoint x: 442, startPoint y: 256, endPoint x: 244, endPoint y: 253, distance: 198.0
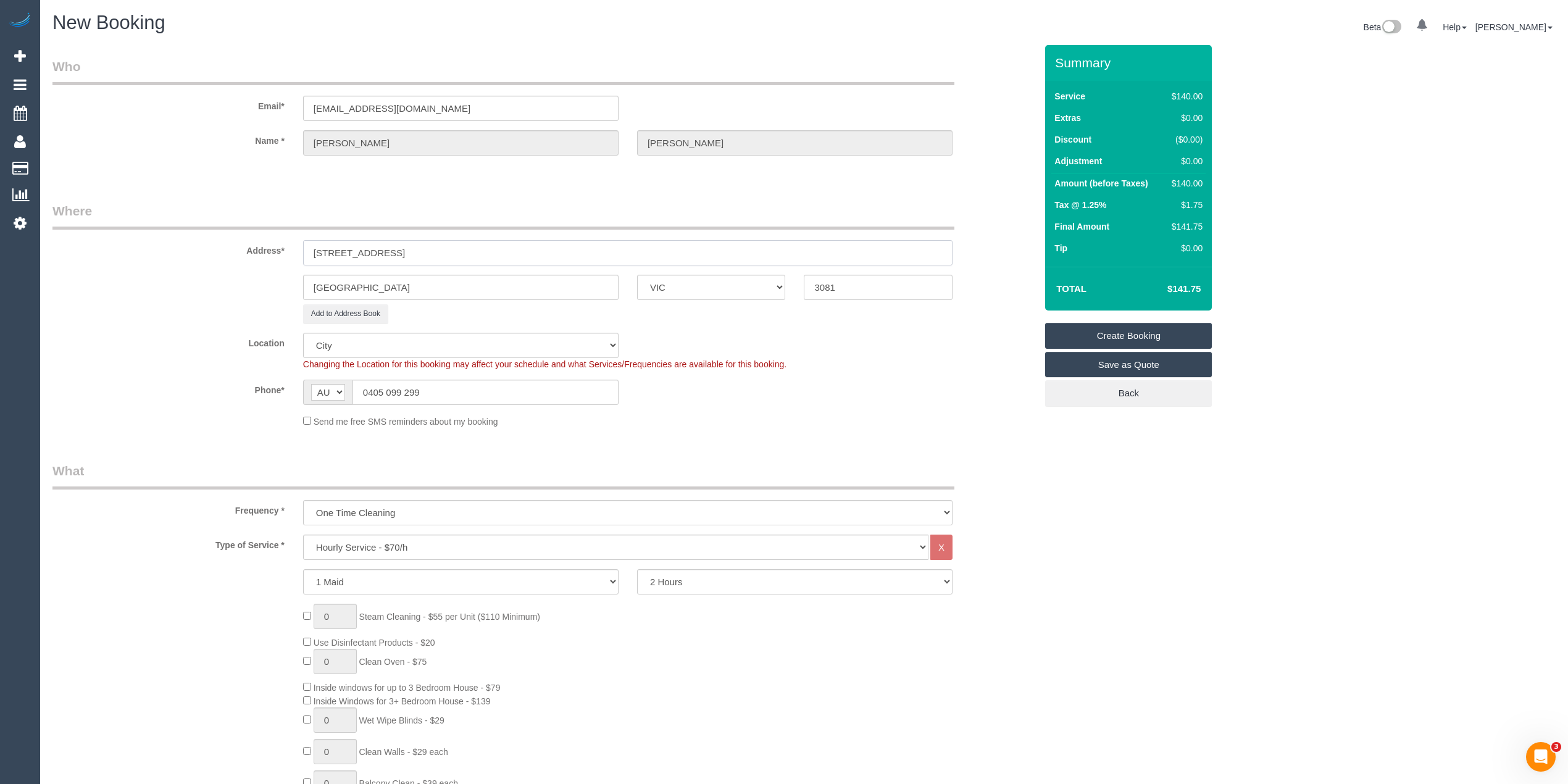
click at [244, 253] on div "Address* 502/47 Claremont st, 502" at bounding box center [544, 233] width 1002 height 64
select select "60"
select select "object:2730"
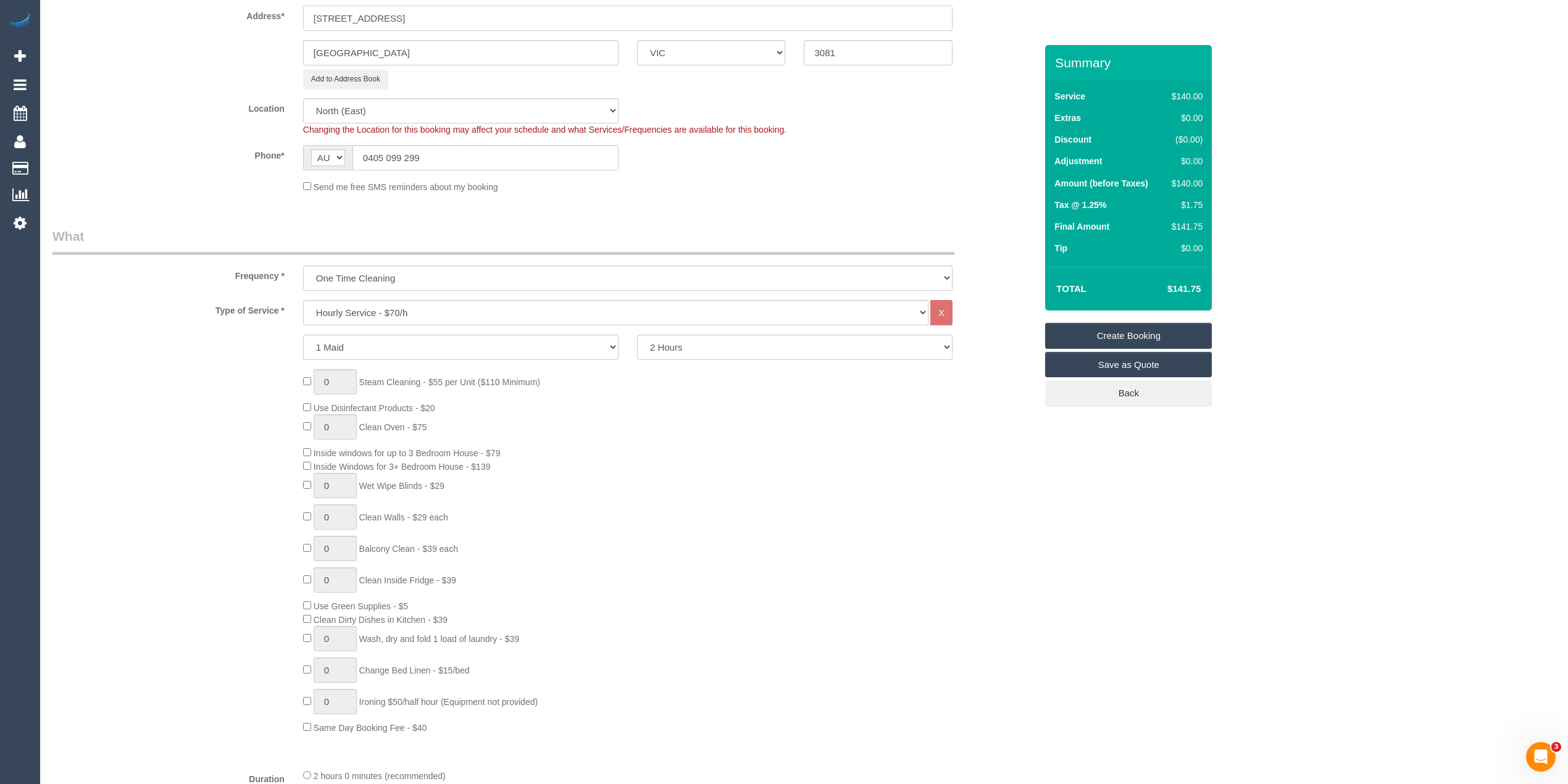
scroll to position [274, 0]
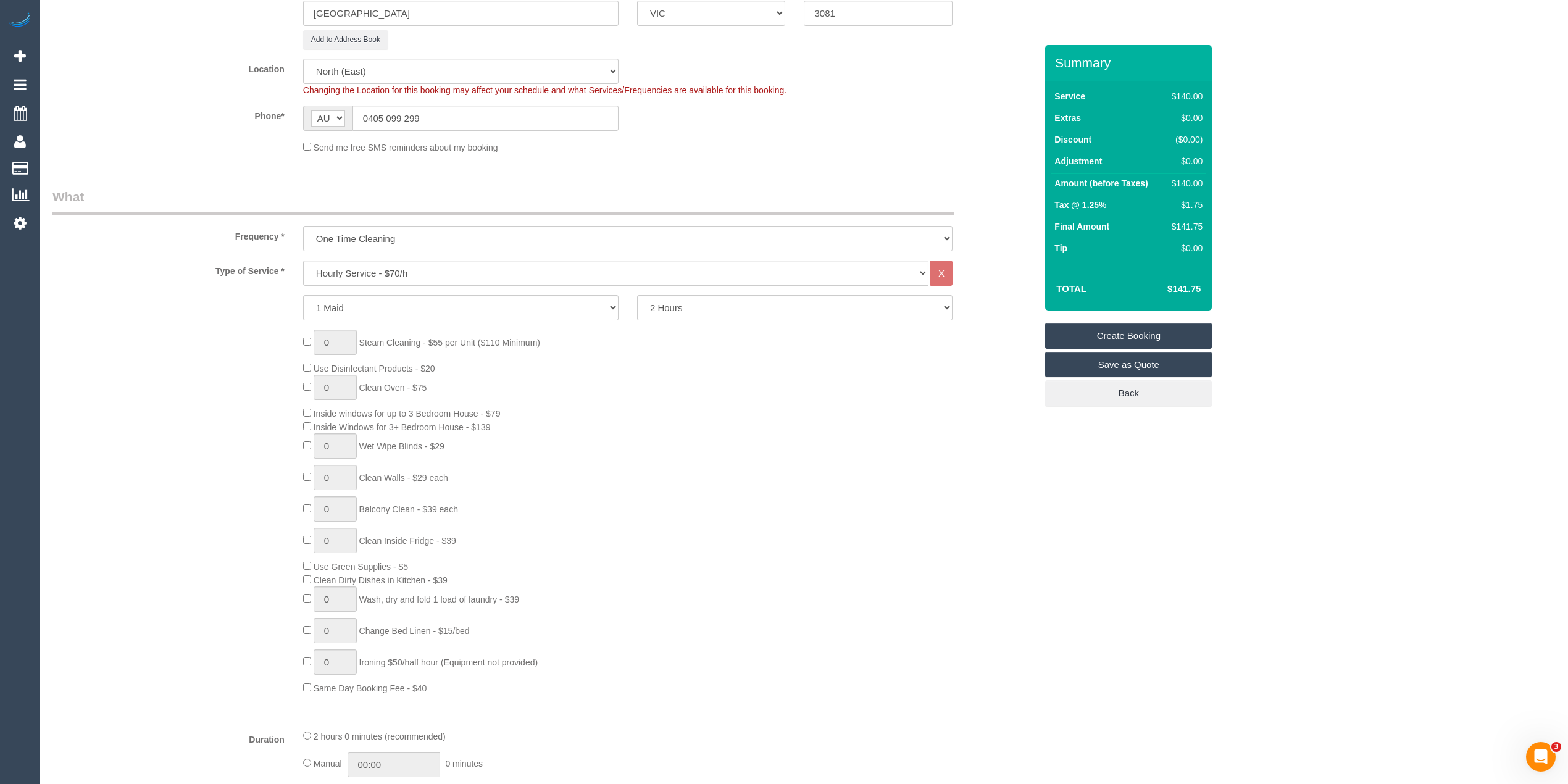
type input "[STREET_ADDRESS]"
click at [695, 305] on select "2 Hours 2.5 Hours 3 Hours 3.5 Hours 4 Hours 4.5 Hours 5 Hours 5.5 Hours 6 Hours…" at bounding box center [795, 308] width 316 height 25
select select "180"
click at [637, 295] on select "2 Hours 2.5 Hours 3 Hours 3.5 Hours 4 Hours 4.5 Hours 5 Hours 5.5 Hours 6 Hours…" at bounding box center [795, 308] width 316 height 25
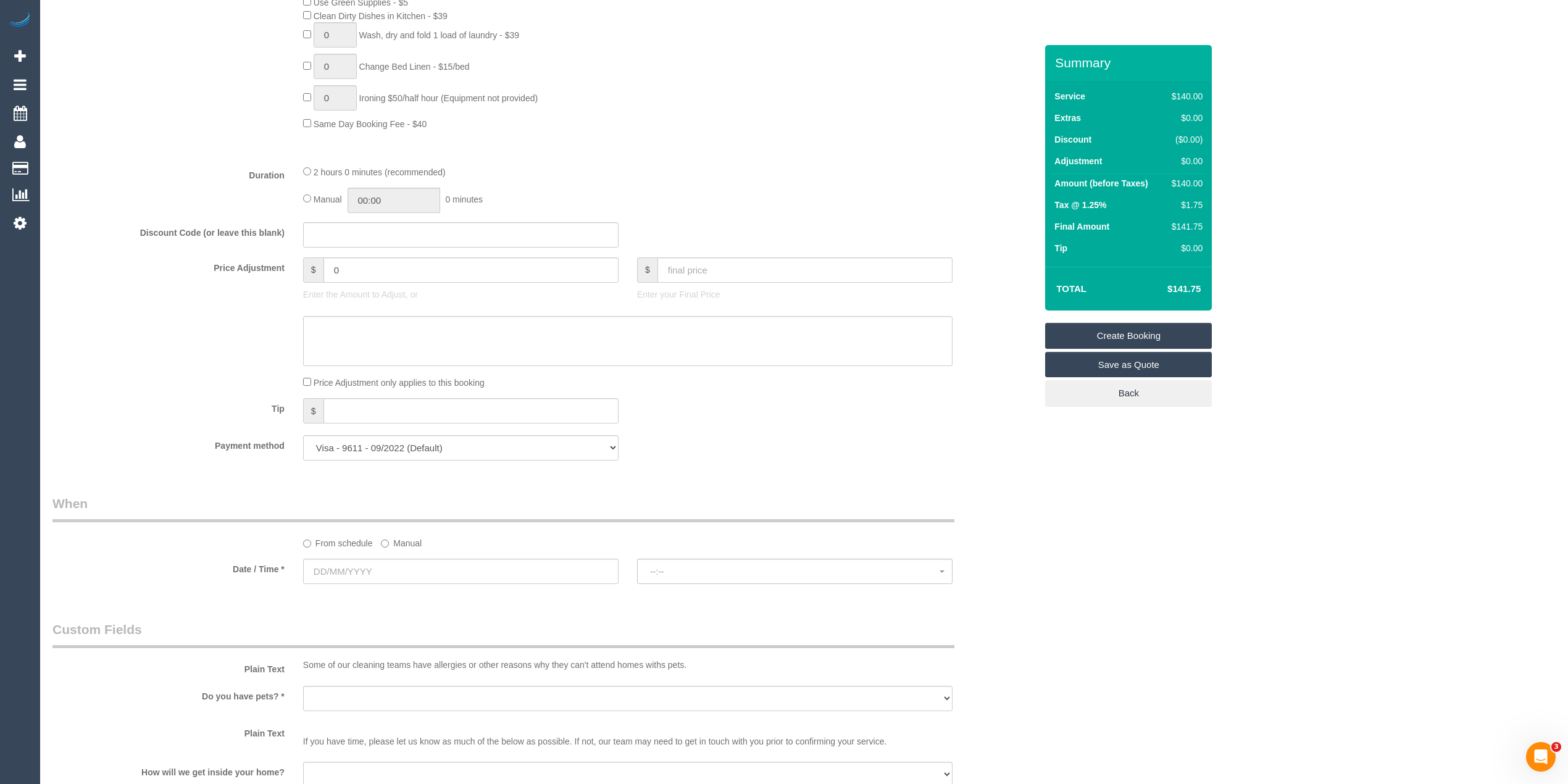
scroll to position [961, 0]
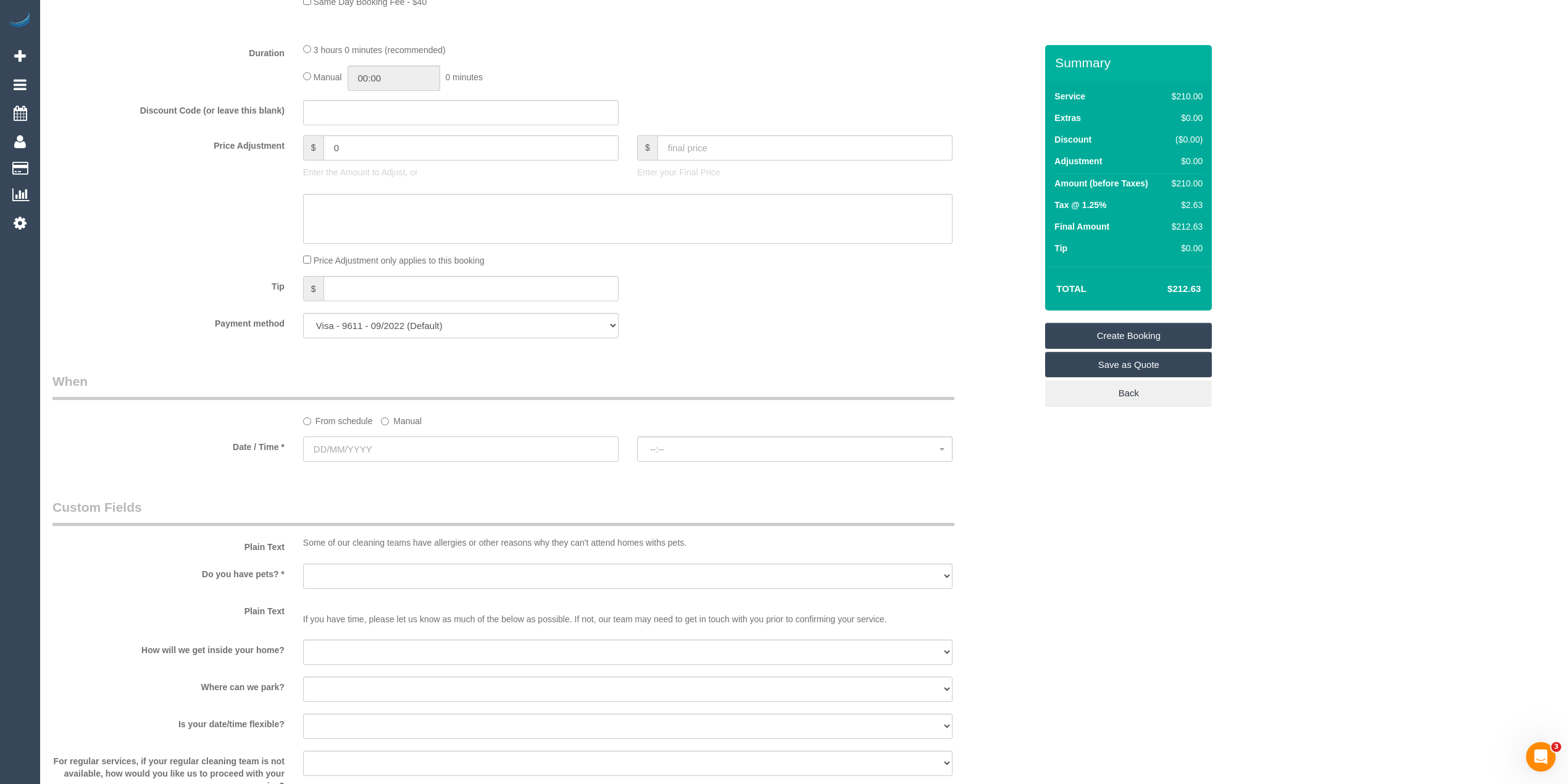
click at [355, 450] on input "text" at bounding box center [461, 449] width 316 height 25
click at [432, 539] on link "12" at bounding box center [429, 539] width 20 height 17
type input "[DATE]"
click at [660, 448] on span "--:--" at bounding box center [794, 450] width 290 height 10
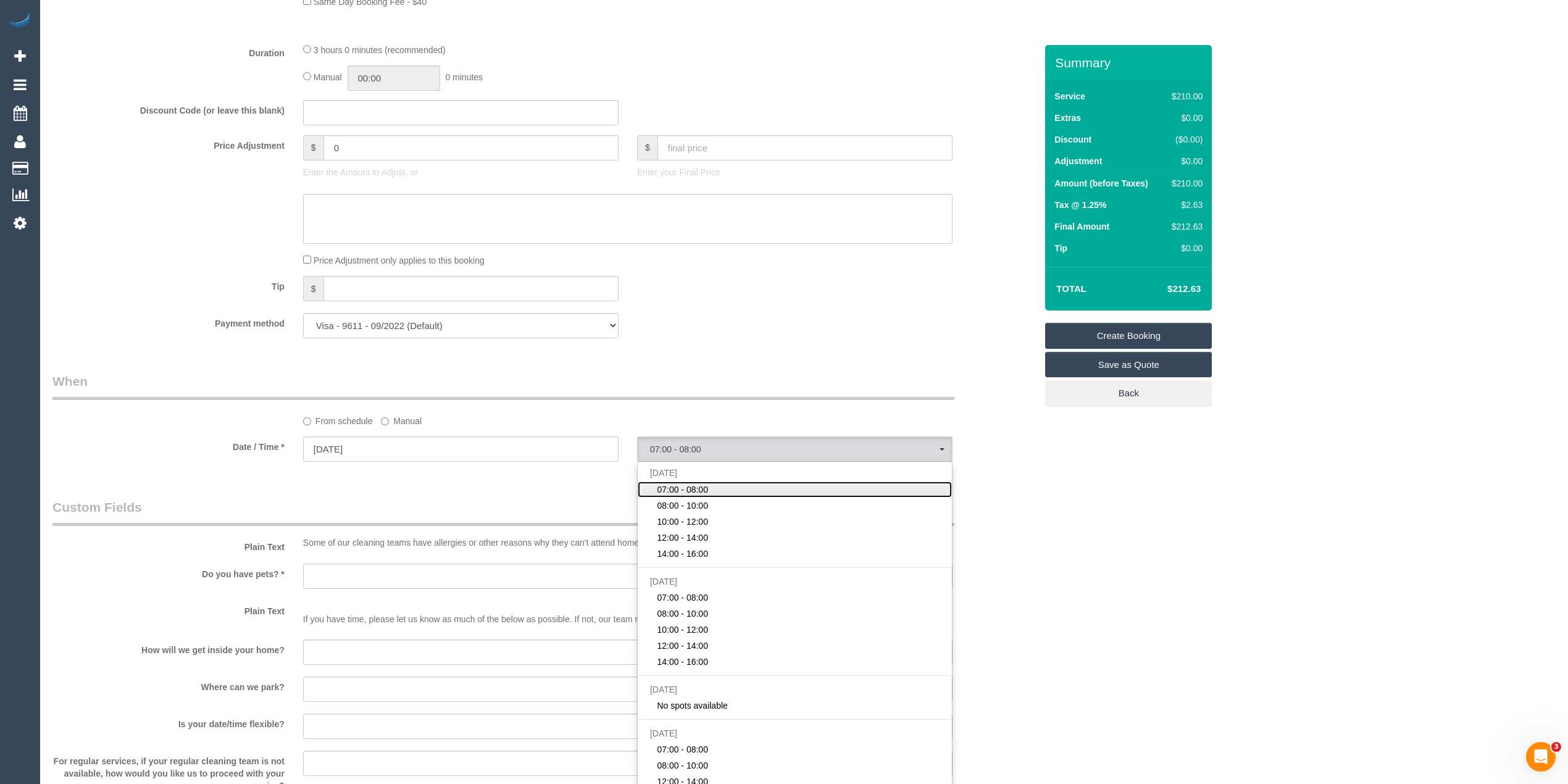
click at [686, 496] on span "07:00 - 08:00" at bounding box center [682, 489] width 51 height 13
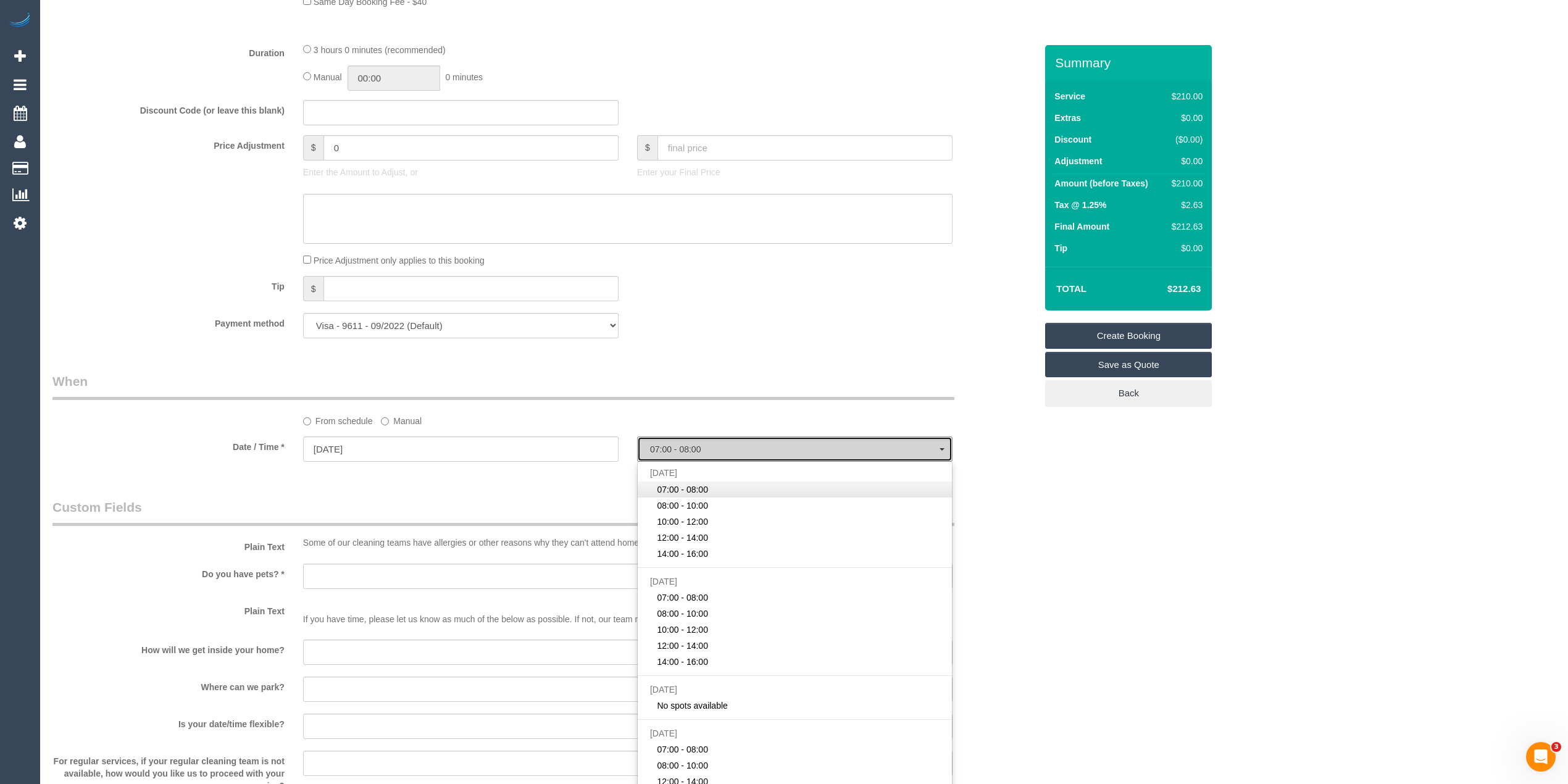
select select "spot1"
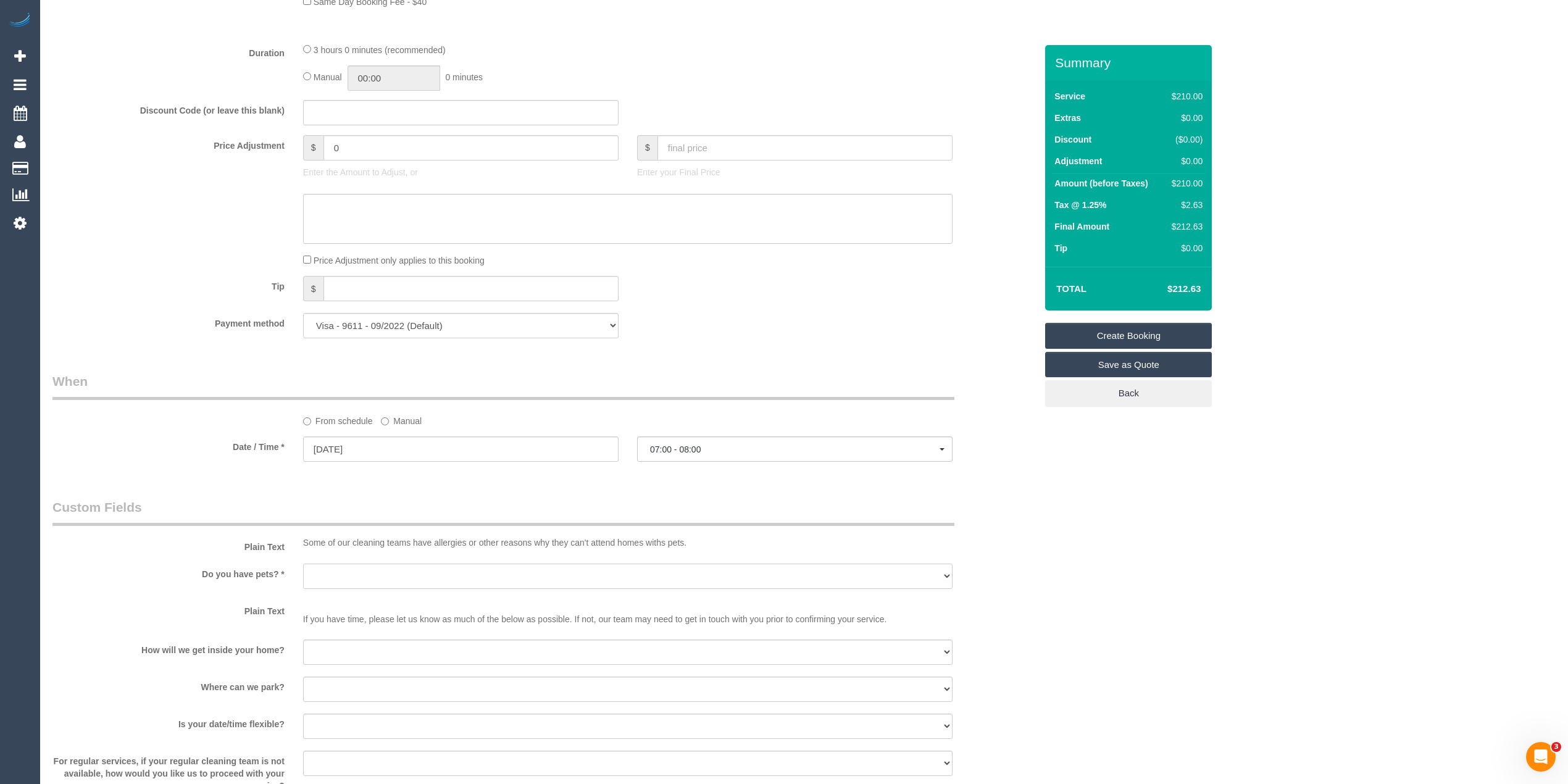
click at [318, 570] on select "Yes - Cats Yes - Dogs No pets Yes - Dogs and Cats Yes - Other" at bounding box center [628, 576] width 649 height 25
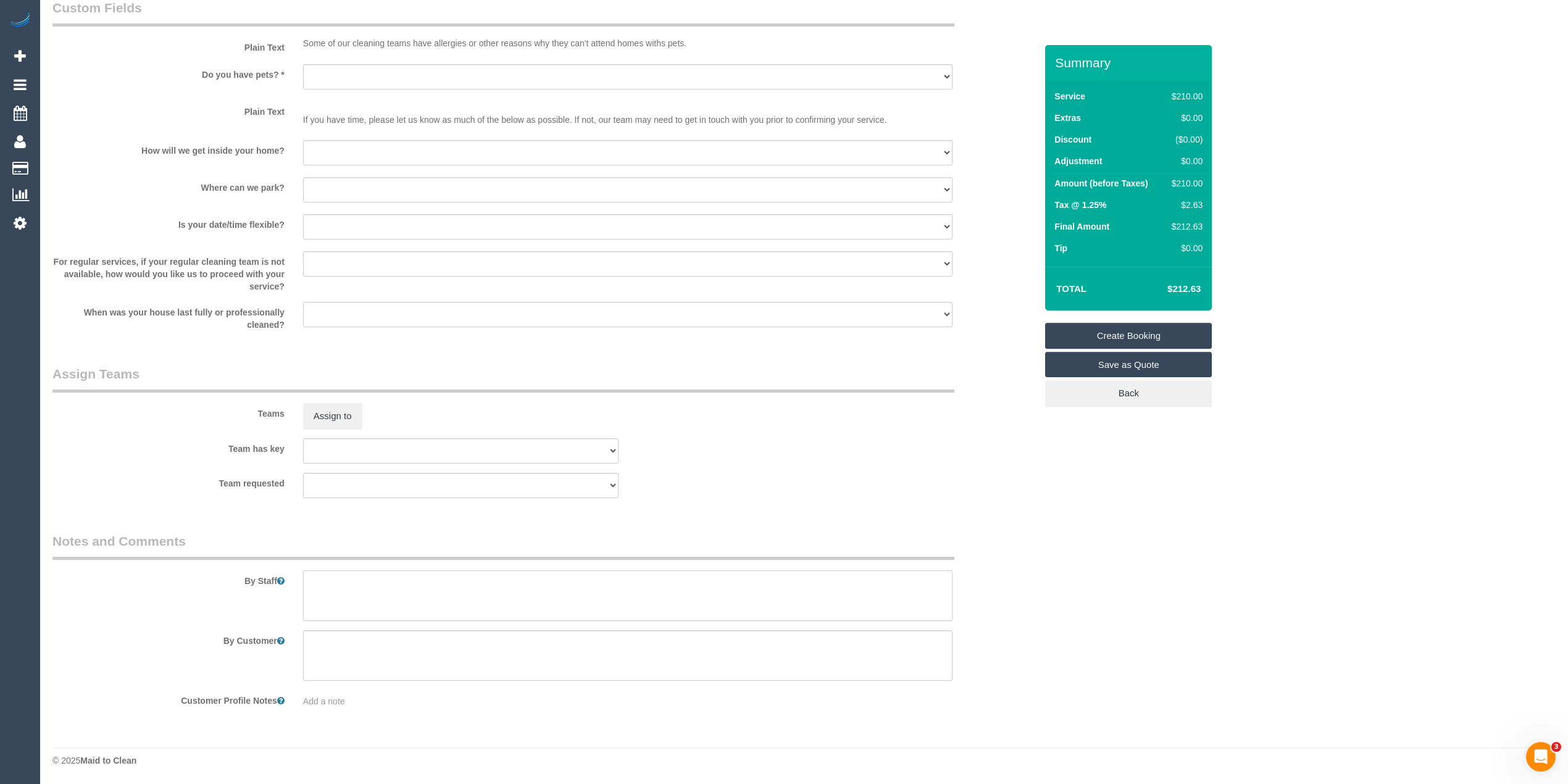
click at [350, 571] on textarea at bounding box center [628, 596] width 649 height 51
type textarea "Oven, kitchen and bathroom cleaning"
click at [331, 72] on select "Yes - Cats Yes - Dogs No pets Yes - Dogs and Cats Yes - Other" at bounding box center [628, 77] width 649 height 25
click at [142, 139] on sui-booking-custom-fields "Plain Text Some of our cleaning teams have allergies or other reasons why they …" at bounding box center [544, 165] width 984 height 332
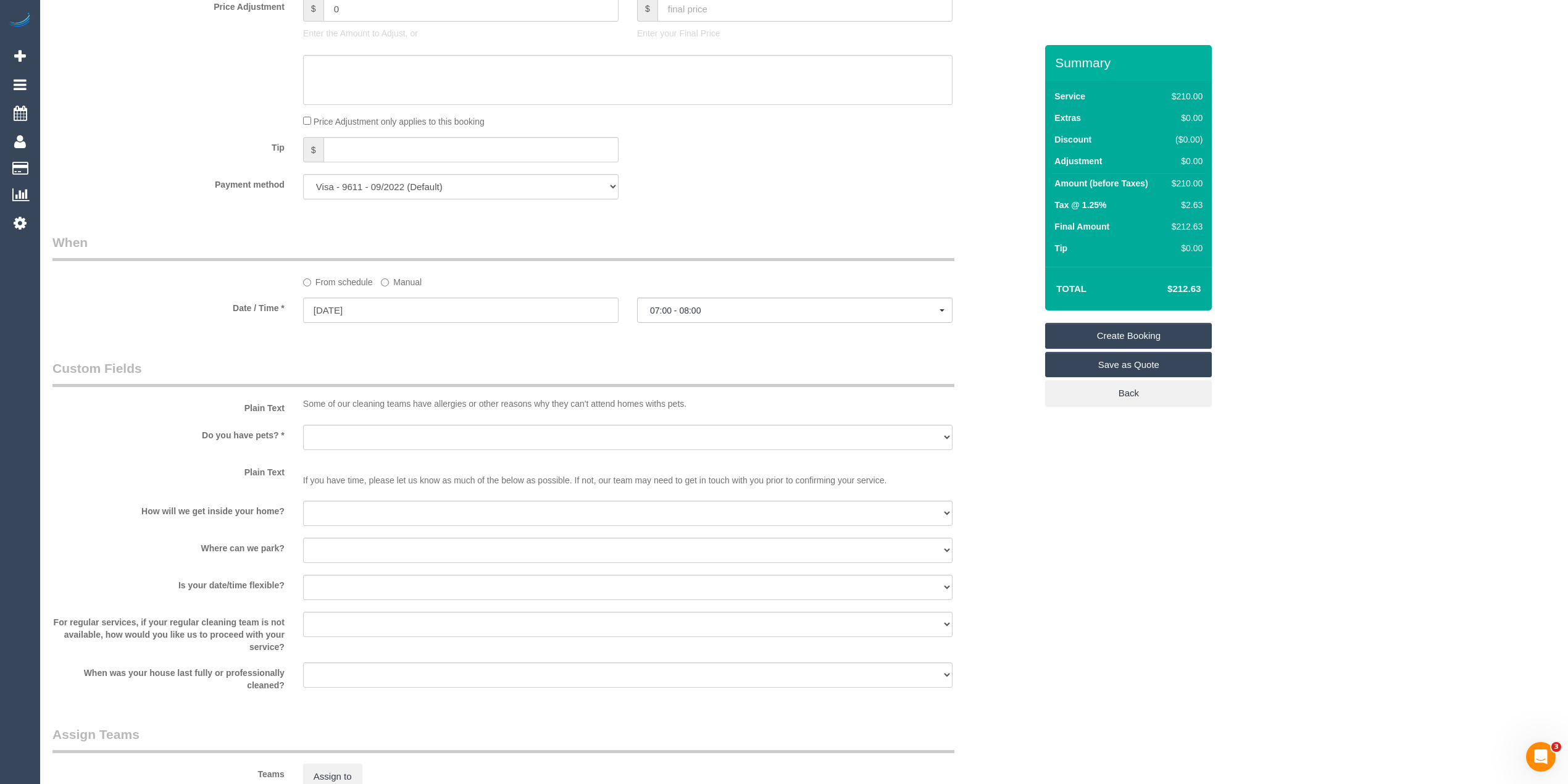
scroll to position [1049, 0]
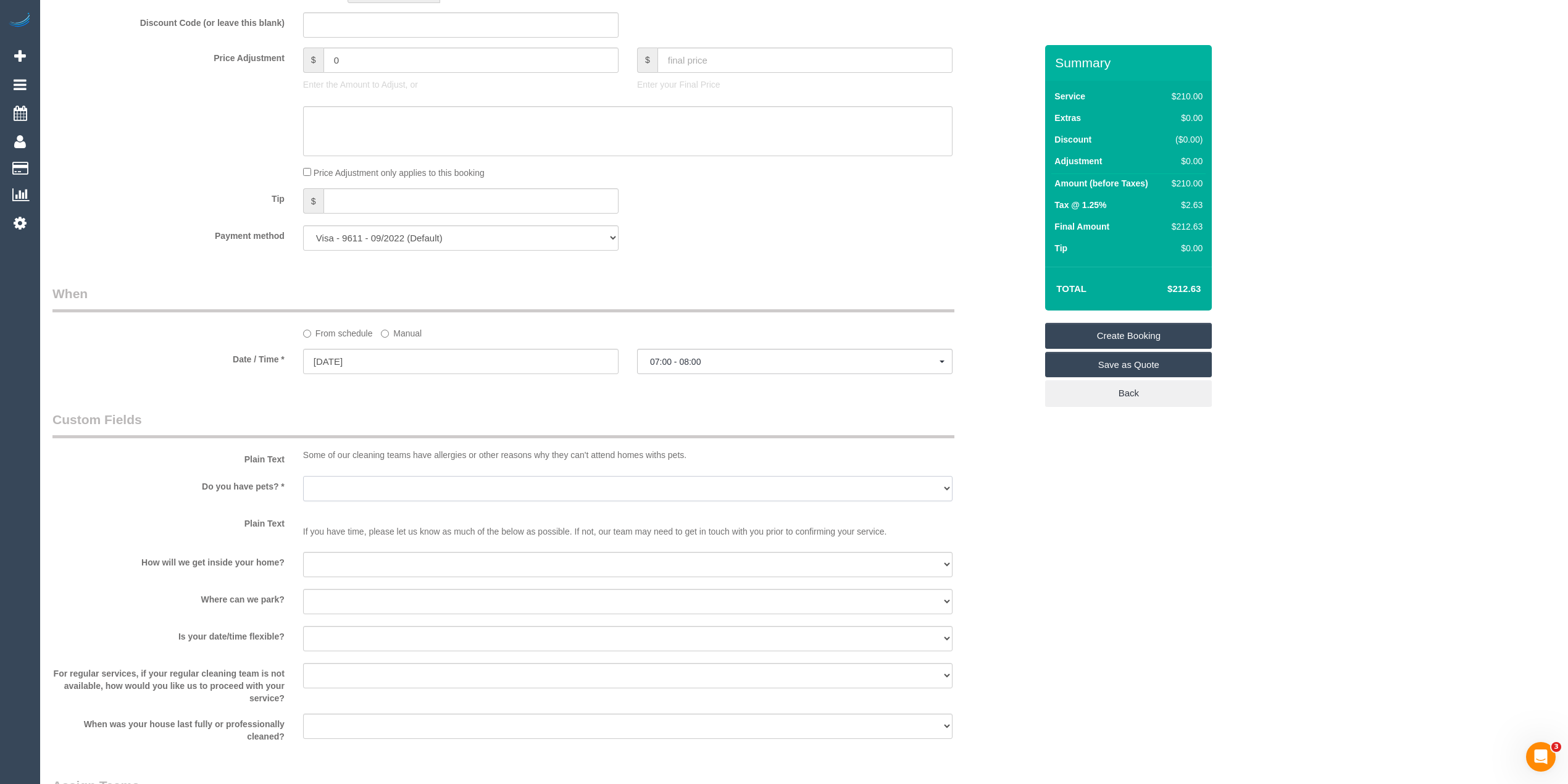
click at [352, 488] on select "Yes - Cats Yes - Dogs No pets Yes - Dogs and Cats Yes - Other" at bounding box center [628, 489] width 649 height 25
select select "number:28"
click at [303, 476] on select "Yes - Cats Yes - Dogs No pets Yes - Dogs and Cats Yes - Other" at bounding box center [628, 489] width 649 height 25
click at [327, 478] on select "Yes - Cats Yes - Dogs No pets Yes - Dogs and Cats Yes - Other" at bounding box center [628, 489] width 649 height 25
click at [303, 476] on select "Yes - Cats Yes - Dogs No pets Yes - Dogs and Cats Yes - Other" at bounding box center [628, 489] width 649 height 25
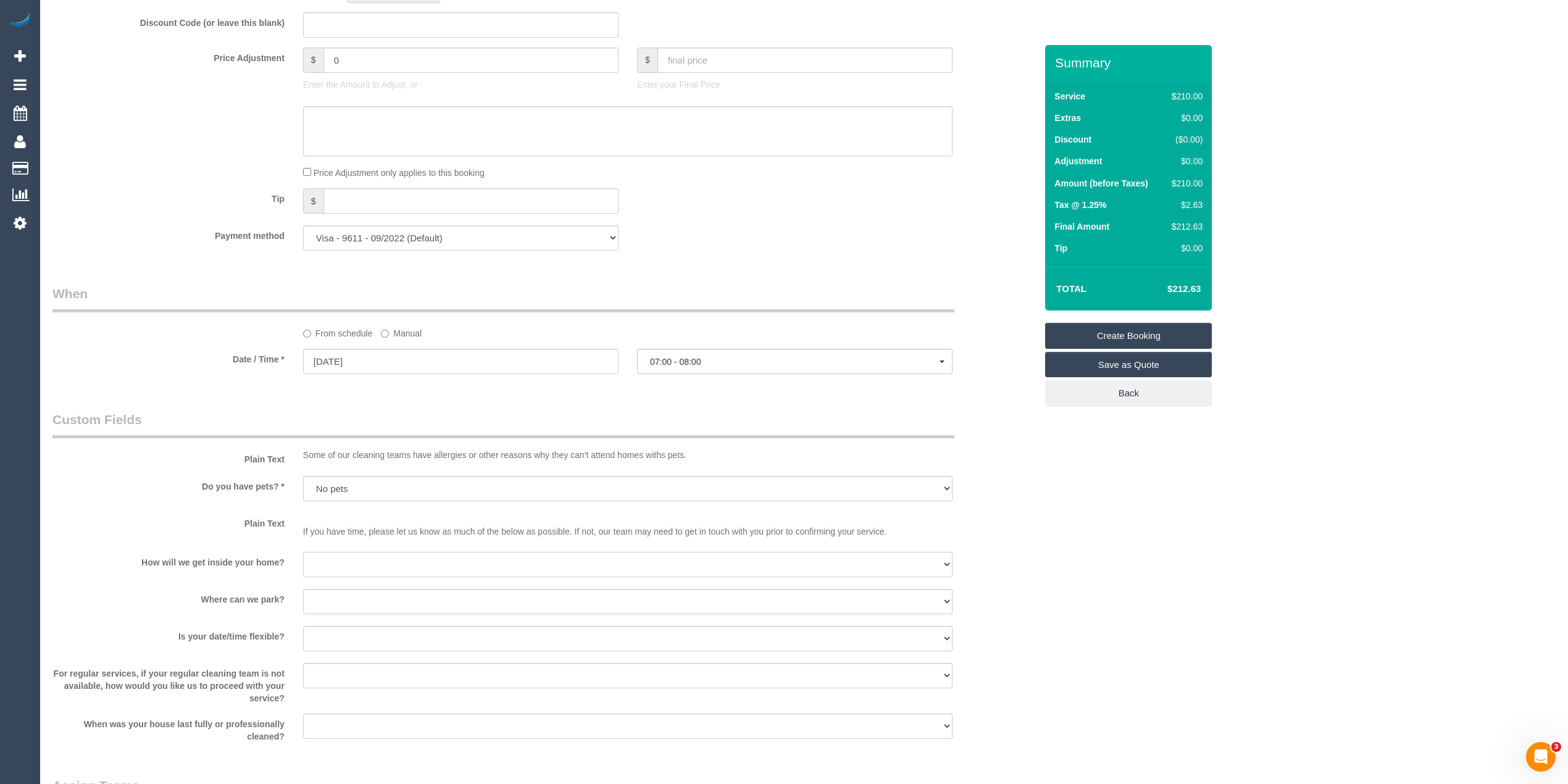
click at [312, 552] on select "I will be home Key will be left (please provide details below) Lock box/Access …" at bounding box center [628, 565] width 649 height 25
select select "number:14"
click at [303, 552] on select "I will be home Key will be left (please provide details below) Lock box/Access …" at bounding box center [628, 565] width 649 height 25
click at [332, 586] on sui-booking-custom-fields "Plain Text Some of our cleaning teams have allergies or other reasons why they …" at bounding box center [544, 577] width 984 height 332
click at [343, 604] on select "I will provide parking on-site Free street parking Paid street parking (cost wi…" at bounding box center [628, 602] width 649 height 25
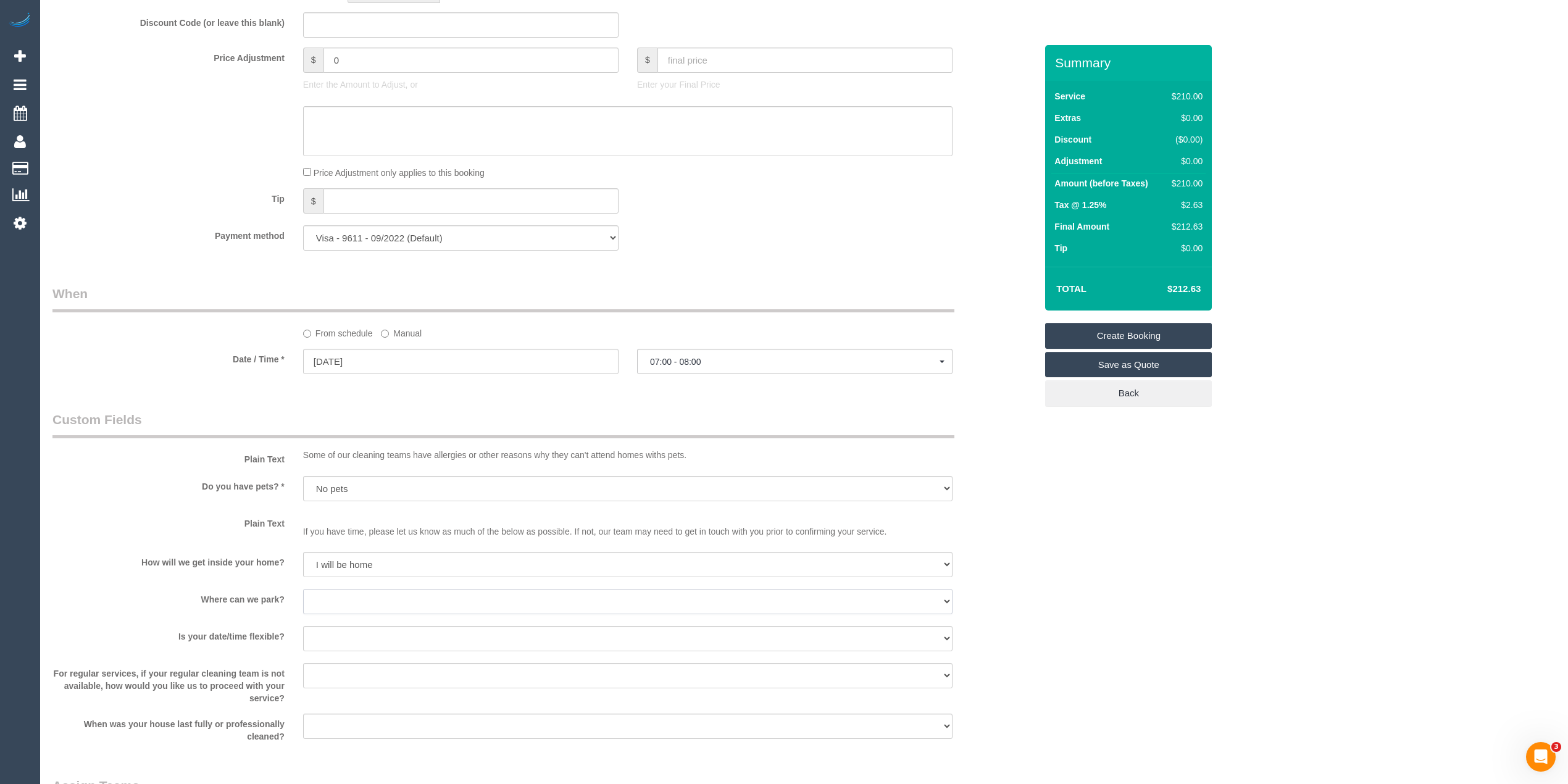
select select "number:19"
click at [303, 589] on select "I will provide parking on-site Free street parking Paid street parking (cost wi…" at bounding box center [628, 602] width 649 height 25
click at [353, 646] on select "Yes - date and time Yes - date but not time Yes - time but not date No - No fle…" at bounding box center [628, 639] width 649 height 25
select select "number:36"
click at [303, 626] on select "Yes - date and time Yes - date but not time Yes - time but not date No - No fle…" at bounding box center [628, 639] width 649 height 25
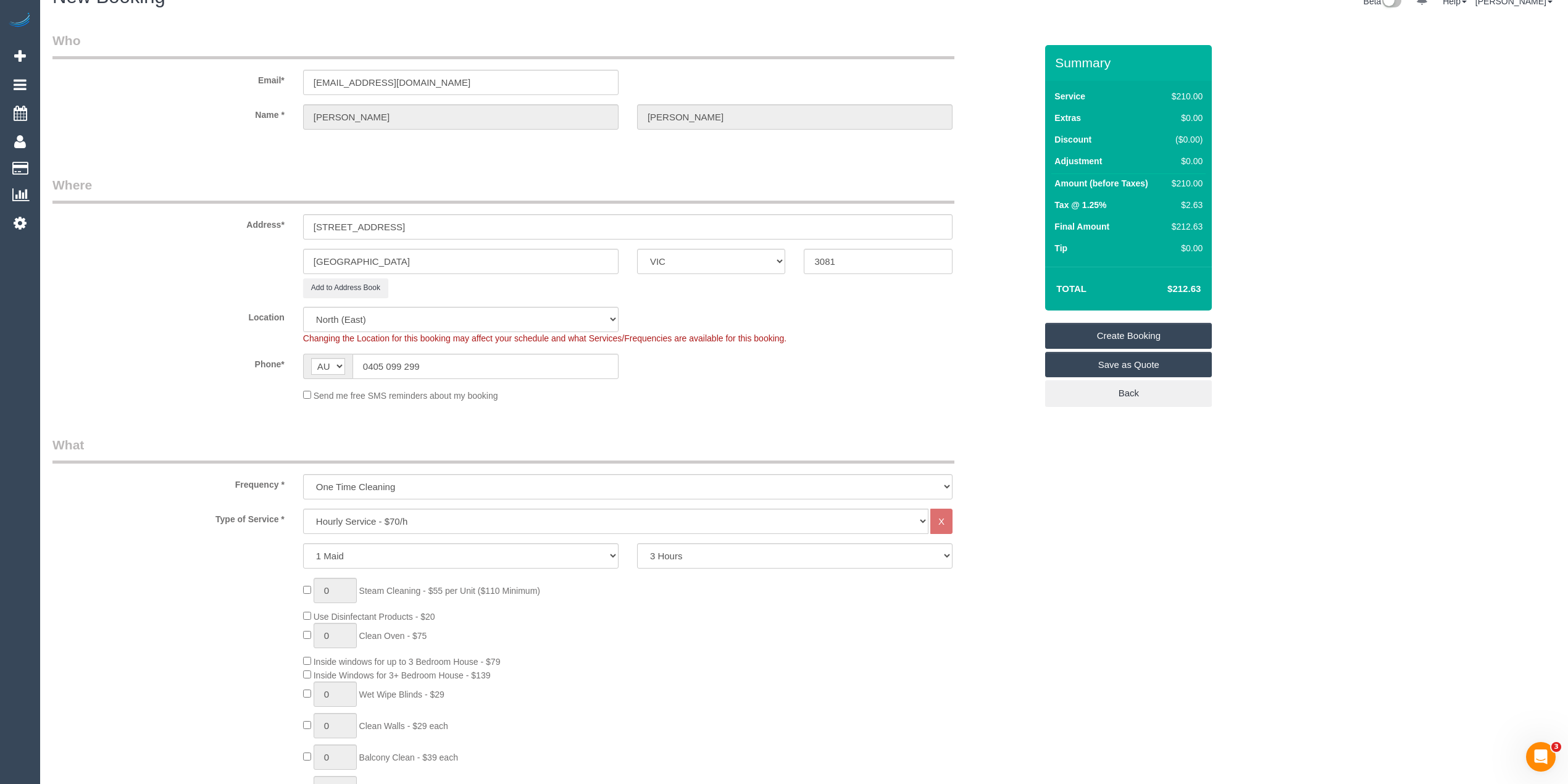
scroll to position [0, 0]
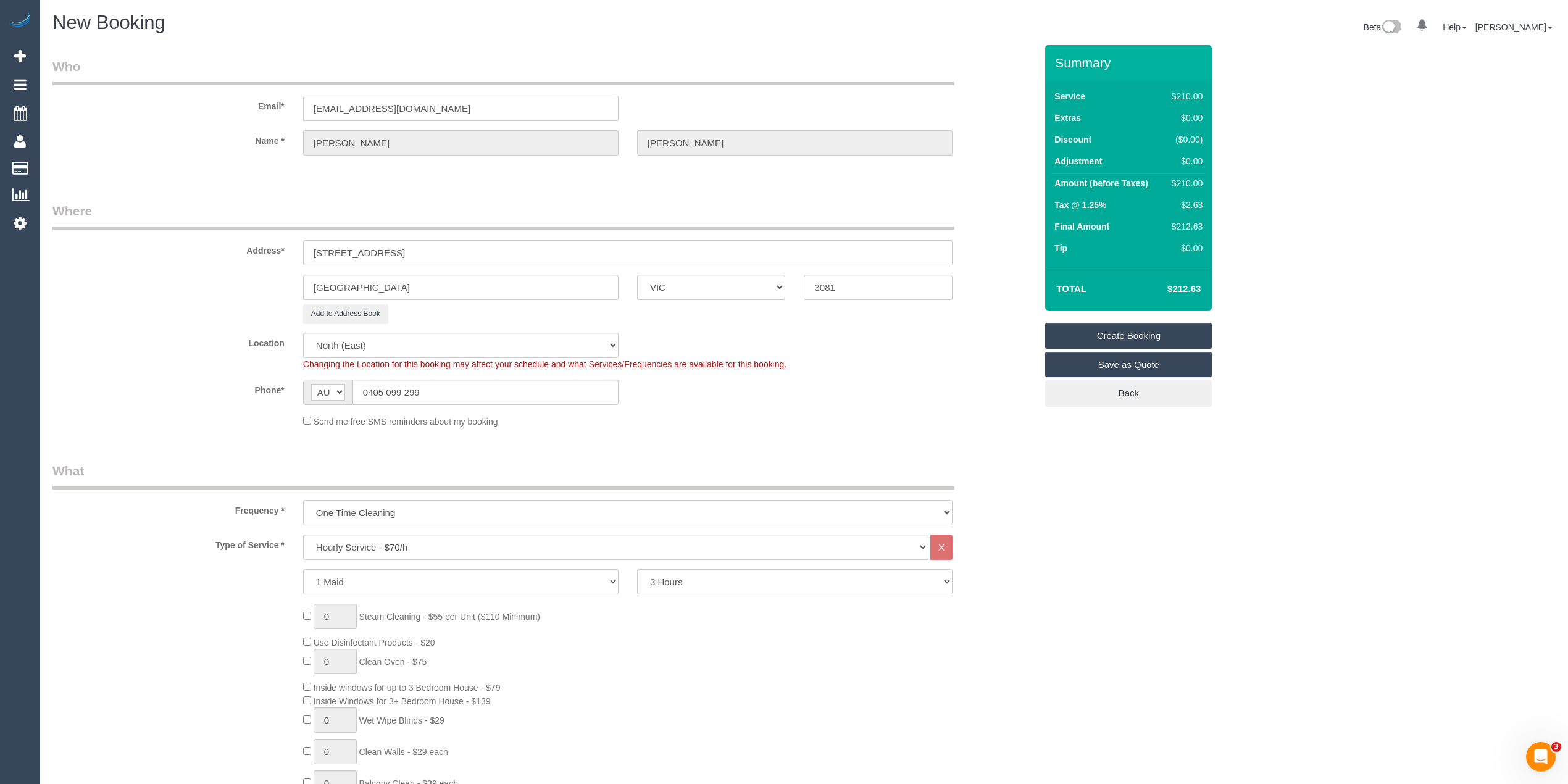
drag, startPoint x: 452, startPoint y: 107, endPoint x: 67, endPoint y: 103, distance: 385.0
click at [67, 103] on div "Email* danielelliott@gmail.com" at bounding box center [544, 89] width 1002 height 64
click at [1123, 331] on link "Create Booking" at bounding box center [1128, 336] width 167 height 26
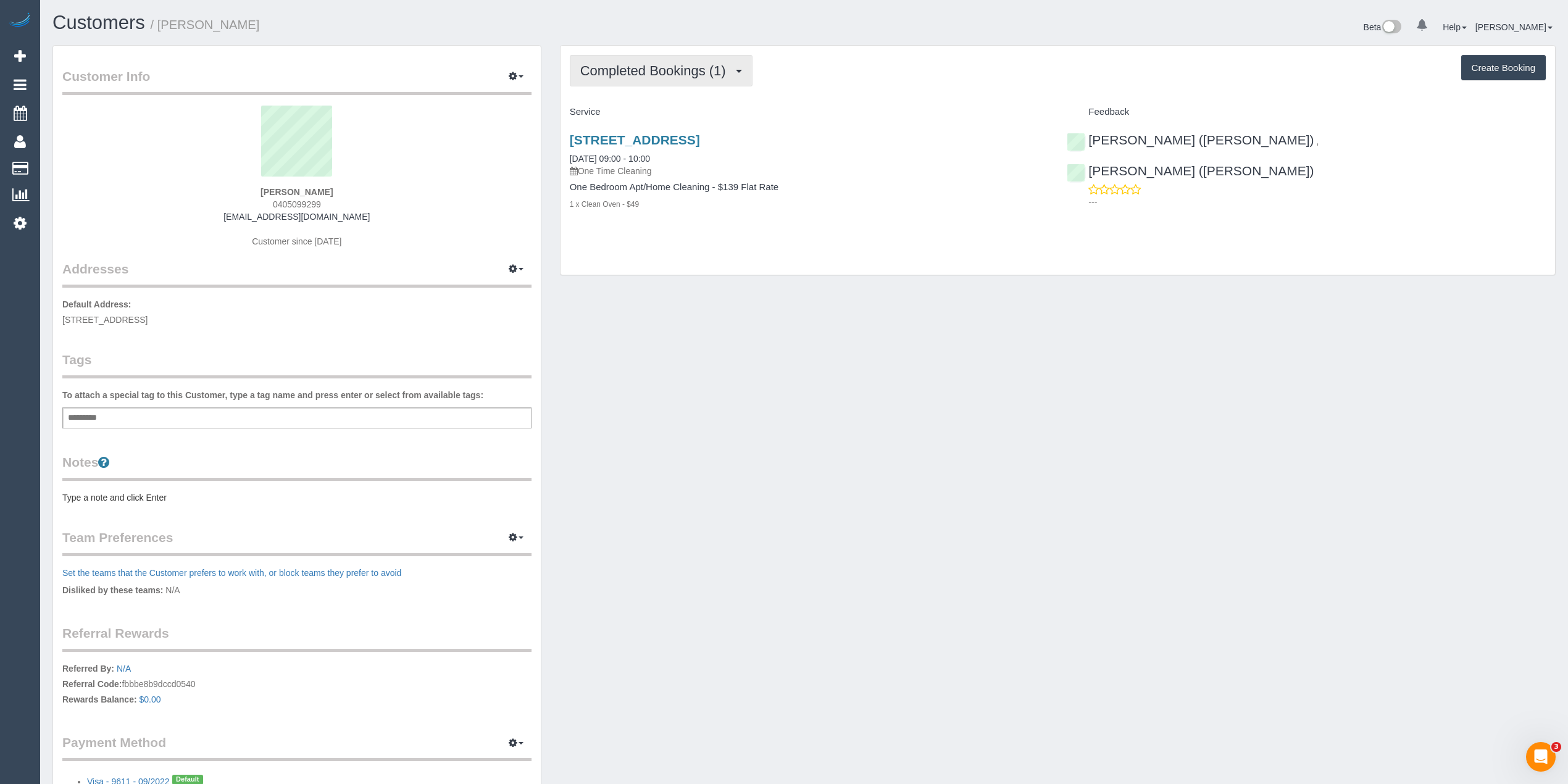
click at [633, 63] on span "Completed Bookings (1)" at bounding box center [656, 71] width 152 height 15
click at [655, 117] on link "Upcoming Bookings (0)" at bounding box center [635, 115] width 128 height 16
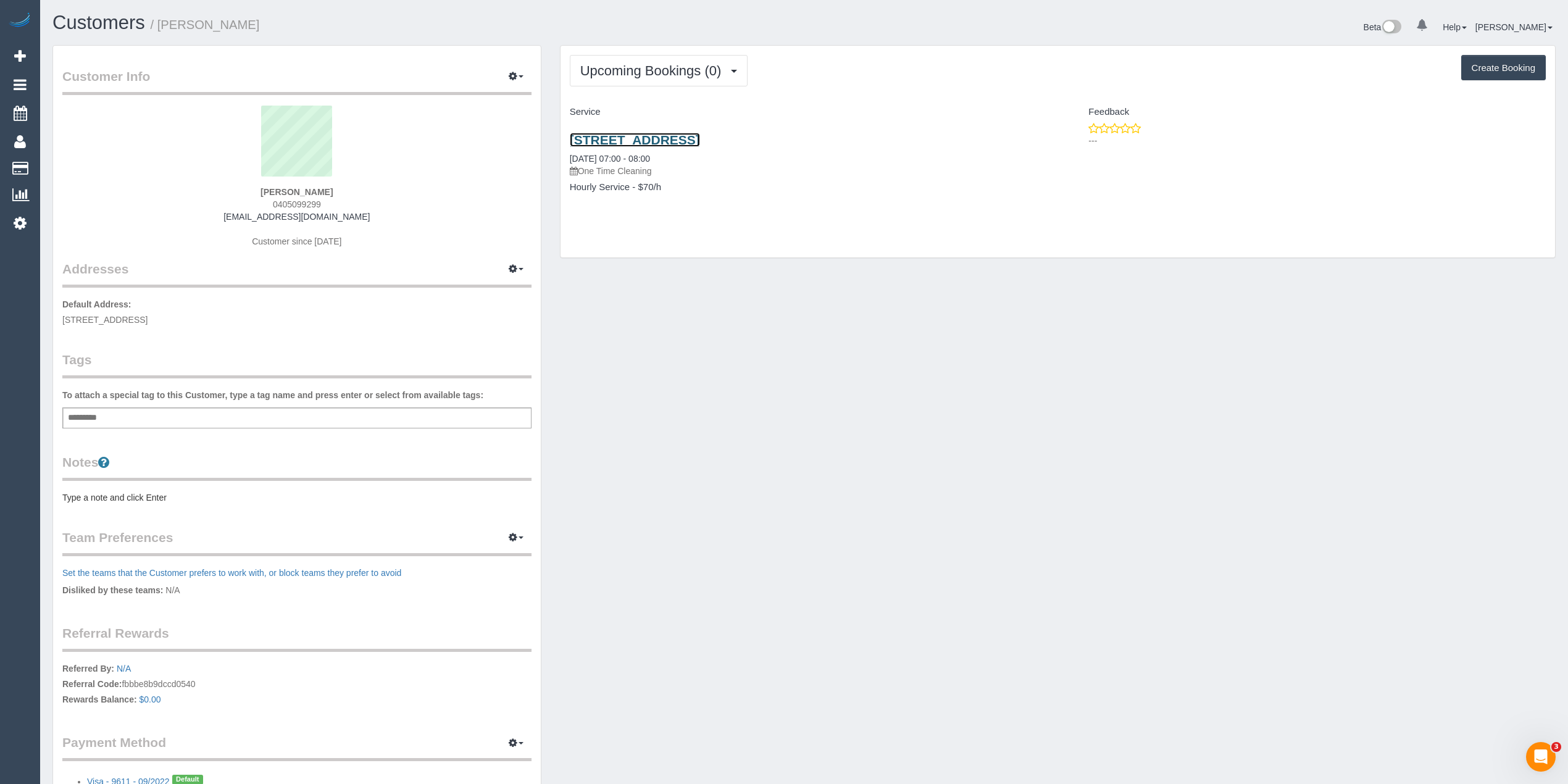
click at [700, 136] on link "[STREET_ADDRESS]" at bounding box center [635, 140] width 131 height 14
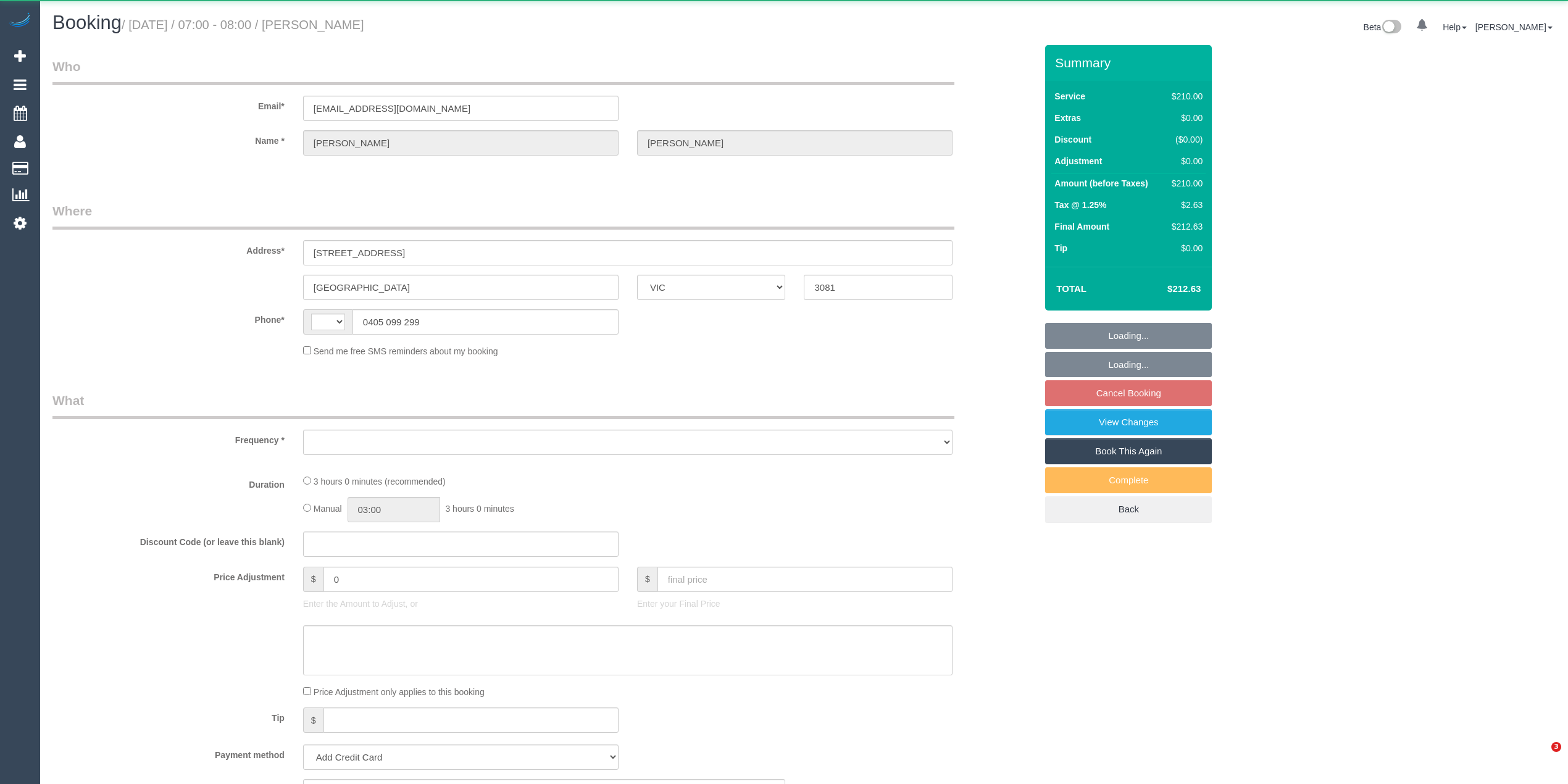
select select "VIC"
select select "string:AU"
select select "object:522"
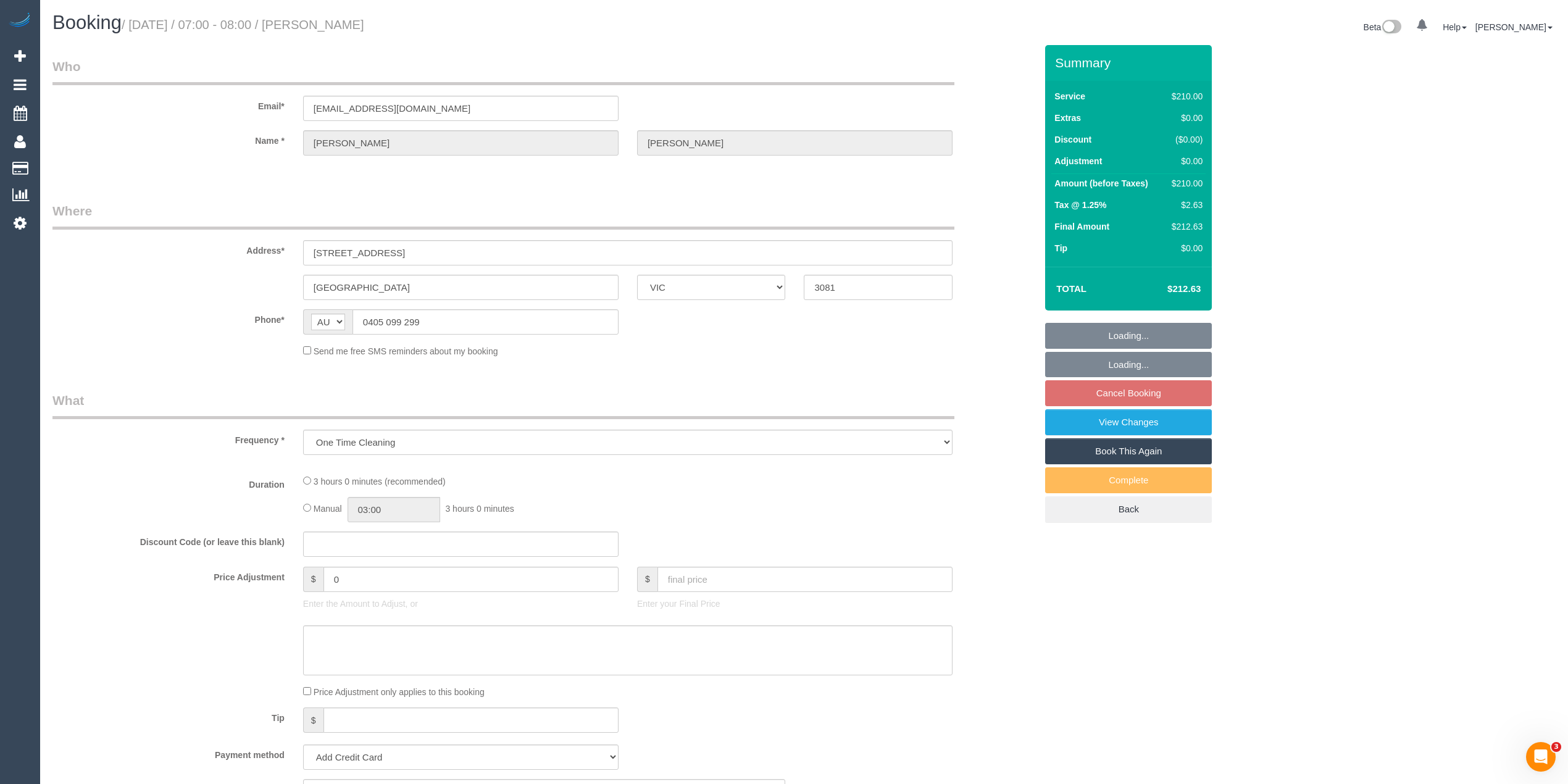
select select "string:stripe-pm_1IsR2V2GScqysDRVOGPJEcGQ"
select select "180"
select select "number:28"
select select "number:14"
select select "number:19"
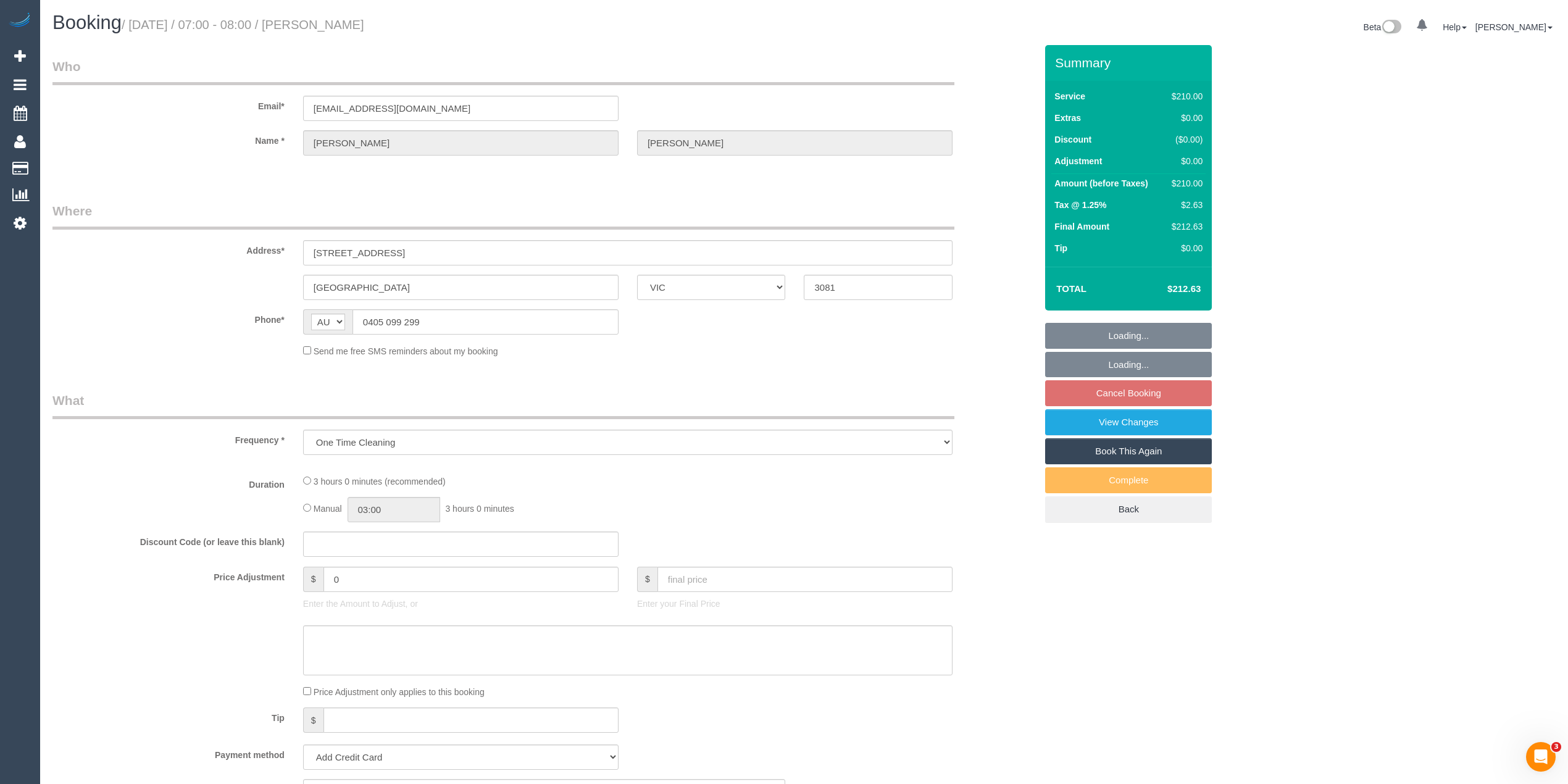
select select "number:36"
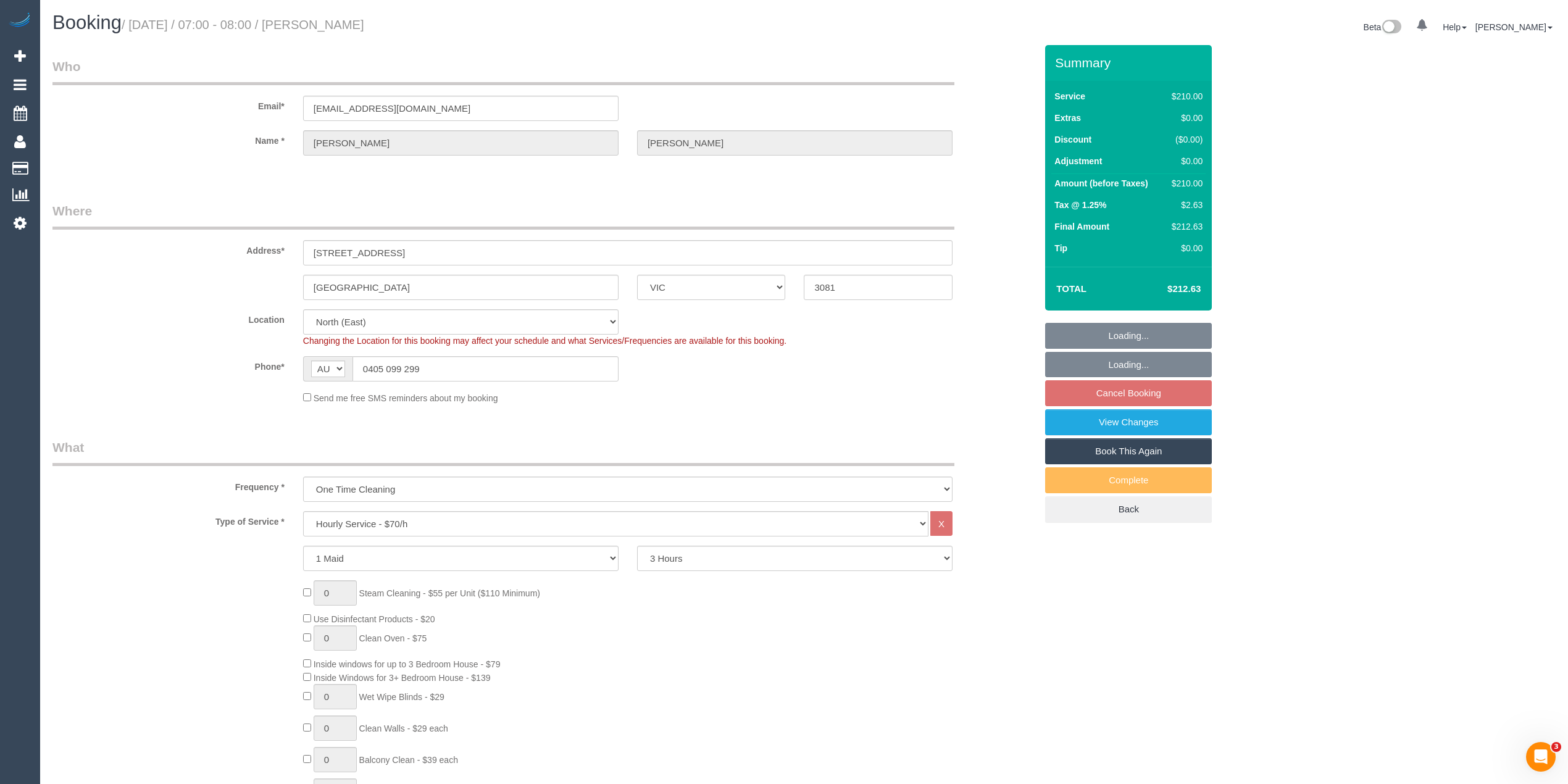
select select "spot1"
select select "object:1480"
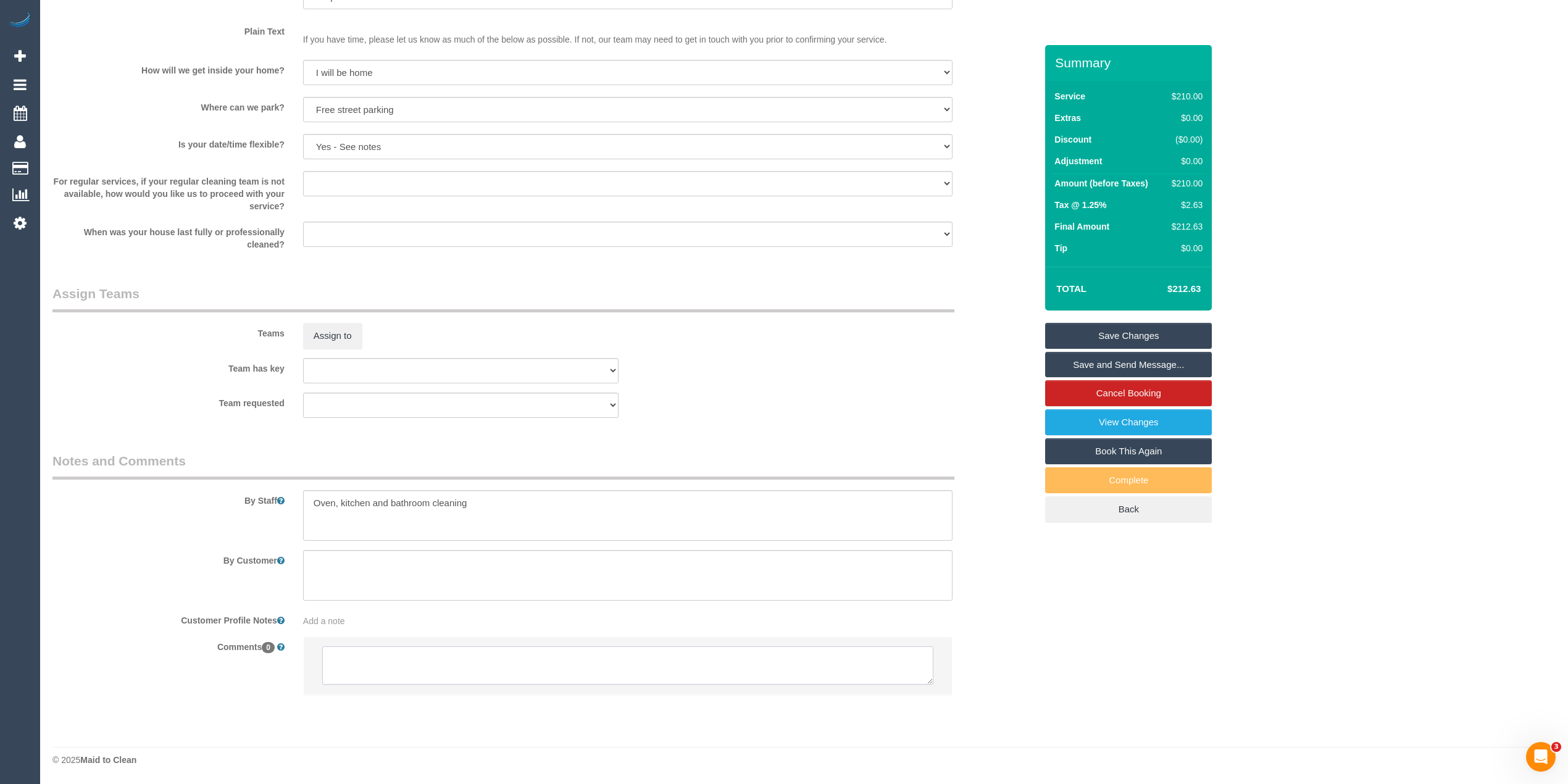
click at [470, 660] on textarea at bounding box center [628, 665] width 612 height 38
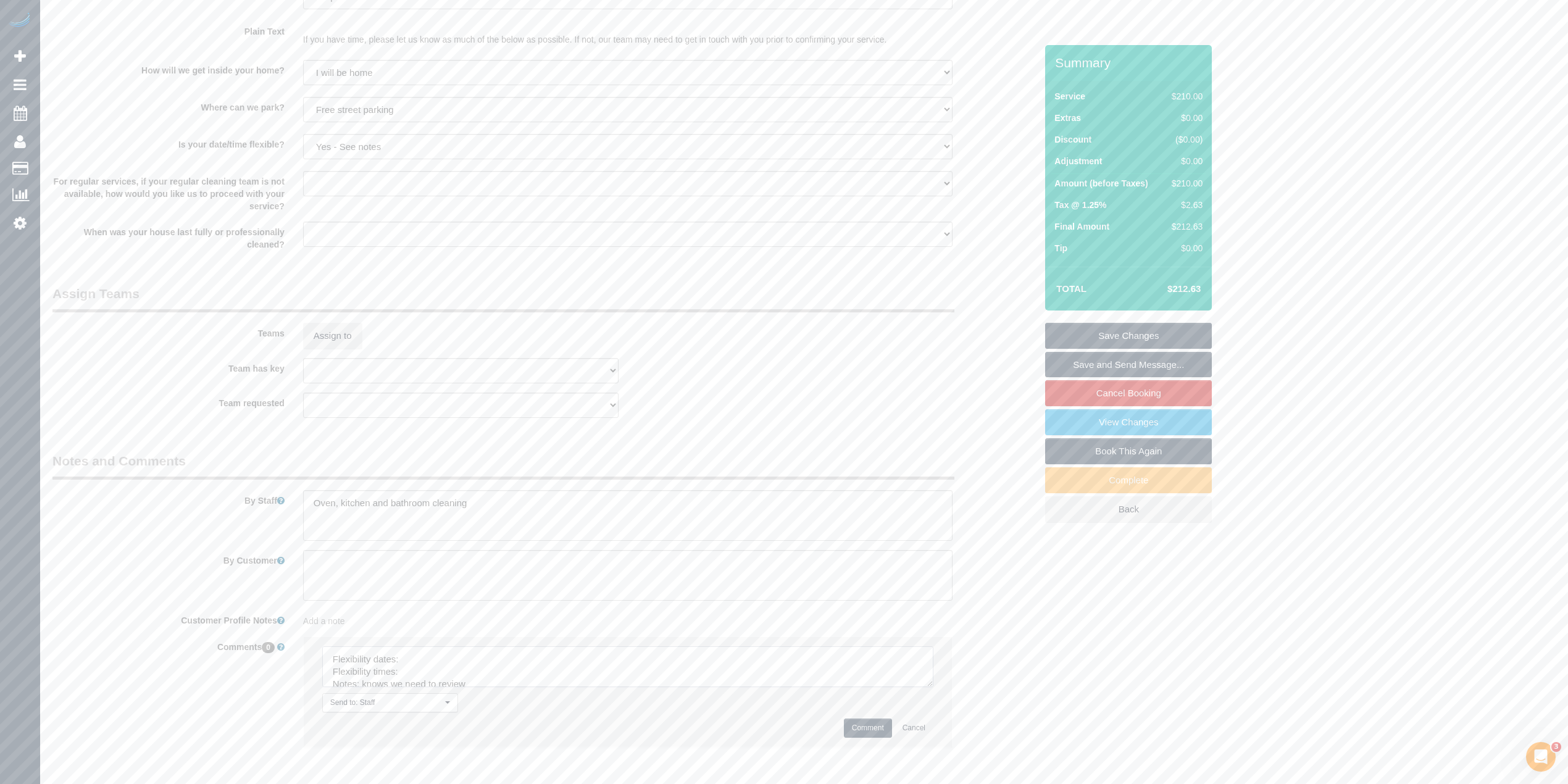
drag, startPoint x: 922, startPoint y: 678, endPoint x: 776, endPoint y: 695, distance: 147.0
click at [868, 687] on textarea at bounding box center [628, 667] width 612 height 40
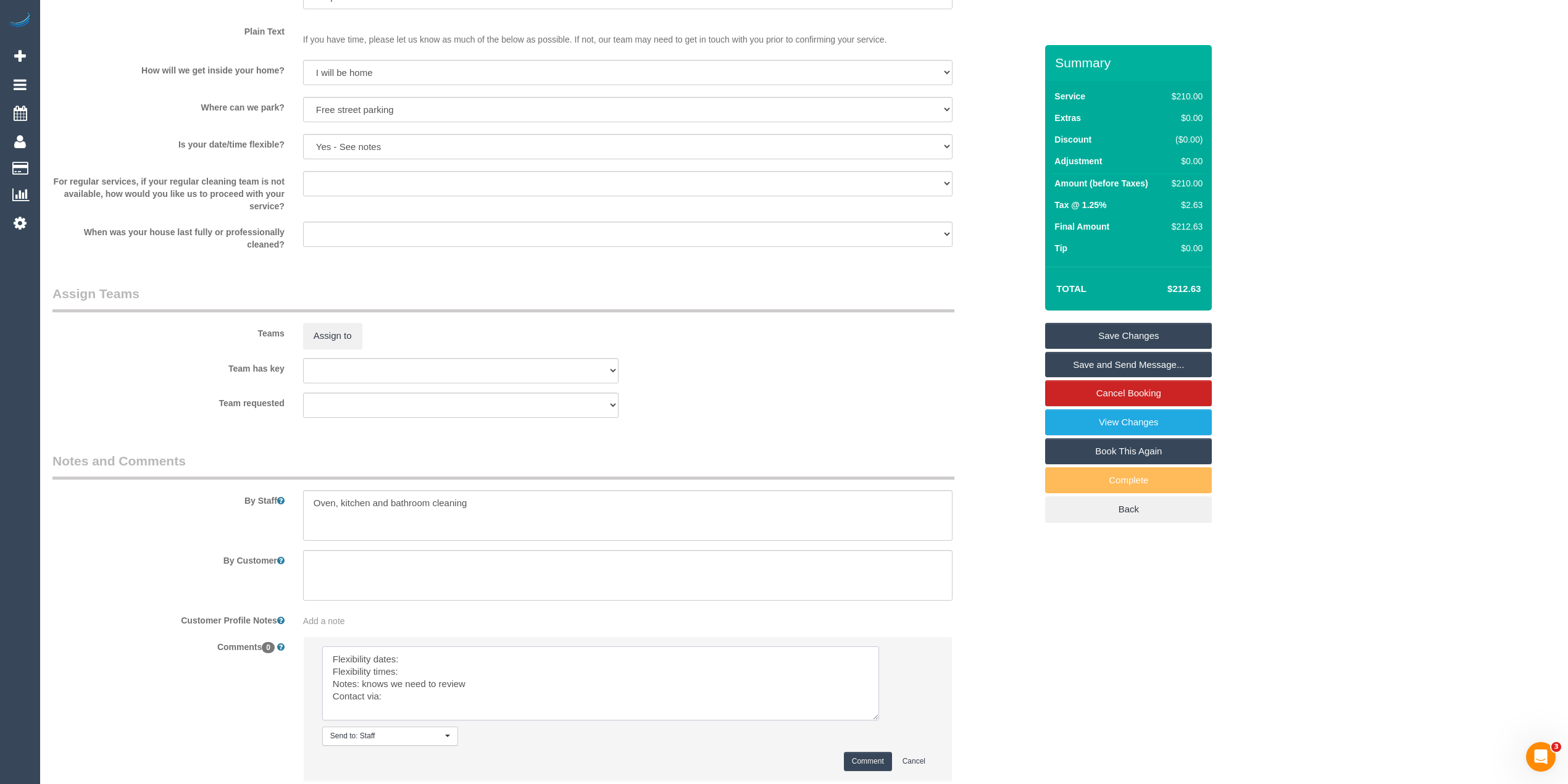
click at [457, 653] on textarea at bounding box center [601, 683] width 557 height 74
click at [419, 682] on textarea at bounding box center [601, 683] width 557 height 74
click at [406, 705] on textarea at bounding box center [601, 683] width 557 height 74
type textarea "Flexibility dates: [DATE] strongly preferred but could do Mon/Tues if necessary…"
click at [862, 763] on button "Comment" at bounding box center [868, 761] width 48 height 19
